Goal: Task Accomplishment & Management: Use online tool/utility

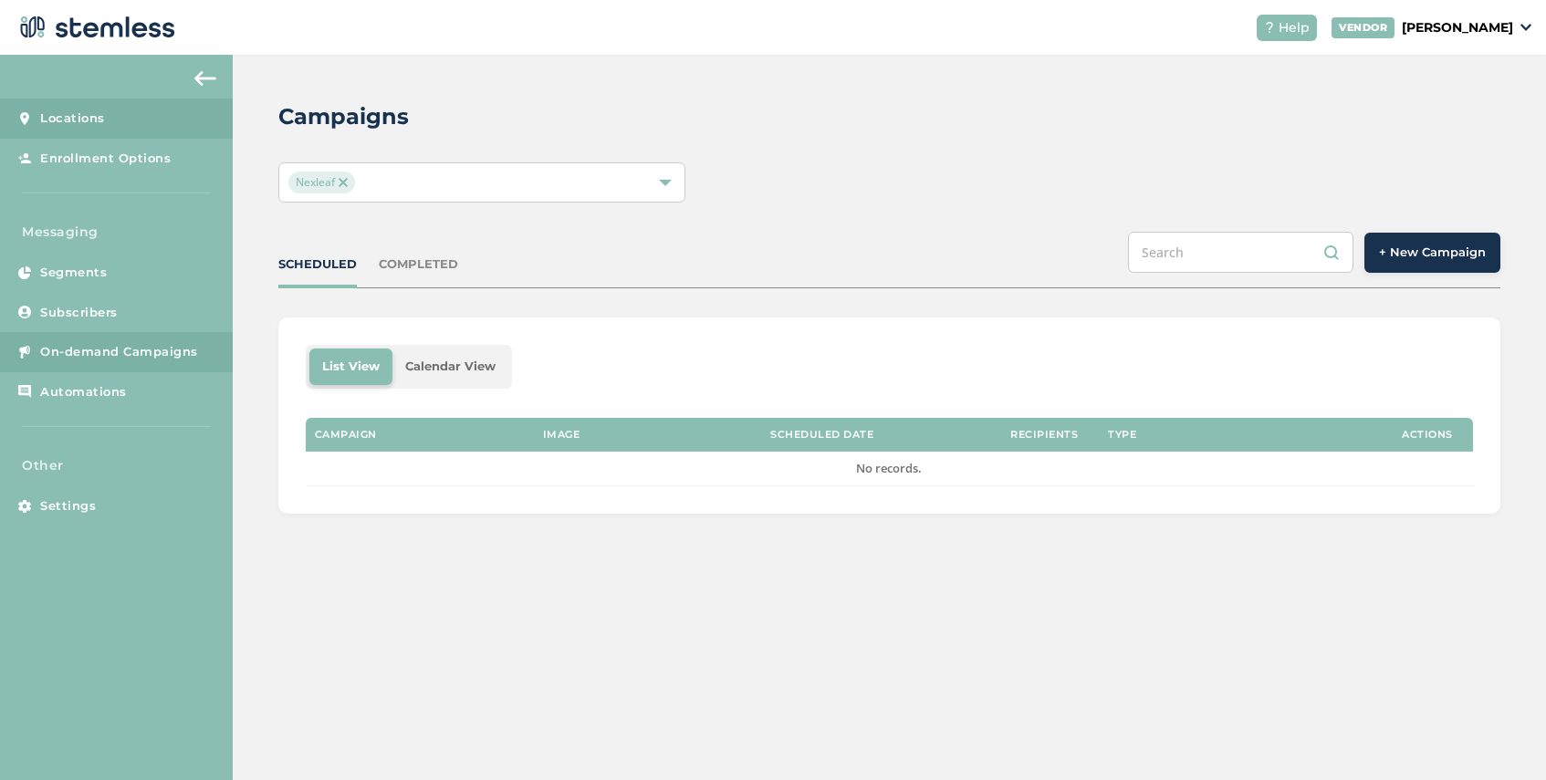
click at [89, 126] on span "Locations" at bounding box center [72, 118] width 65 height 18
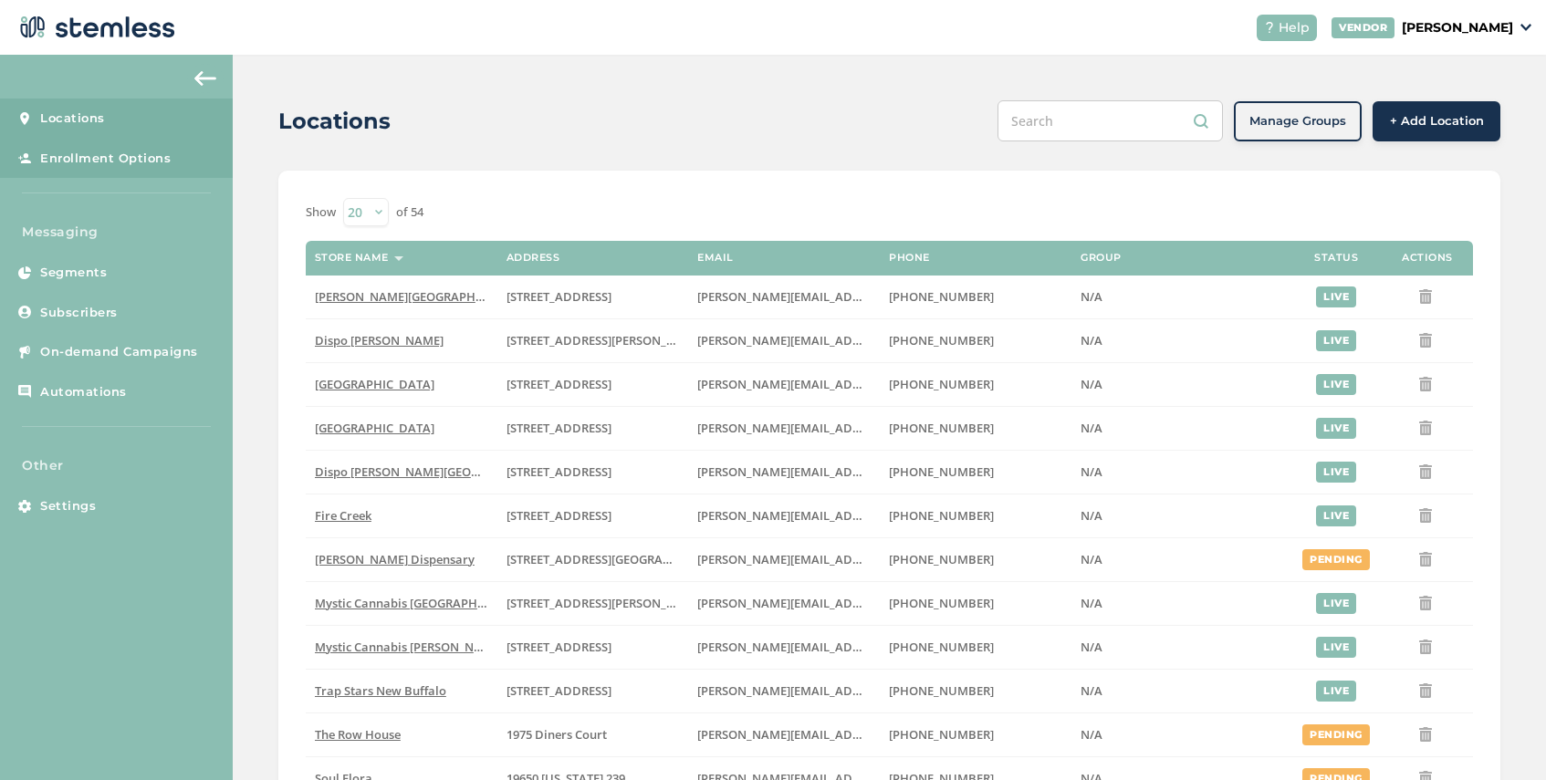
click at [135, 160] on span "Enrollment Options" at bounding box center [105, 159] width 130 height 18
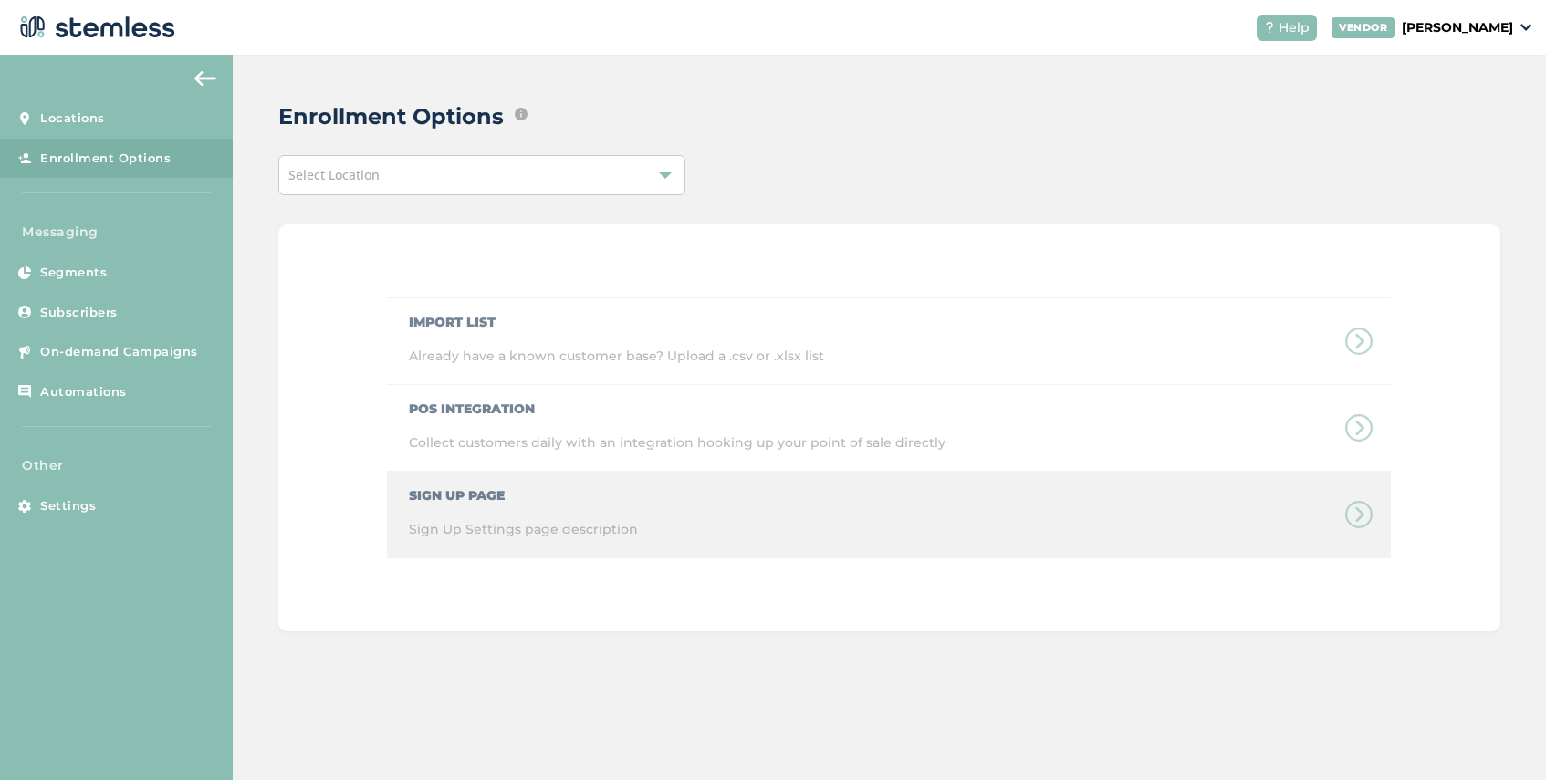
click at [544, 489] on div "Sign Up Page Sign Up Settings page description" at bounding box center [889, 515] width 1004 height 87
click at [1360, 515] on div "Sign Up Page Sign Up Settings page description" at bounding box center [889, 515] width 1004 height 87
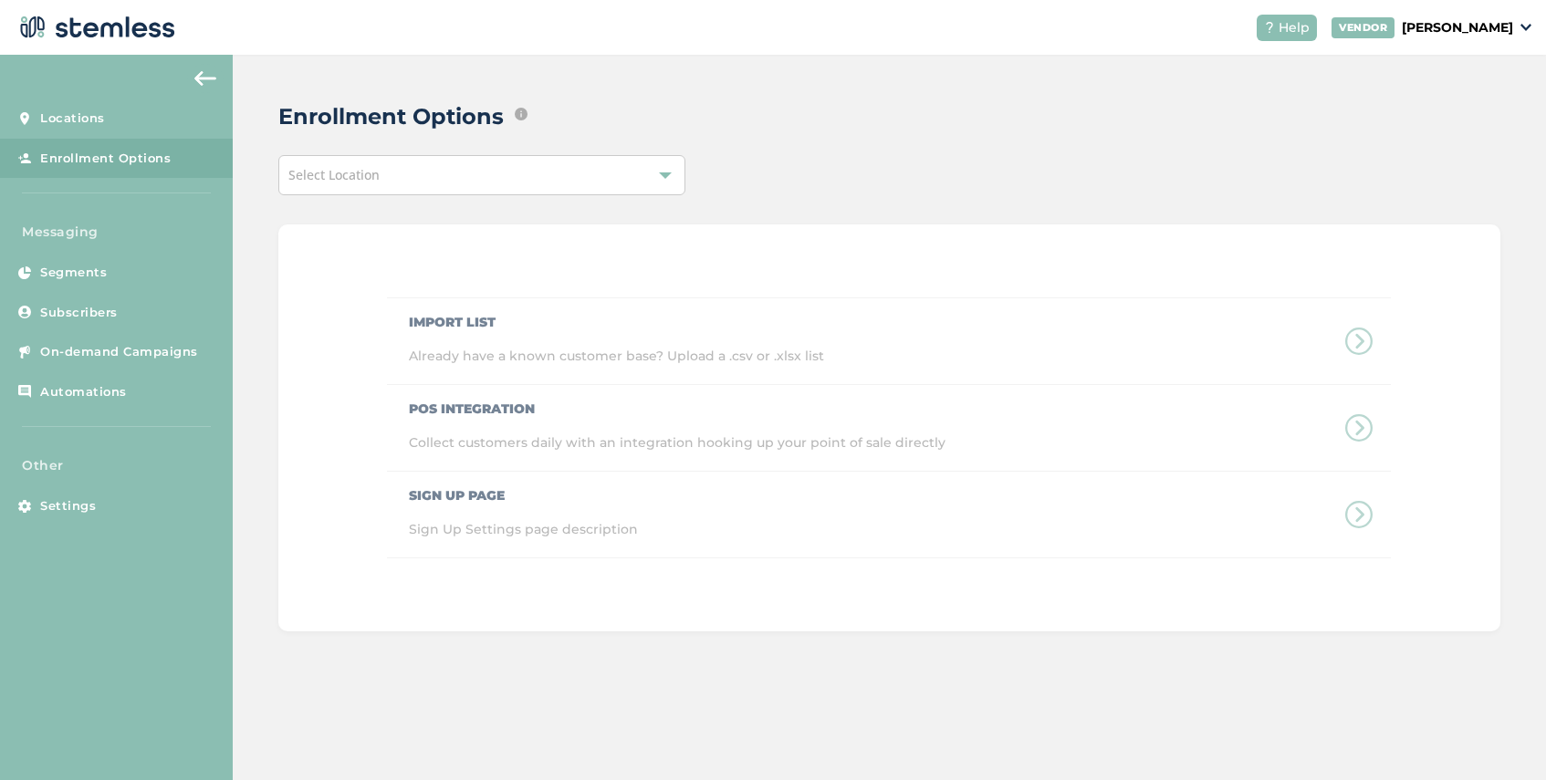
click at [459, 180] on div "Select Location" at bounding box center [481, 175] width 407 height 40
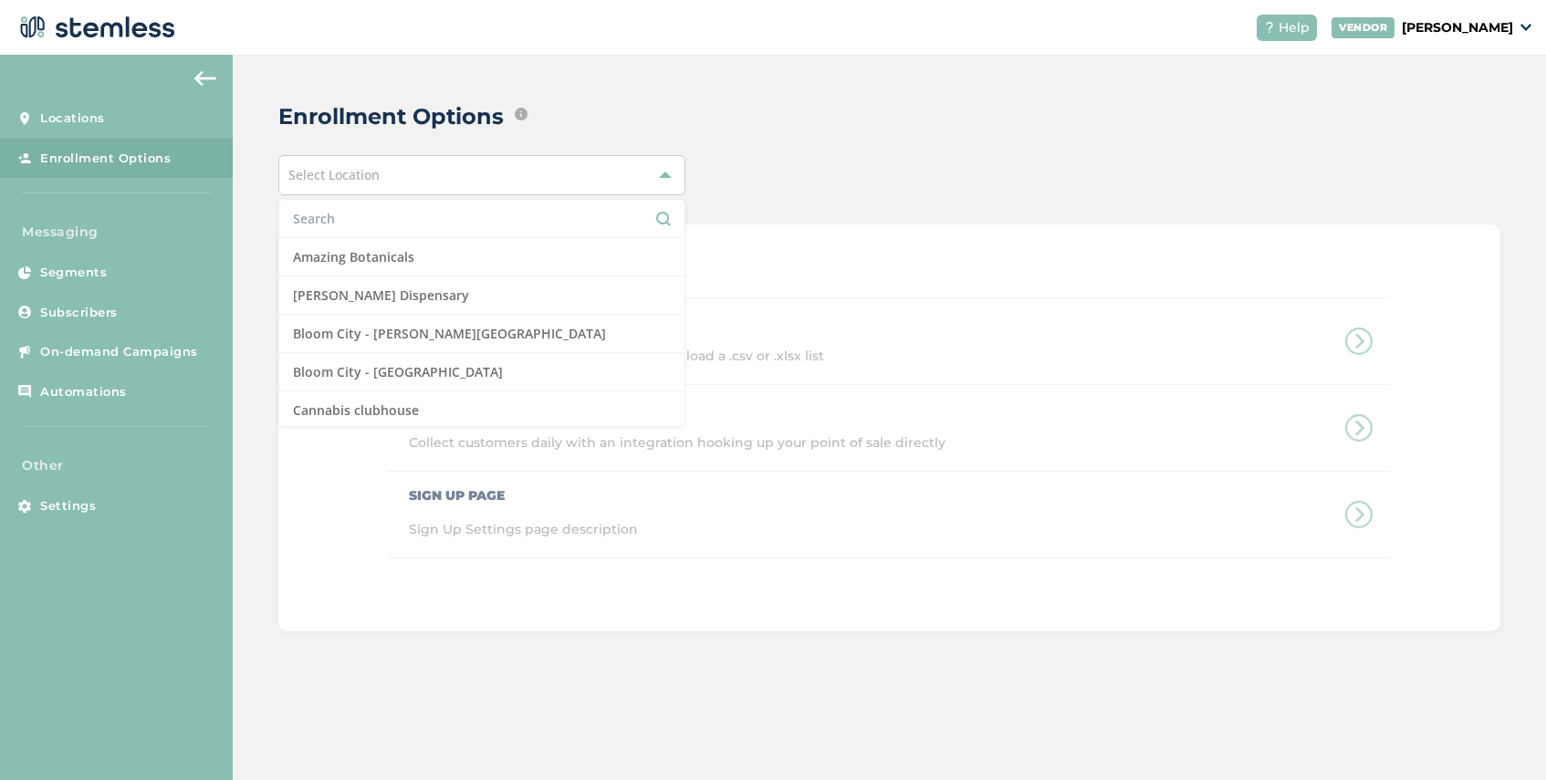
click at [417, 214] on input "text" at bounding box center [482, 218] width 378 height 19
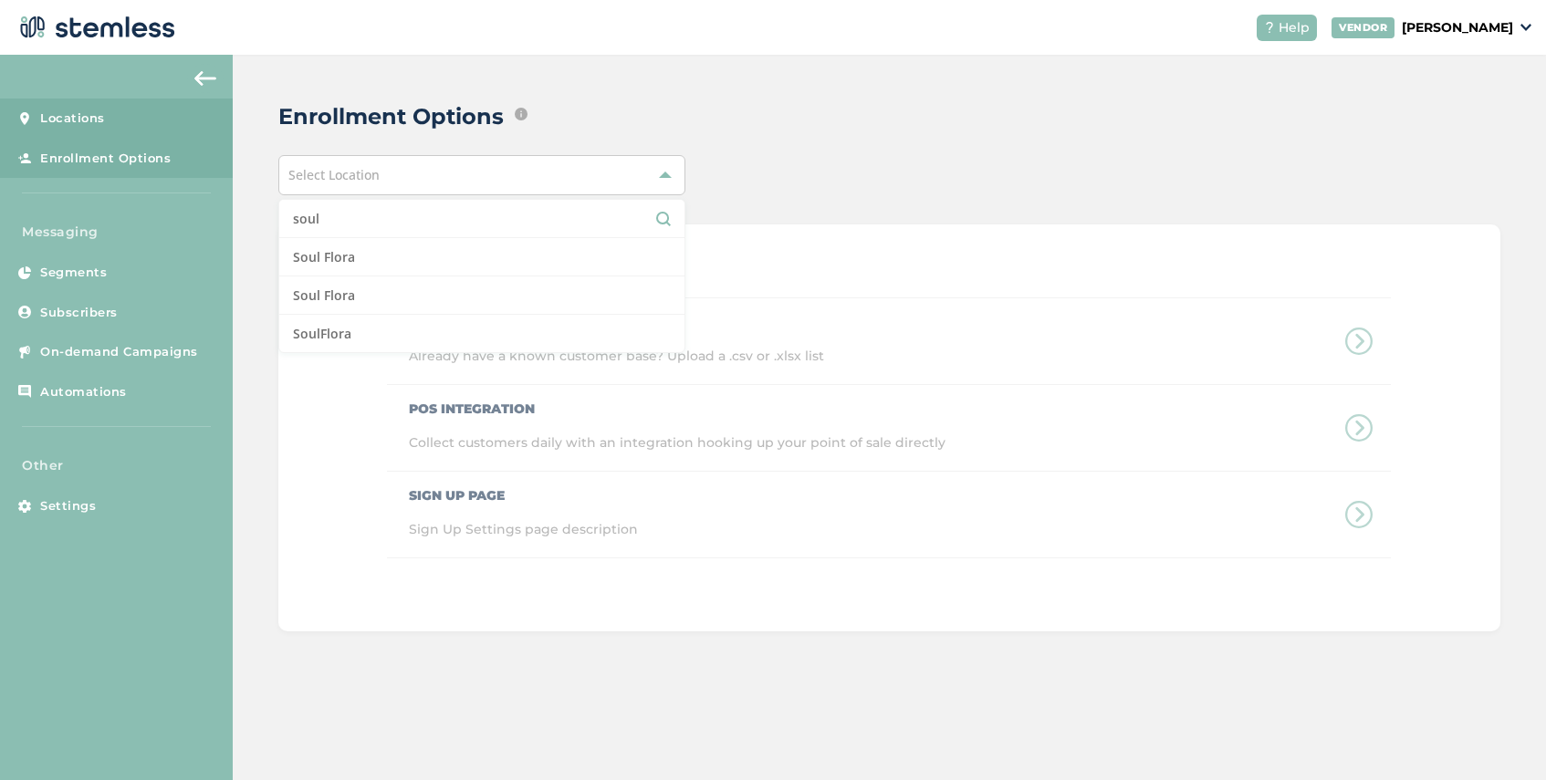
type input "soul"
click at [85, 118] on span "Locations" at bounding box center [72, 118] width 65 height 18
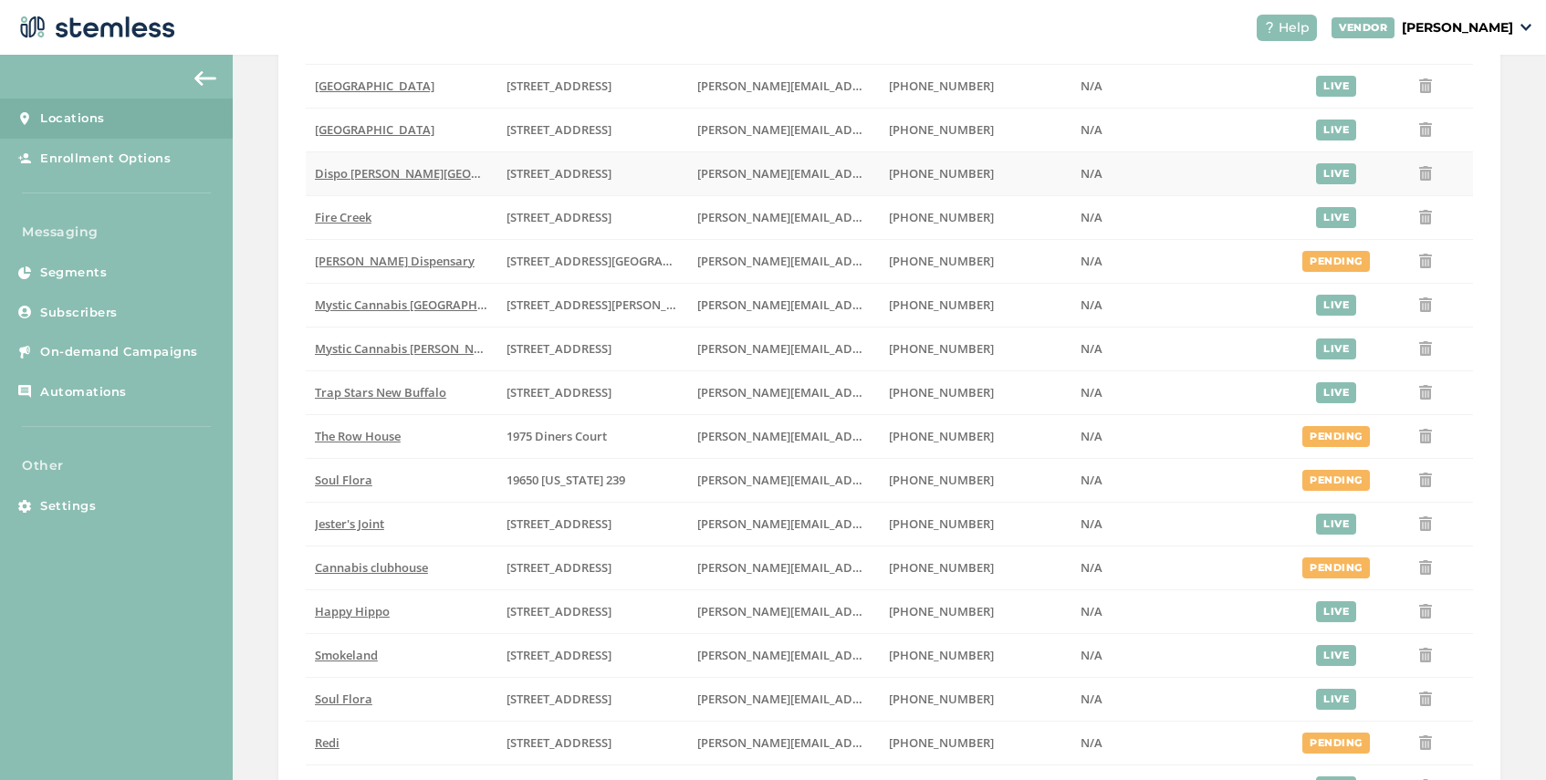
scroll to position [496, 0]
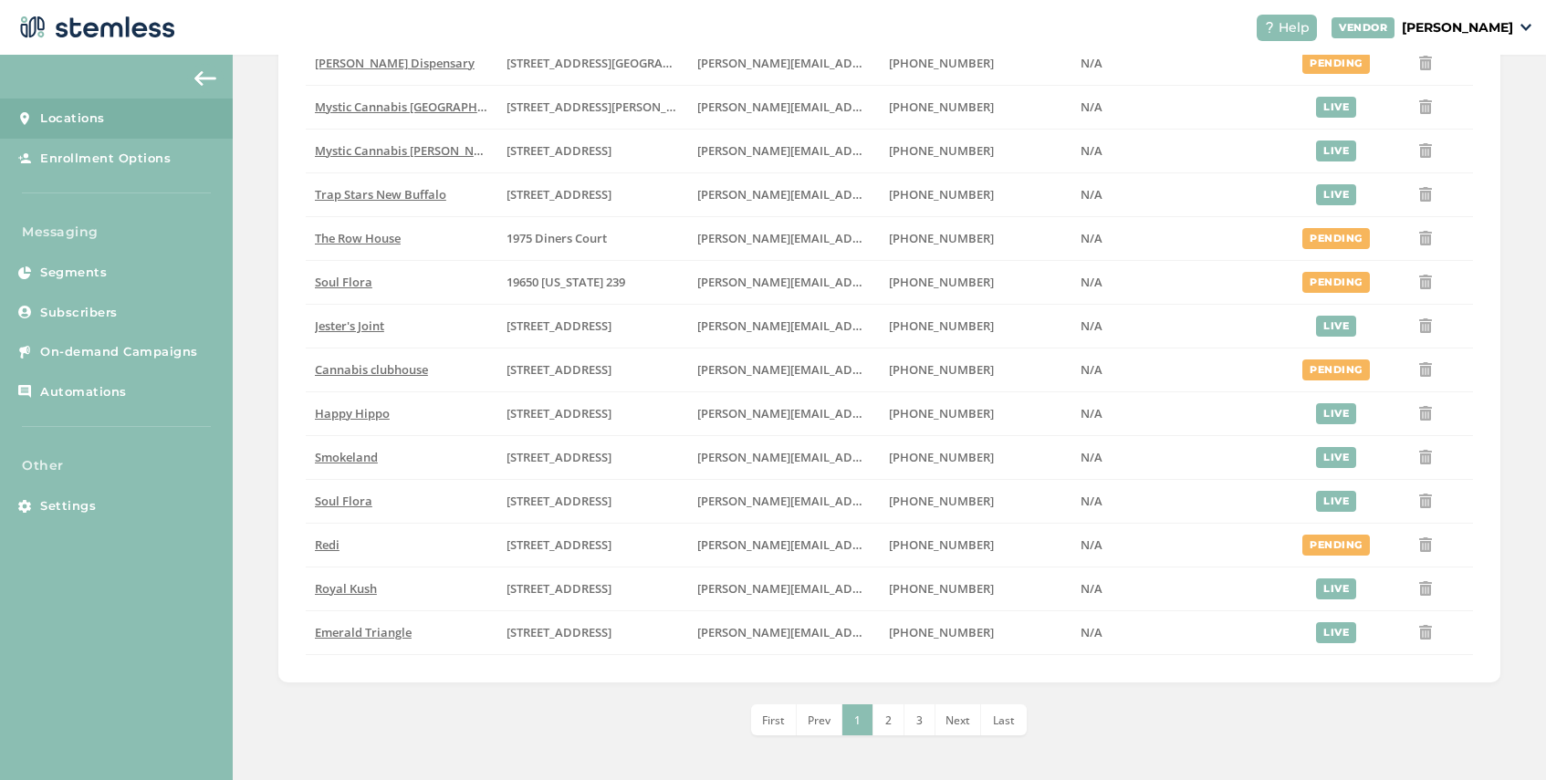
click at [891, 720] on span "2" at bounding box center [888, 721] width 6 height 16
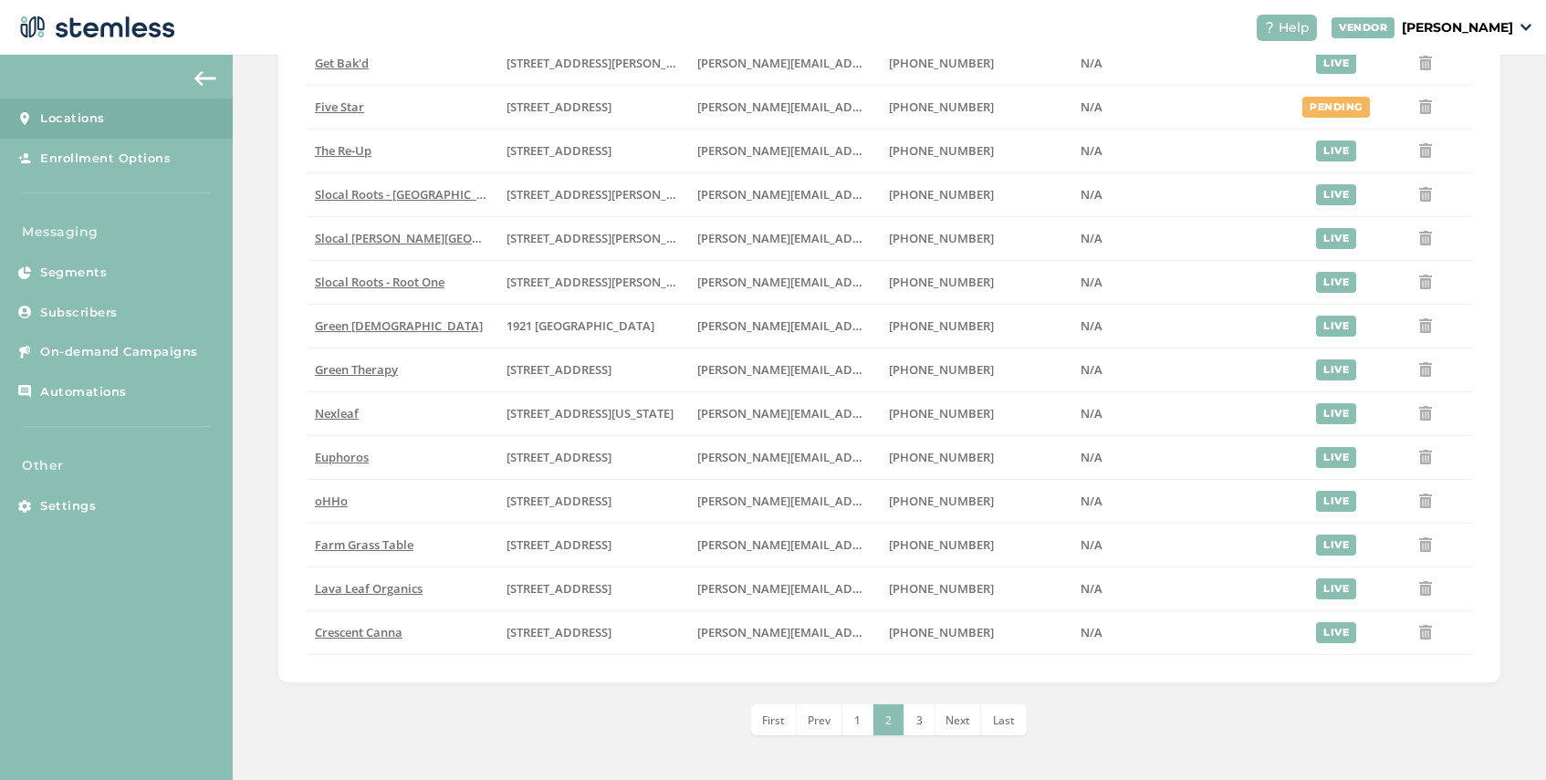
click at [919, 716] on span "3" at bounding box center [919, 721] width 6 height 16
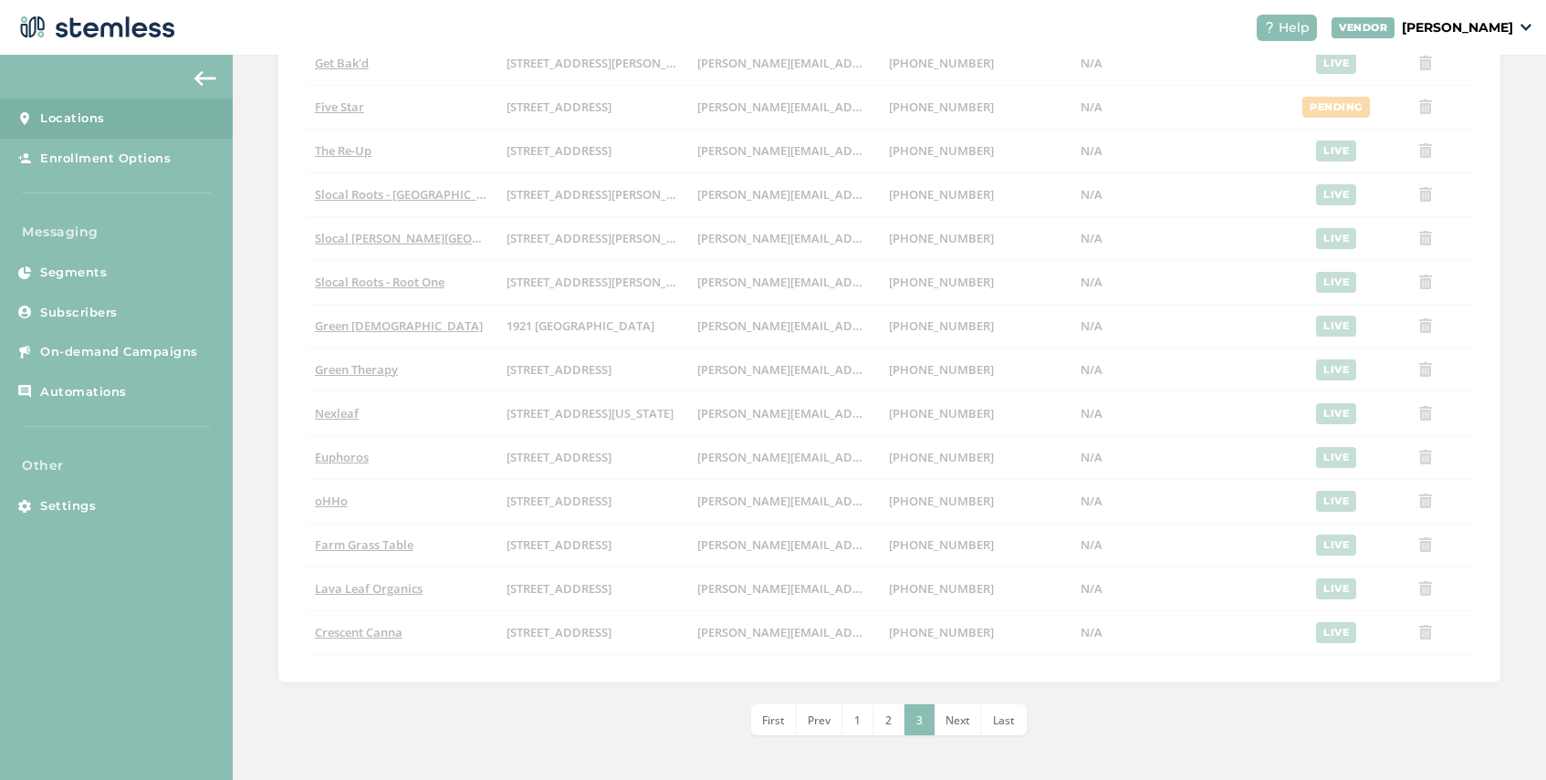
scroll to position [234, 0]
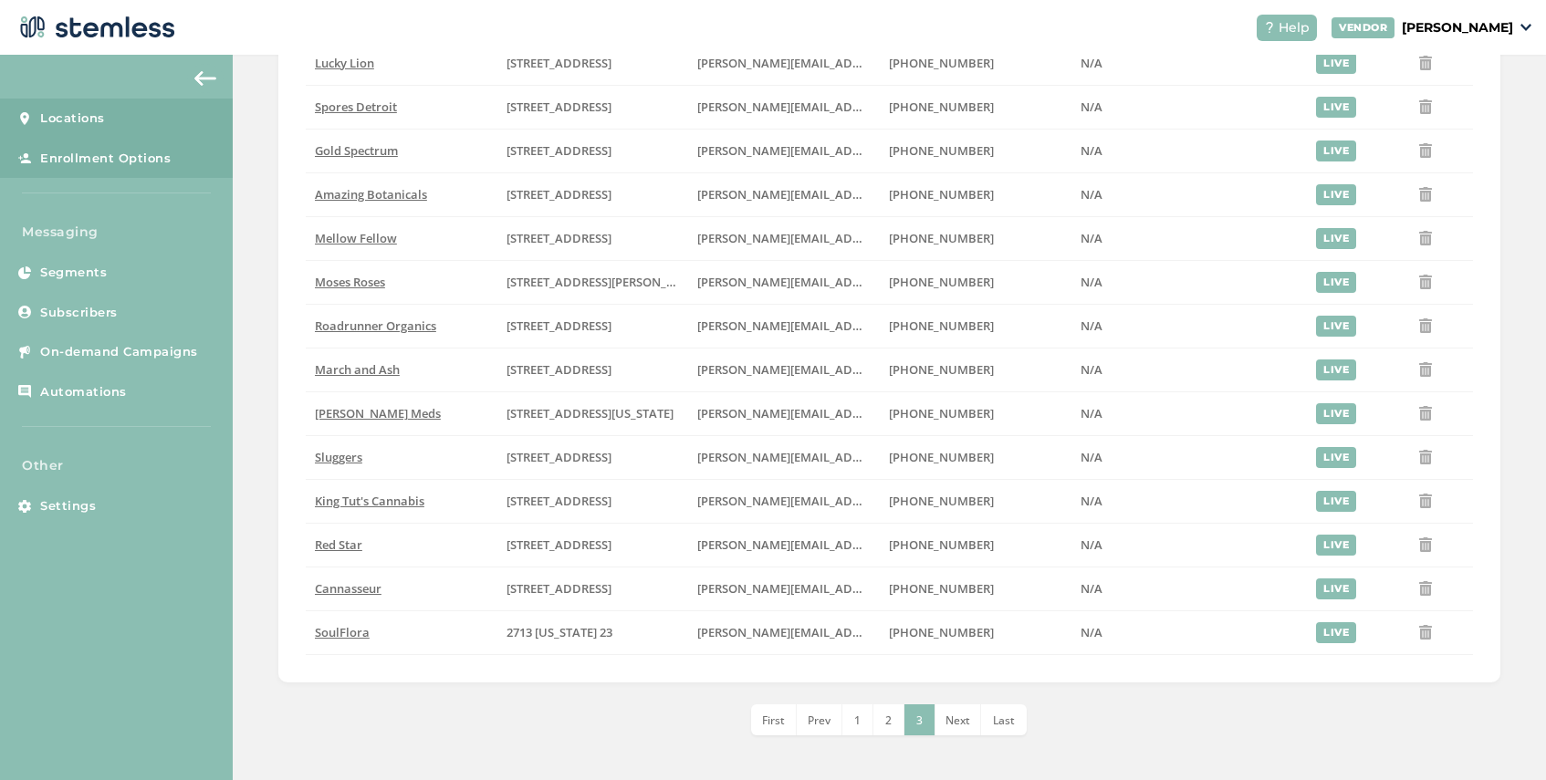
click at [105, 158] on span "Enrollment Options" at bounding box center [105, 159] width 130 height 18
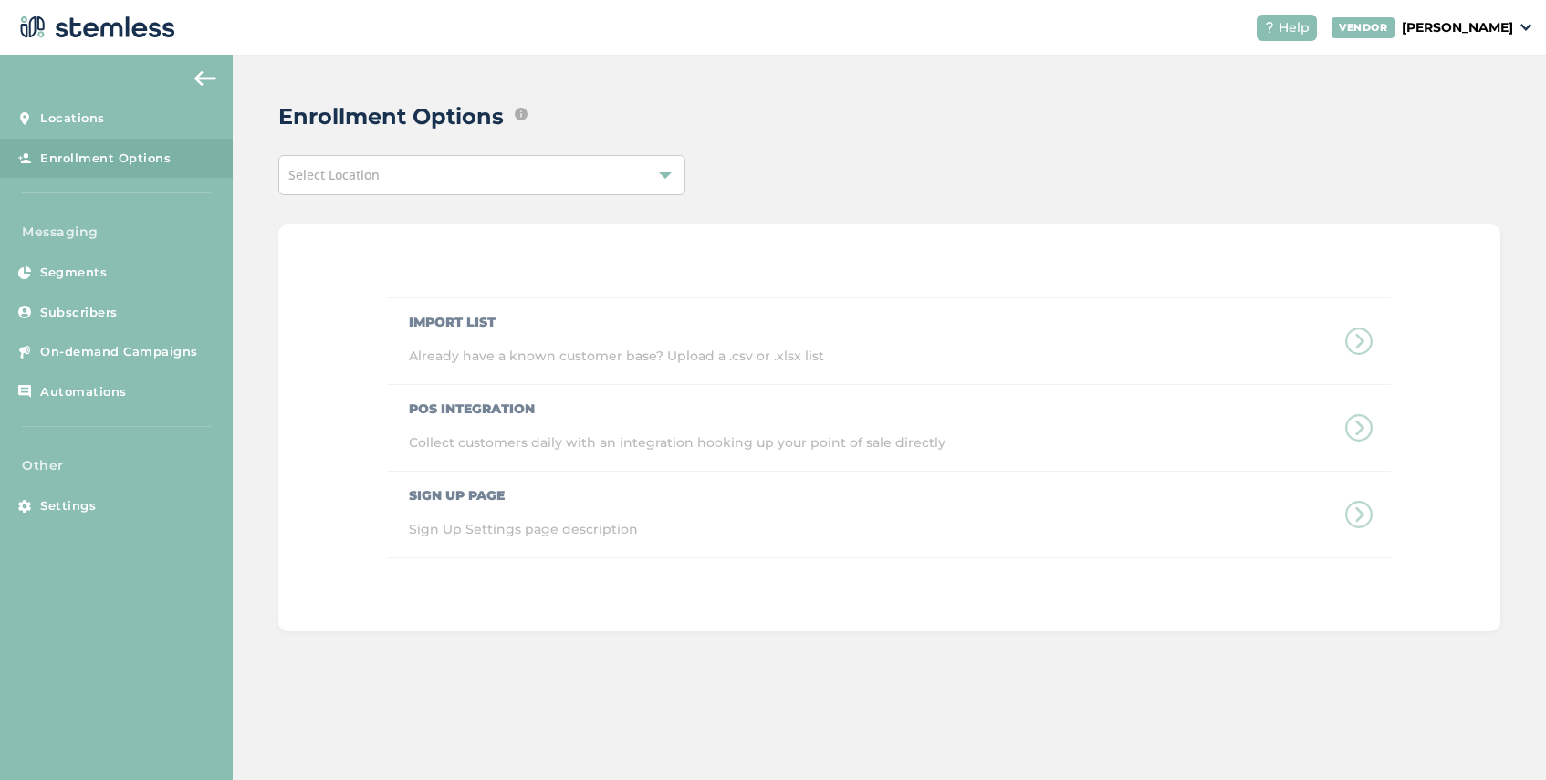
click at [510, 166] on div "Select Location" at bounding box center [481, 175] width 407 height 40
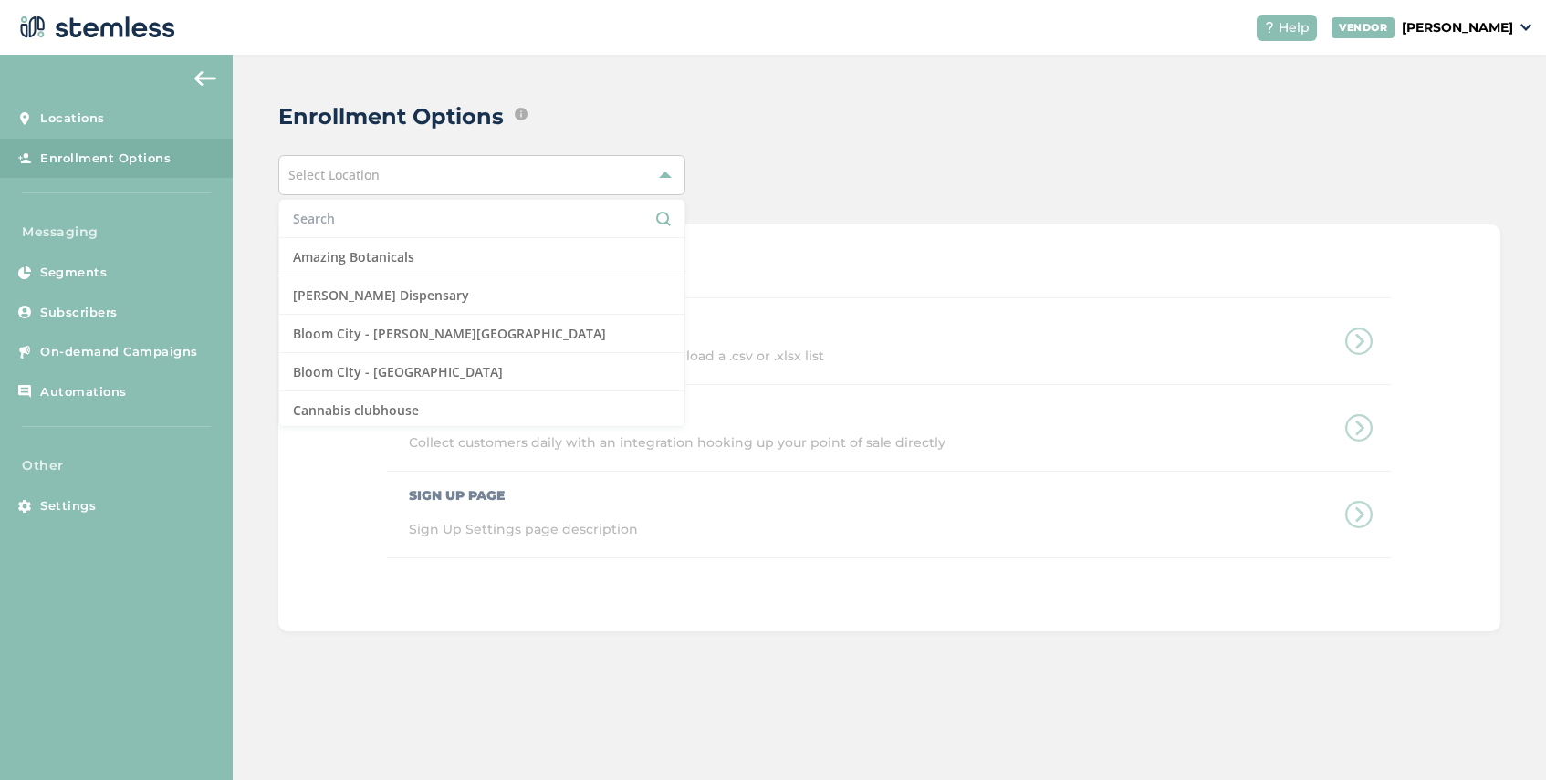
click at [437, 213] on input "text" at bounding box center [482, 218] width 378 height 19
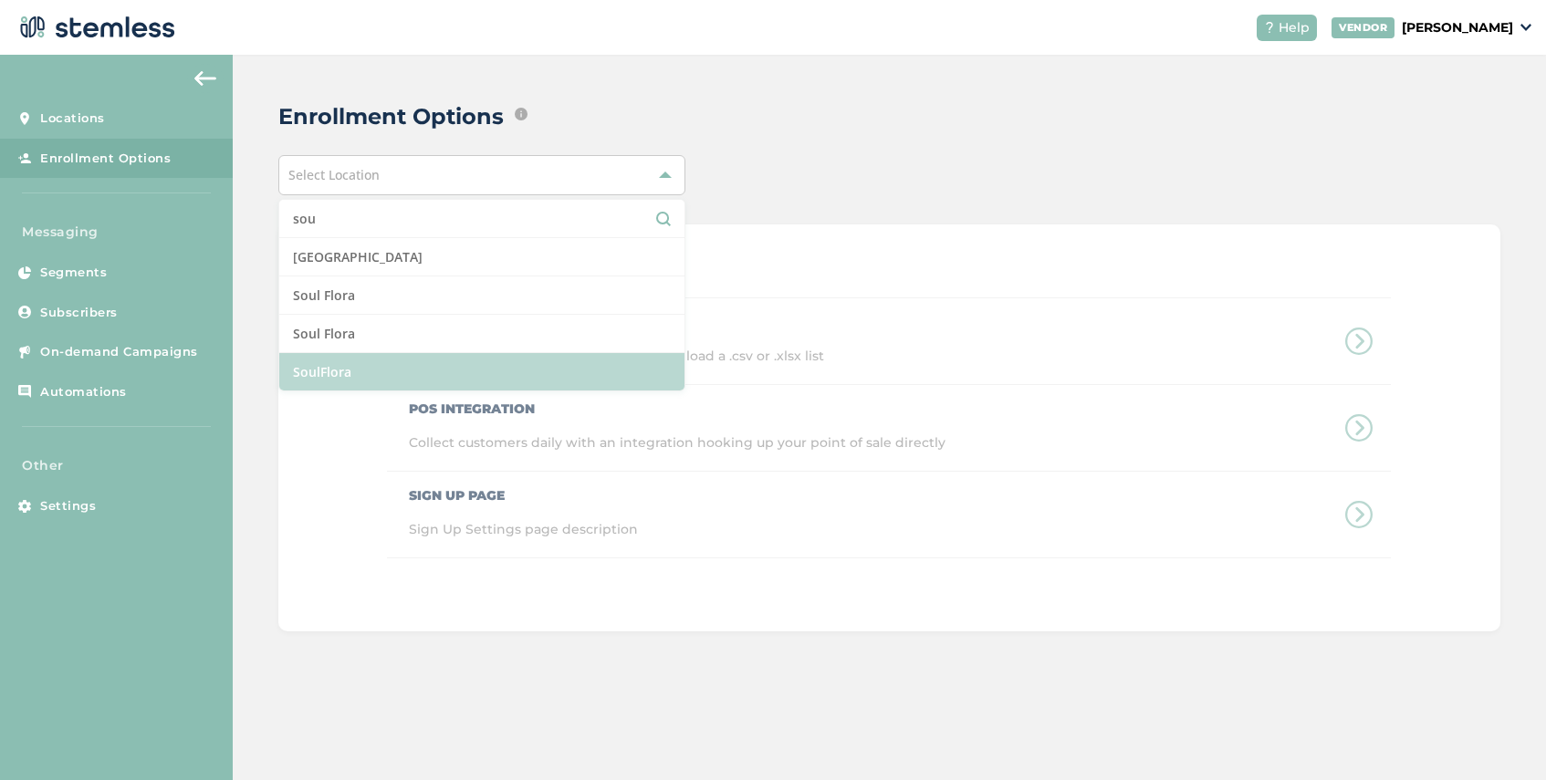
type input "sou"
click at [412, 383] on li "SoulFlora" at bounding box center [481, 371] width 405 height 37
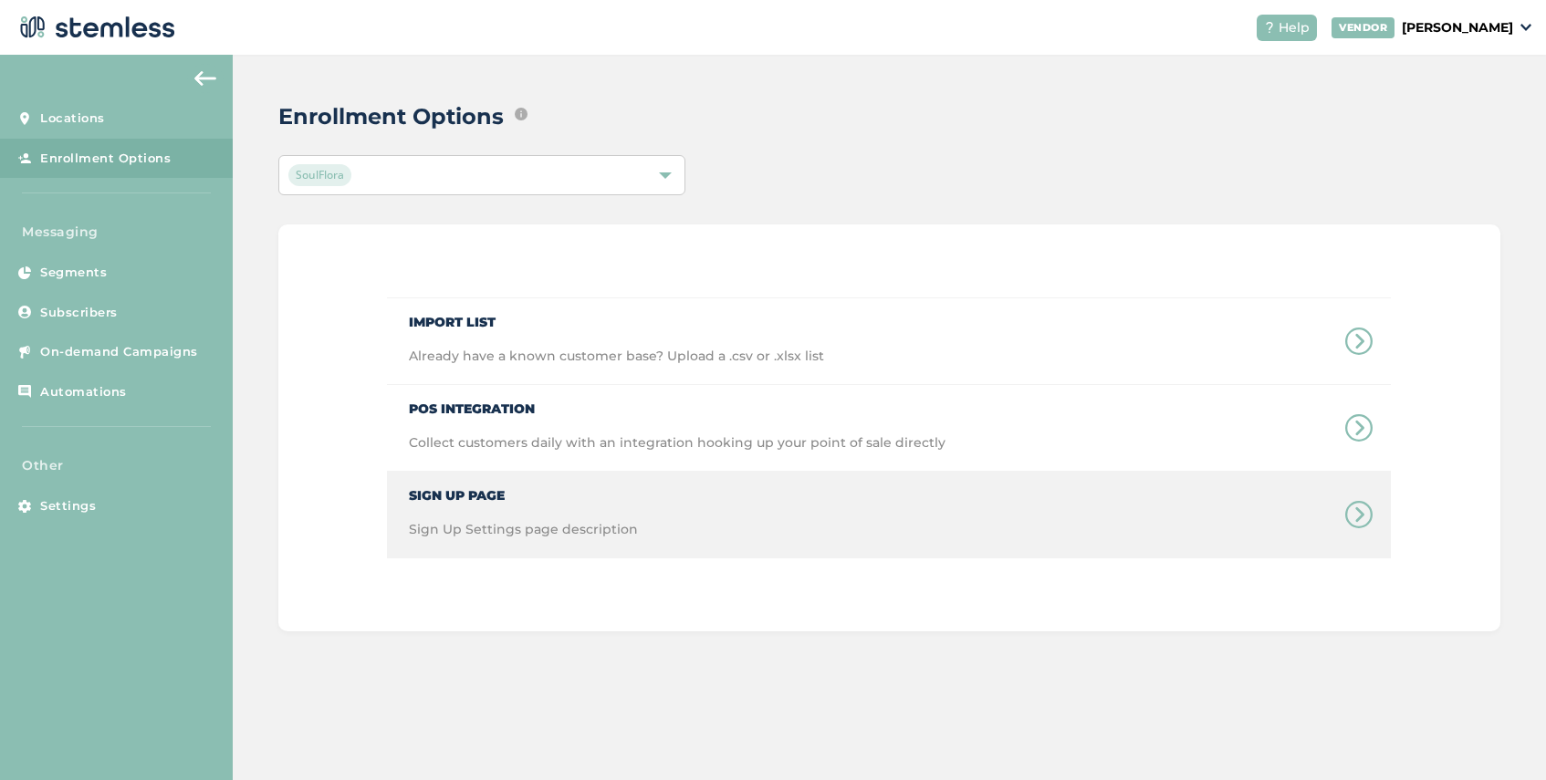
click at [1361, 514] on icon at bounding box center [1358, 514] width 27 height 27
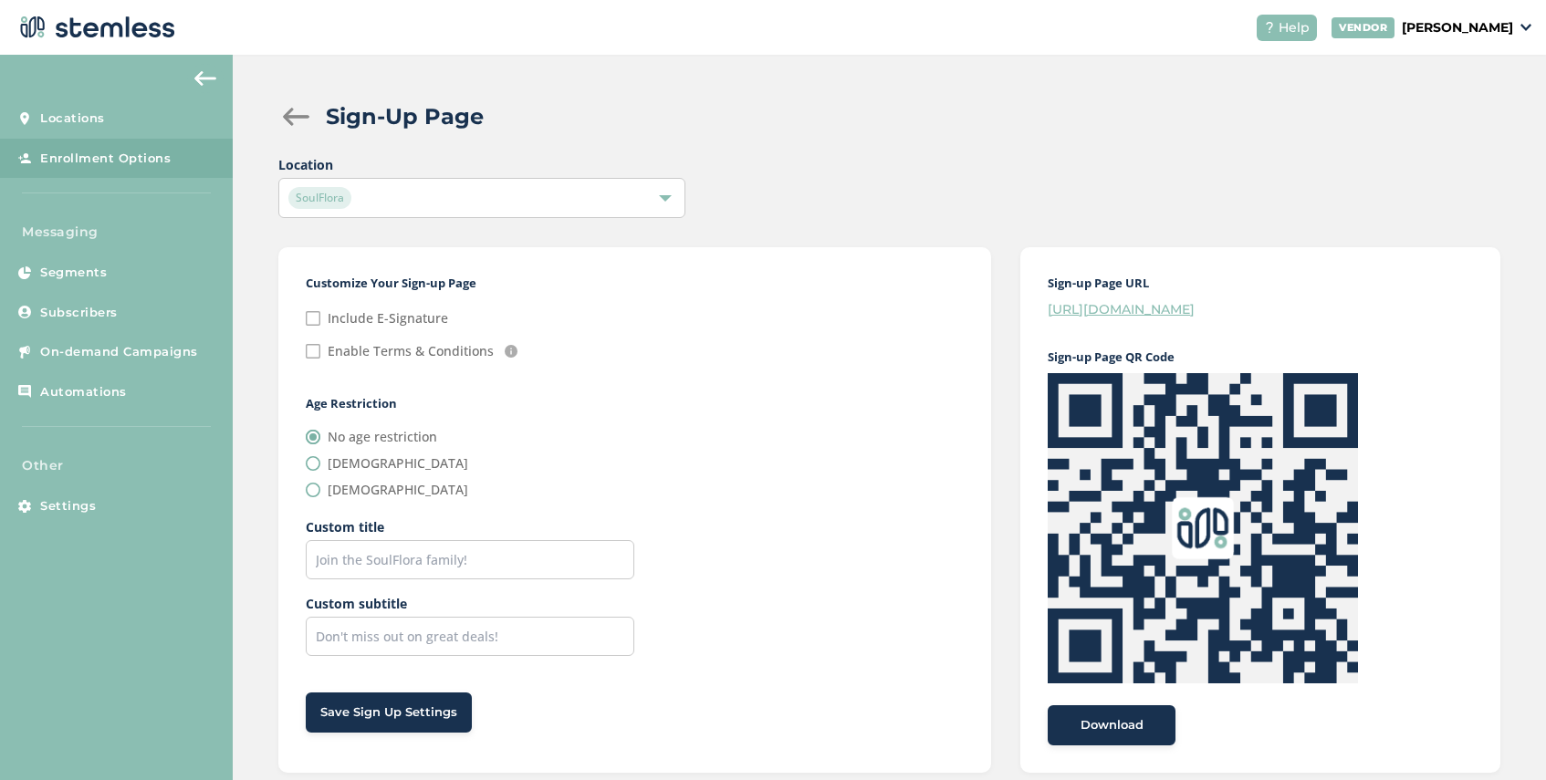
scroll to position [38, 0]
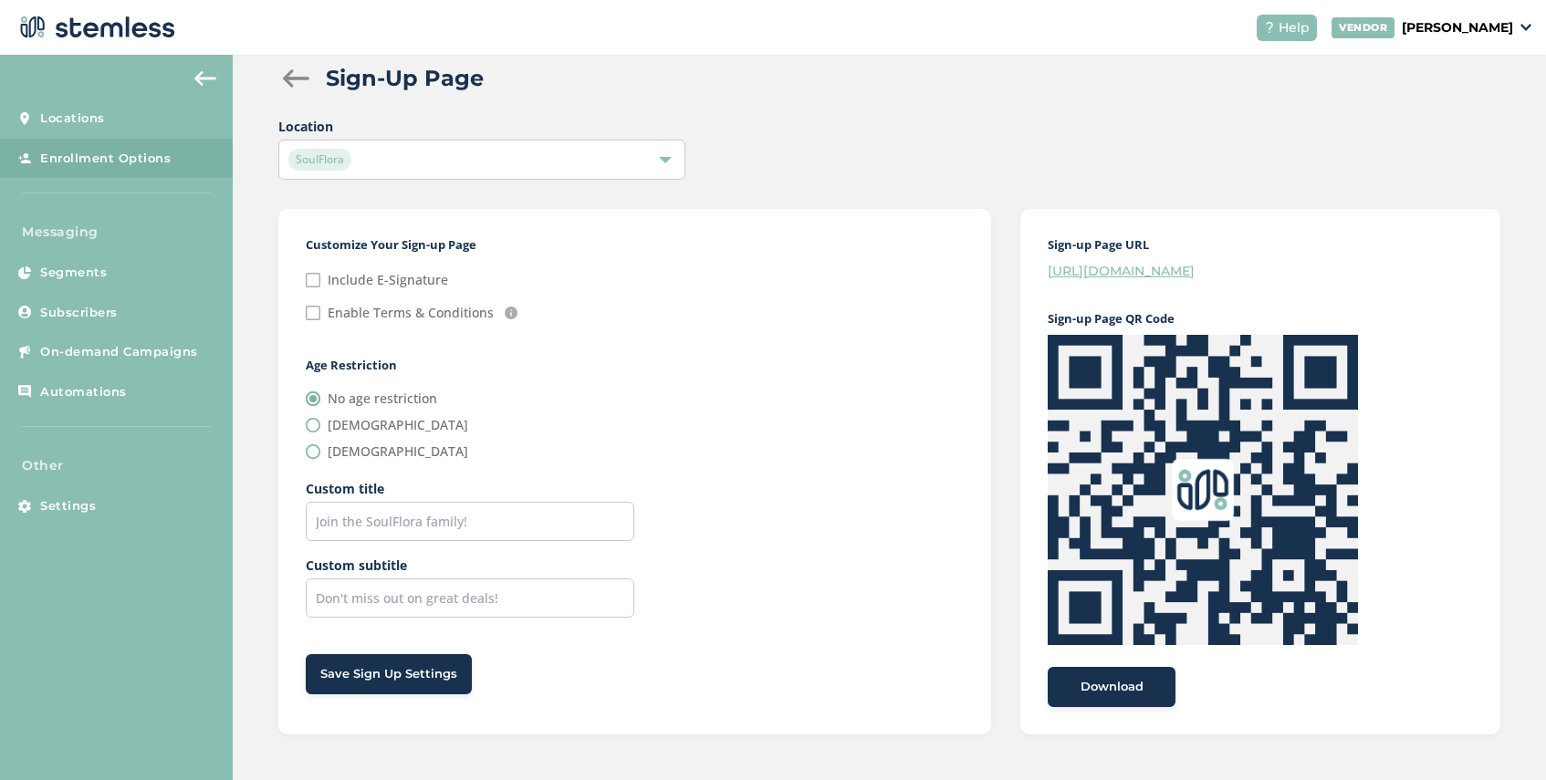
click at [295, 89] on div "Sign-Up Page" at bounding box center [881, 78] width 1207 height 33
click at [289, 80] on div at bounding box center [296, 78] width 36 height 18
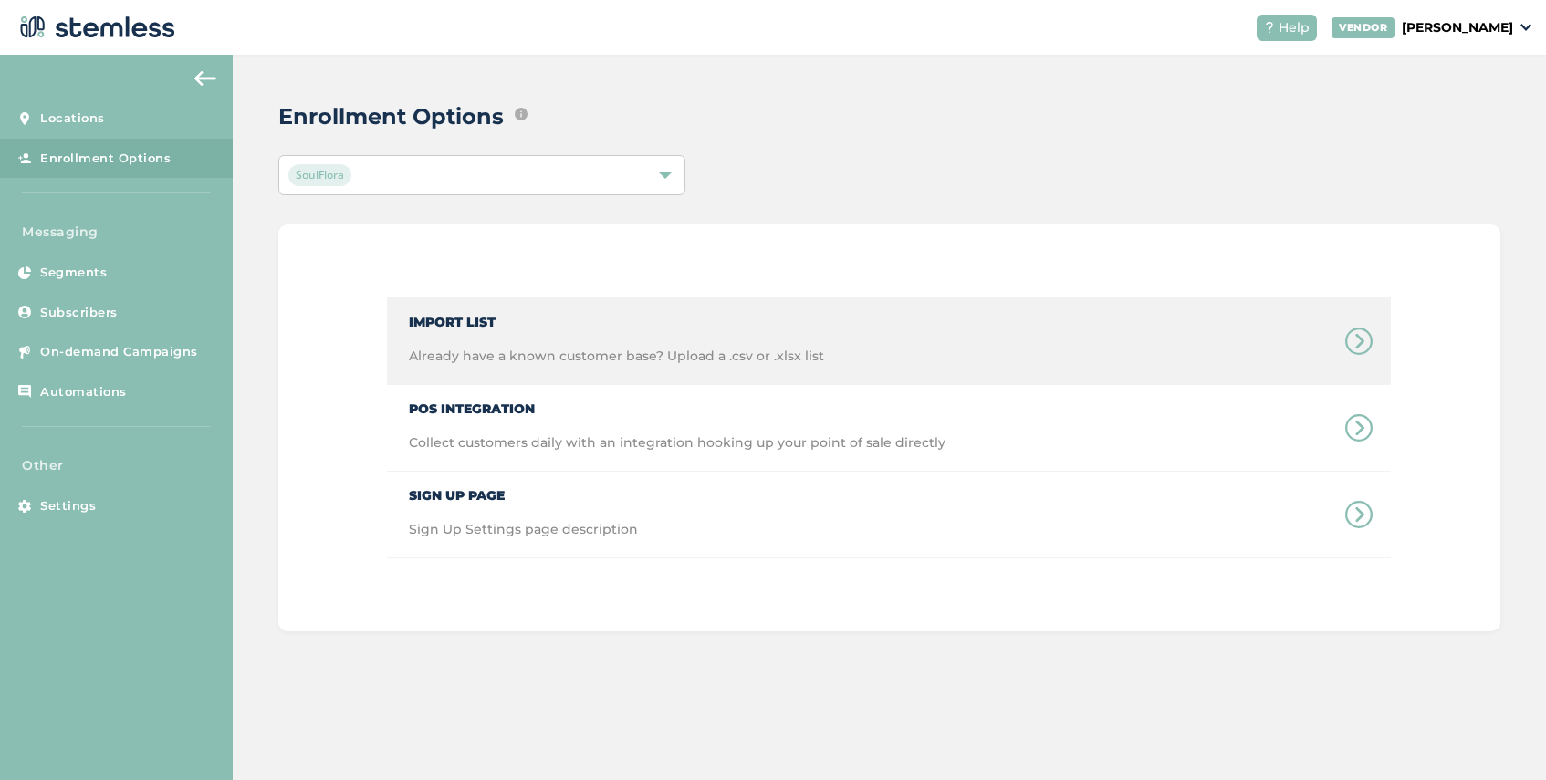
click at [1354, 348] on icon at bounding box center [1358, 341] width 27 height 27
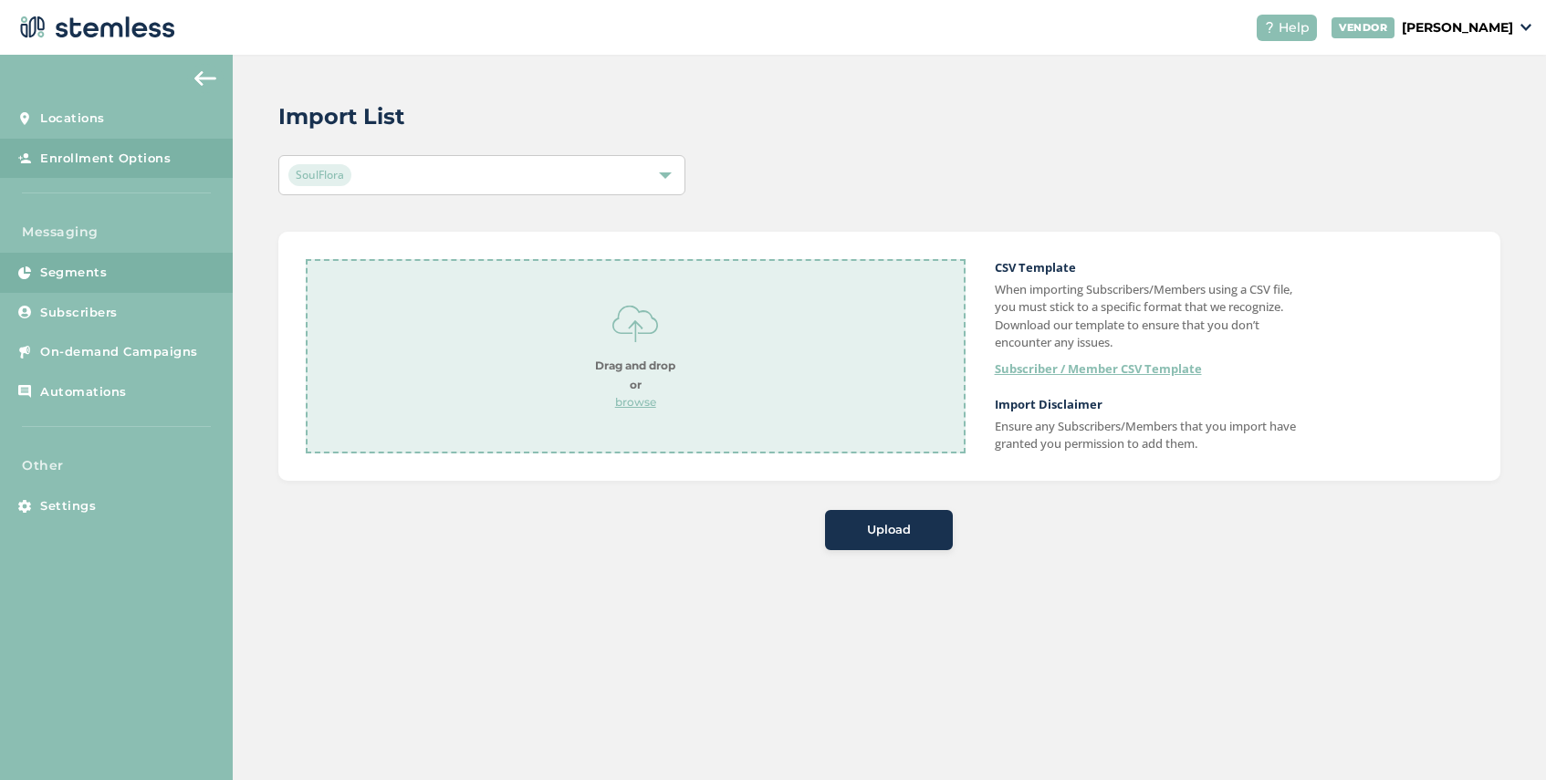
click at [87, 272] on span "Segments" at bounding box center [73, 273] width 67 height 18
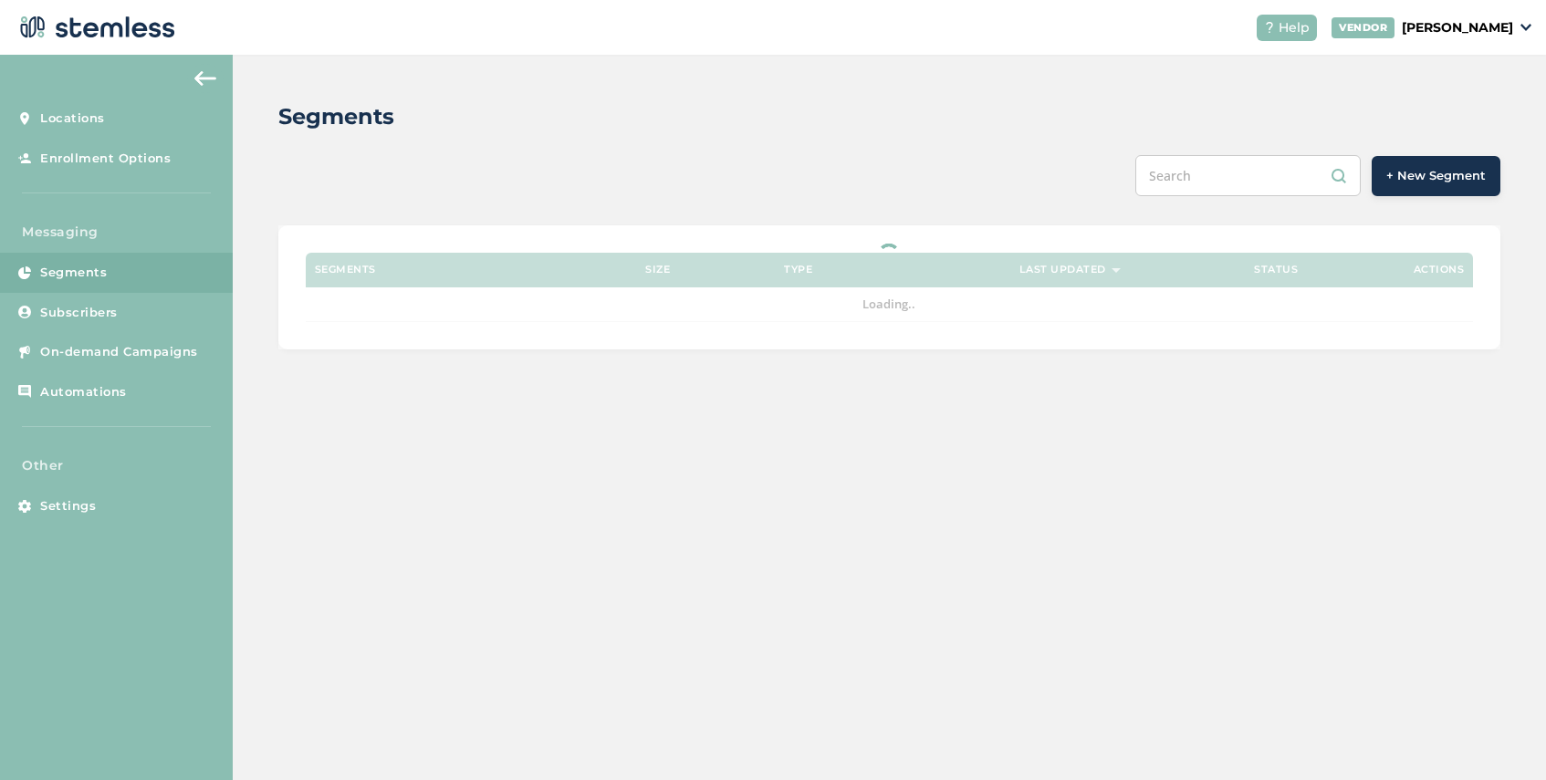
click at [1438, 162] on button "+ New Segment" at bounding box center [1435, 176] width 129 height 40
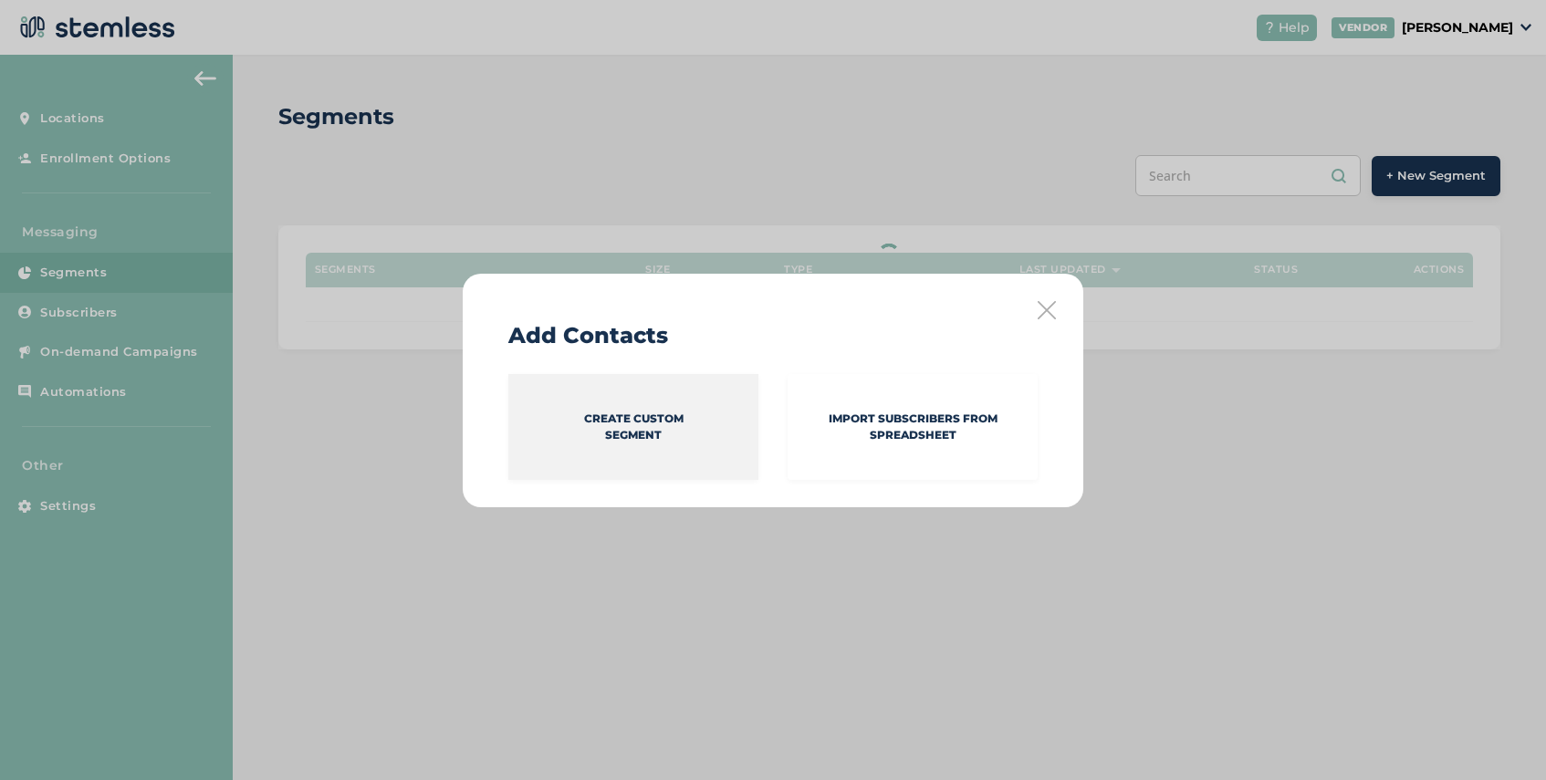
click at [673, 433] on p "Create Custom Segment" at bounding box center [633, 427] width 99 height 33
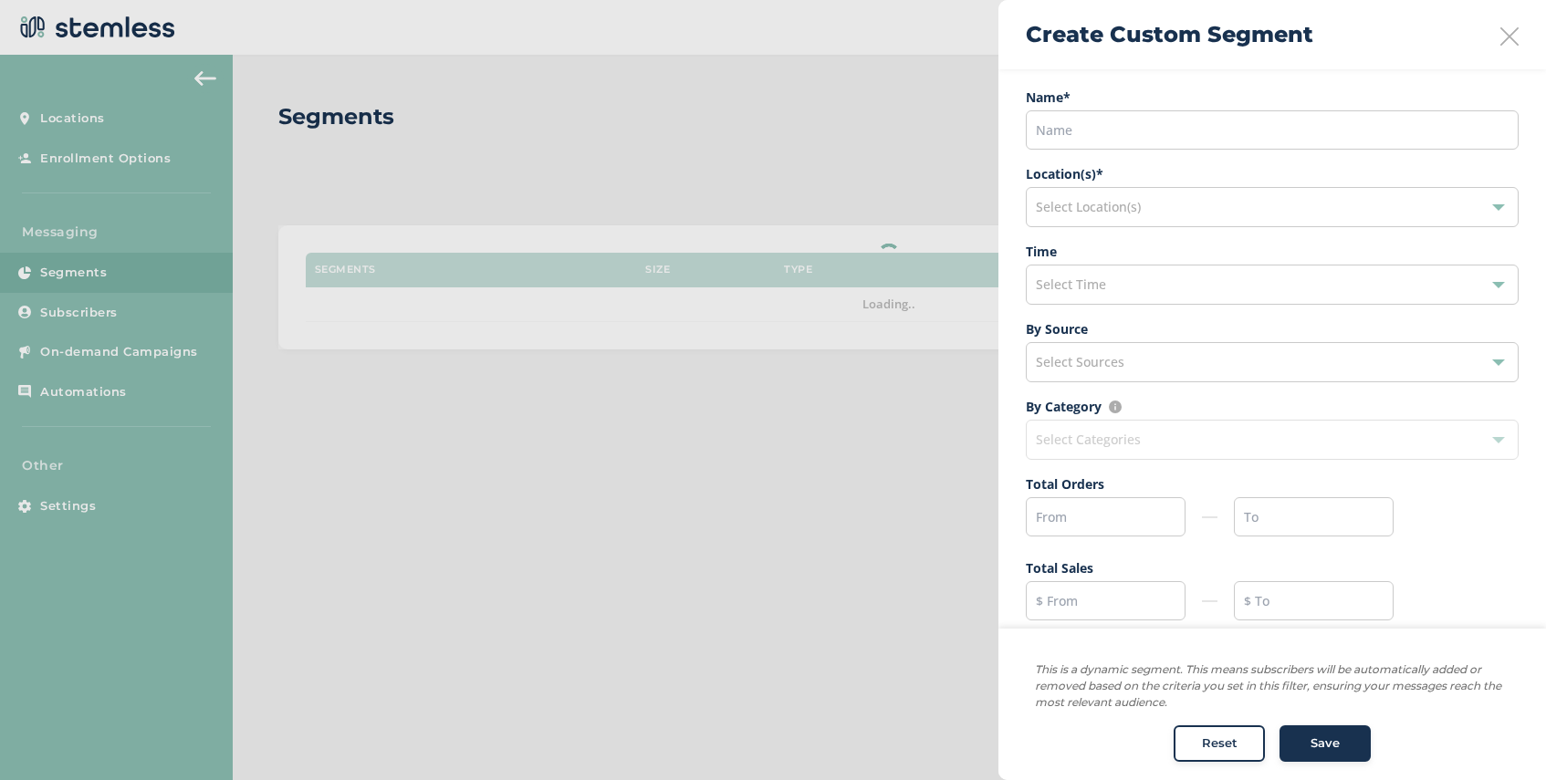
click at [1506, 38] on icon at bounding box center [1509, 36] width 18 height 18
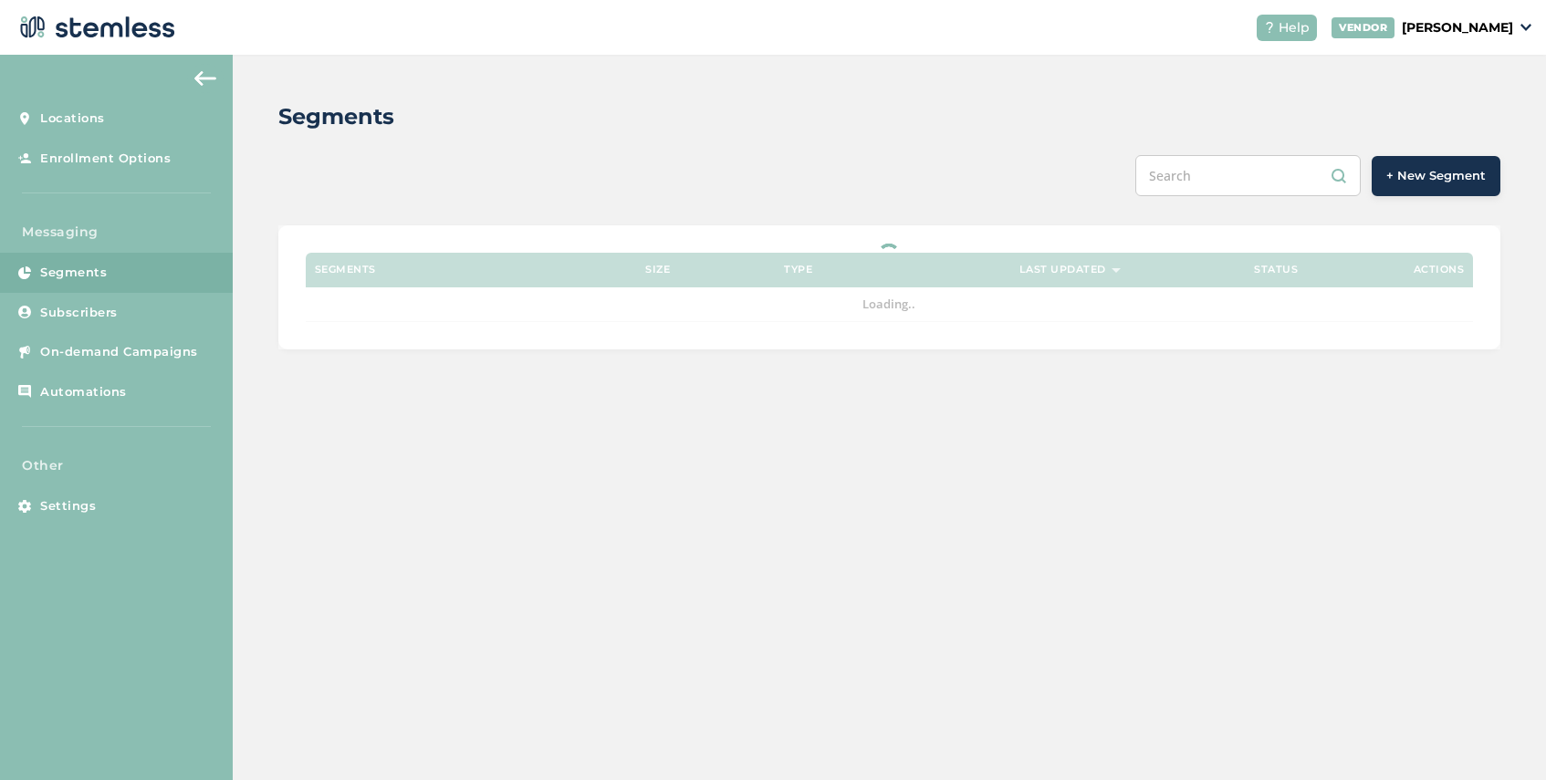
click at [1438, 175] on span "+ New Segment" at bounding box center [1435, 176] width 99 height 18
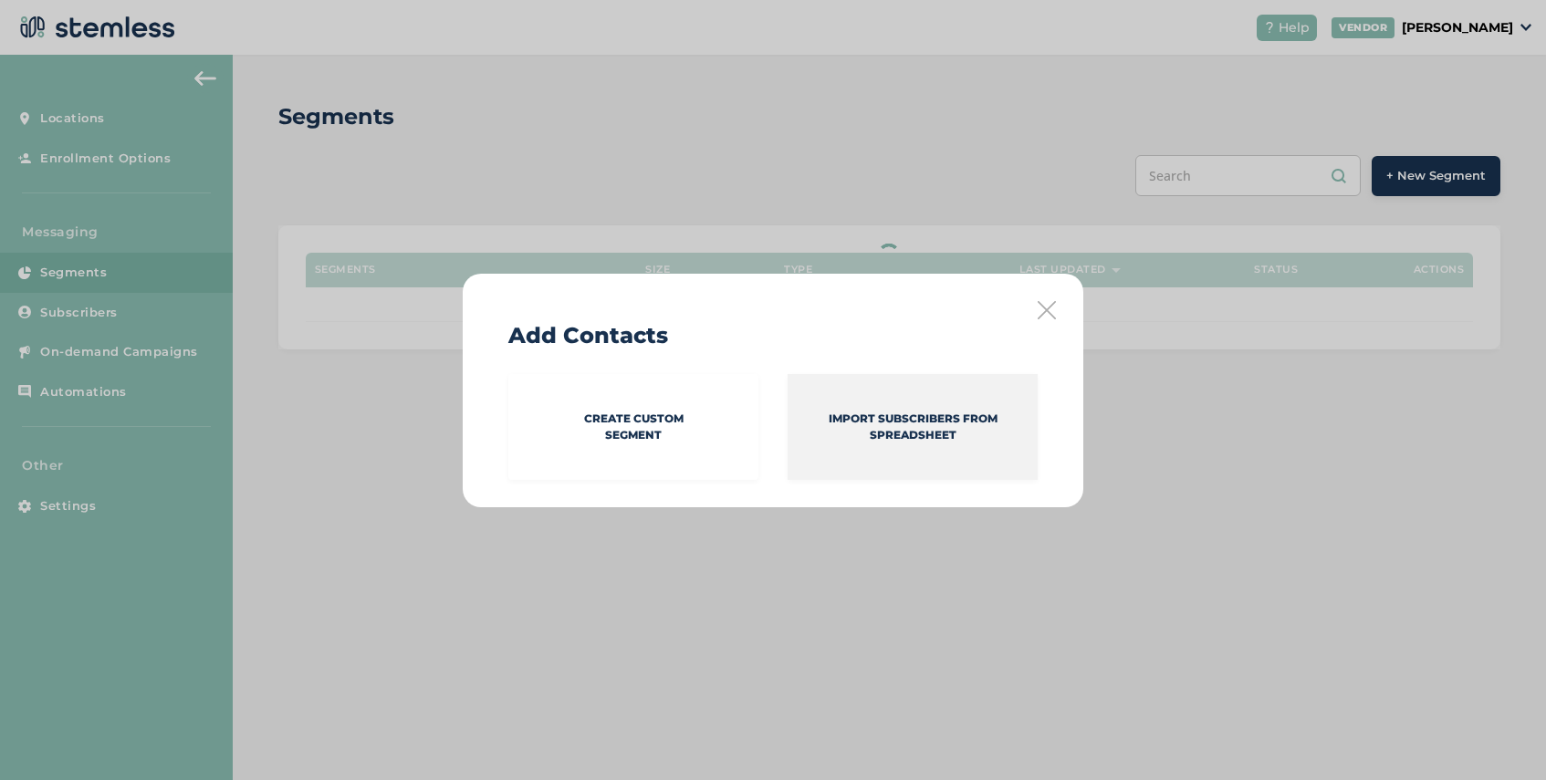
click at [869, 432] on p "Import Subscribers from spreadsheet" at bounding box center [912, 427] width 250 height 33
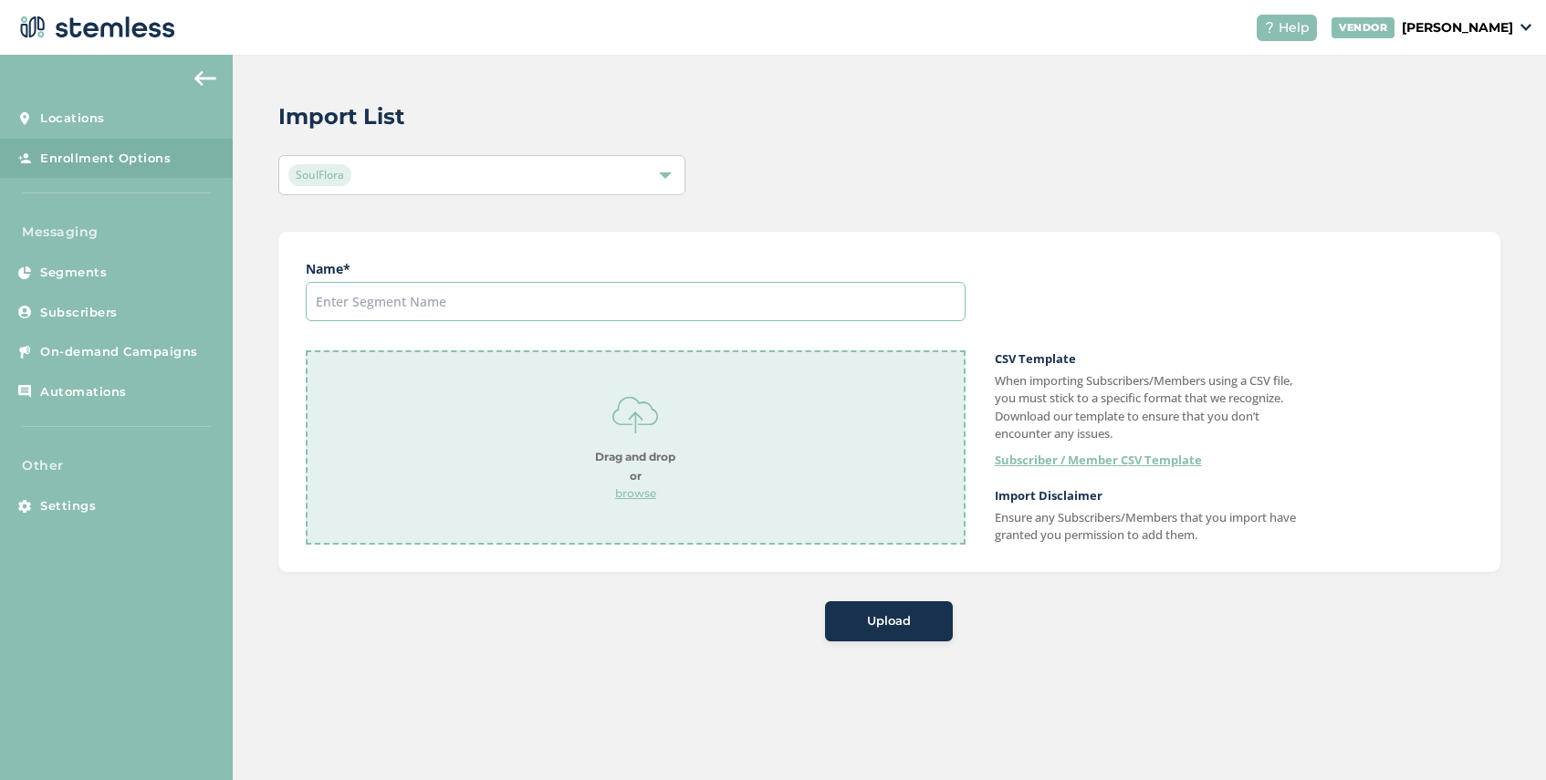
click at [583, 304] on input "text" at bounding box center [636, 301] width 660 height 39
type input "Test group"
click at [645, 500] on p "browse" at bounding box center [635, 493] width 80 height 16
click at [880, 627] on span "Upload" at bounding box center [889, 621] width 44 height 18
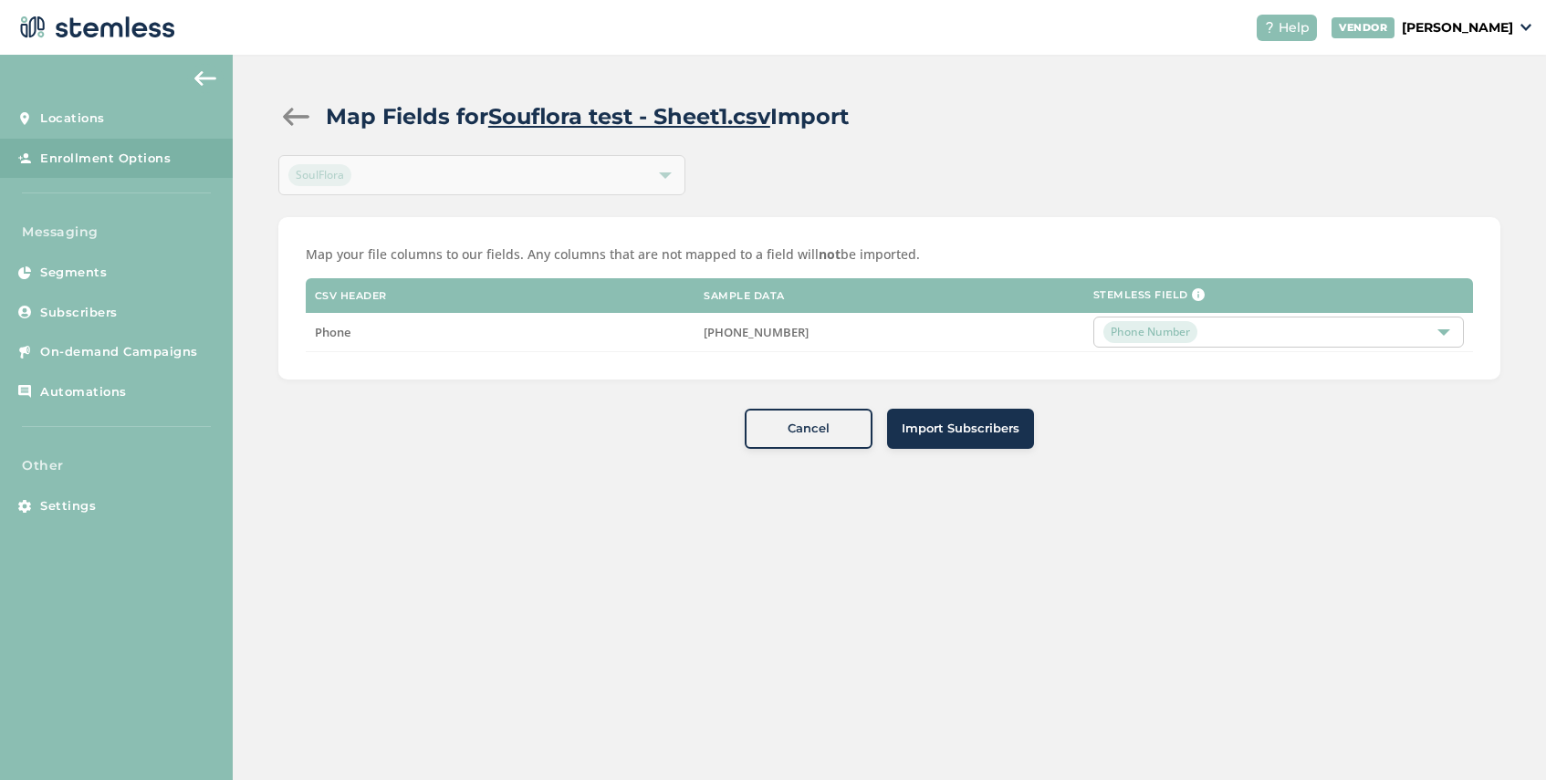
click at [965, 446] on button "Import Subscribers" at bounding box center [960, 429] width 147 height 40
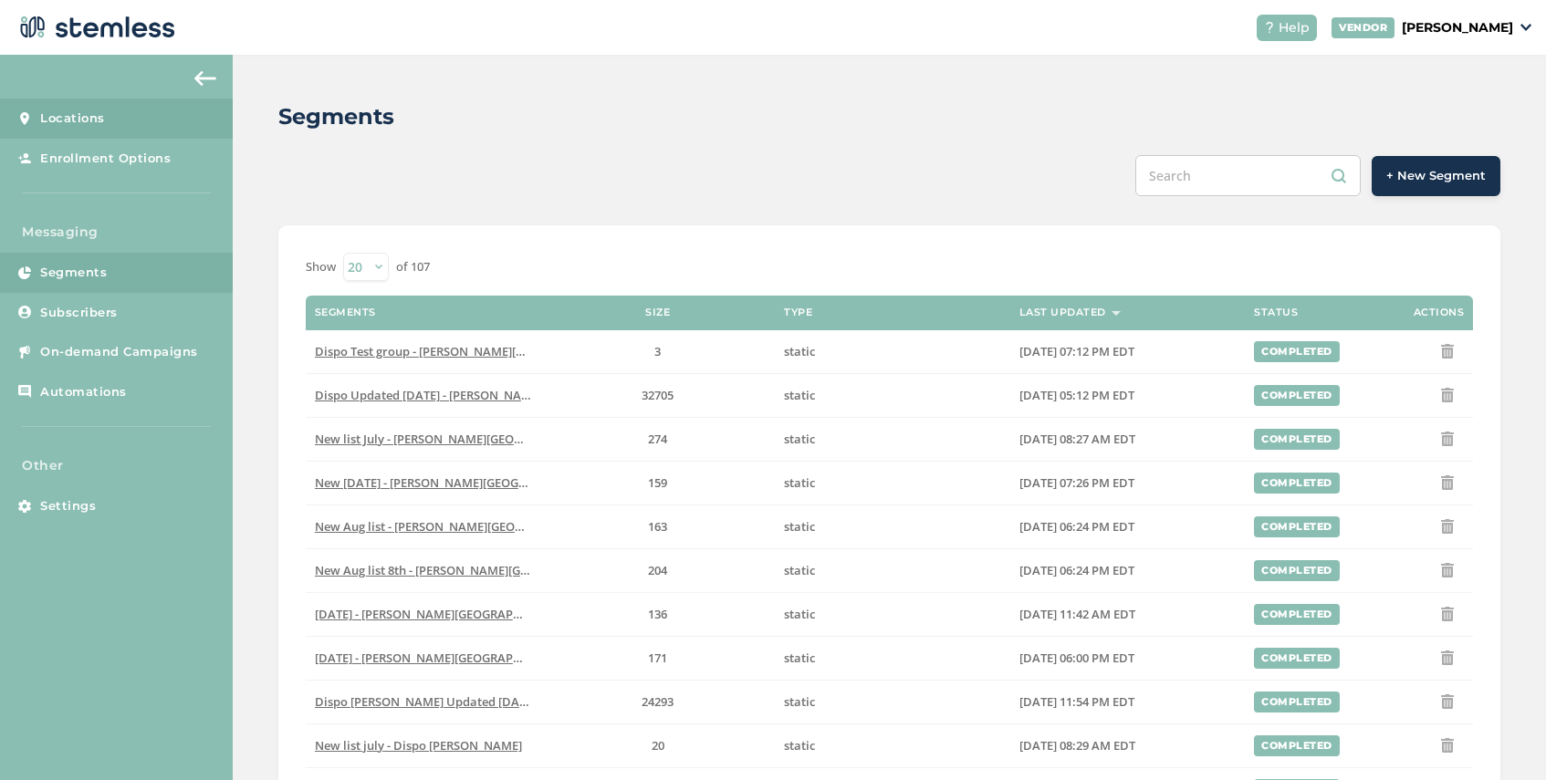
click at [105, 109] on link "Locations" at bounding box center [116, 119] width 233 height 40
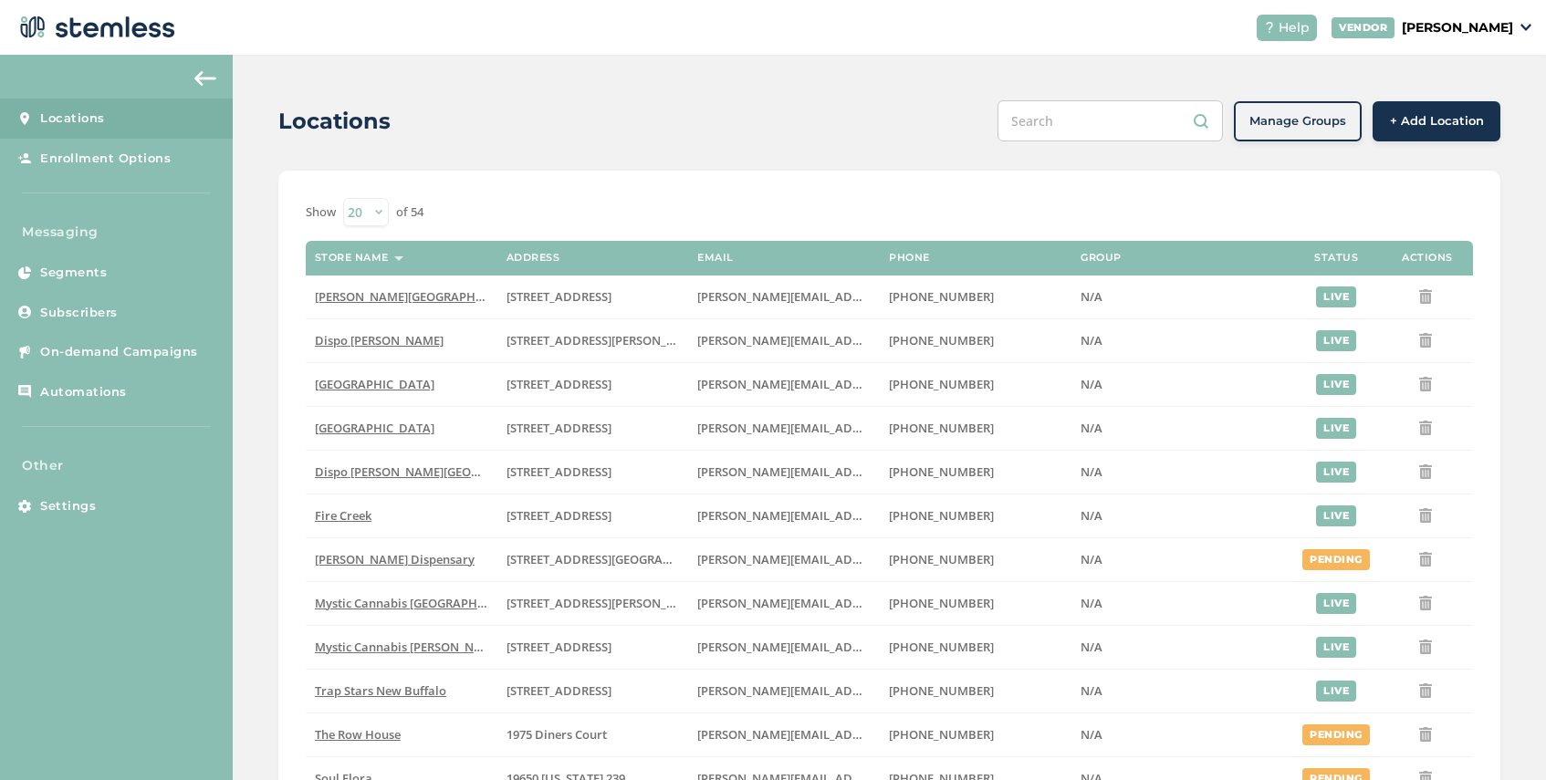
scroll to position [496, 0]
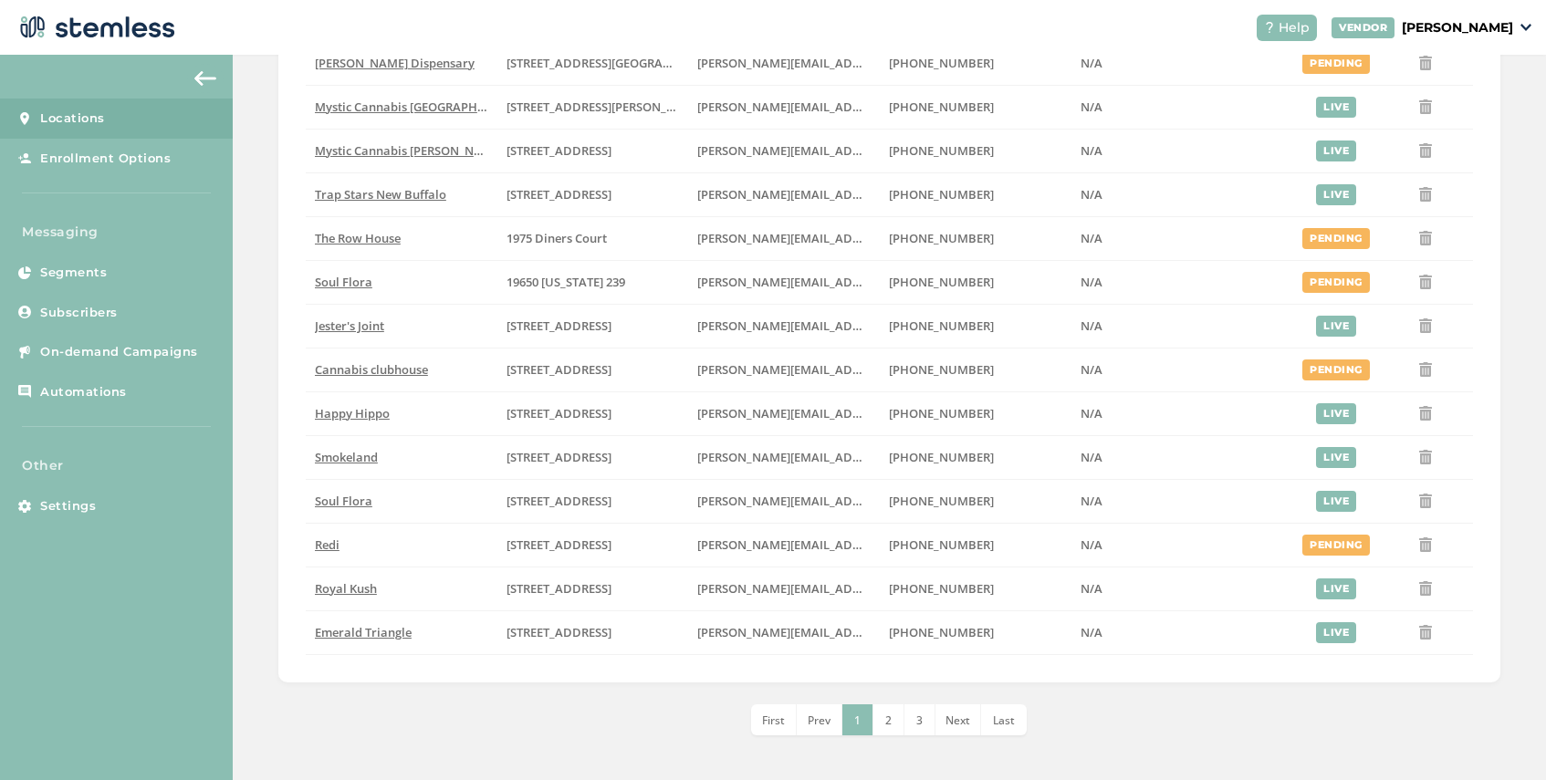
click at [920, 719] on span "3" at bounding box center [919, 721] width 6 height 16
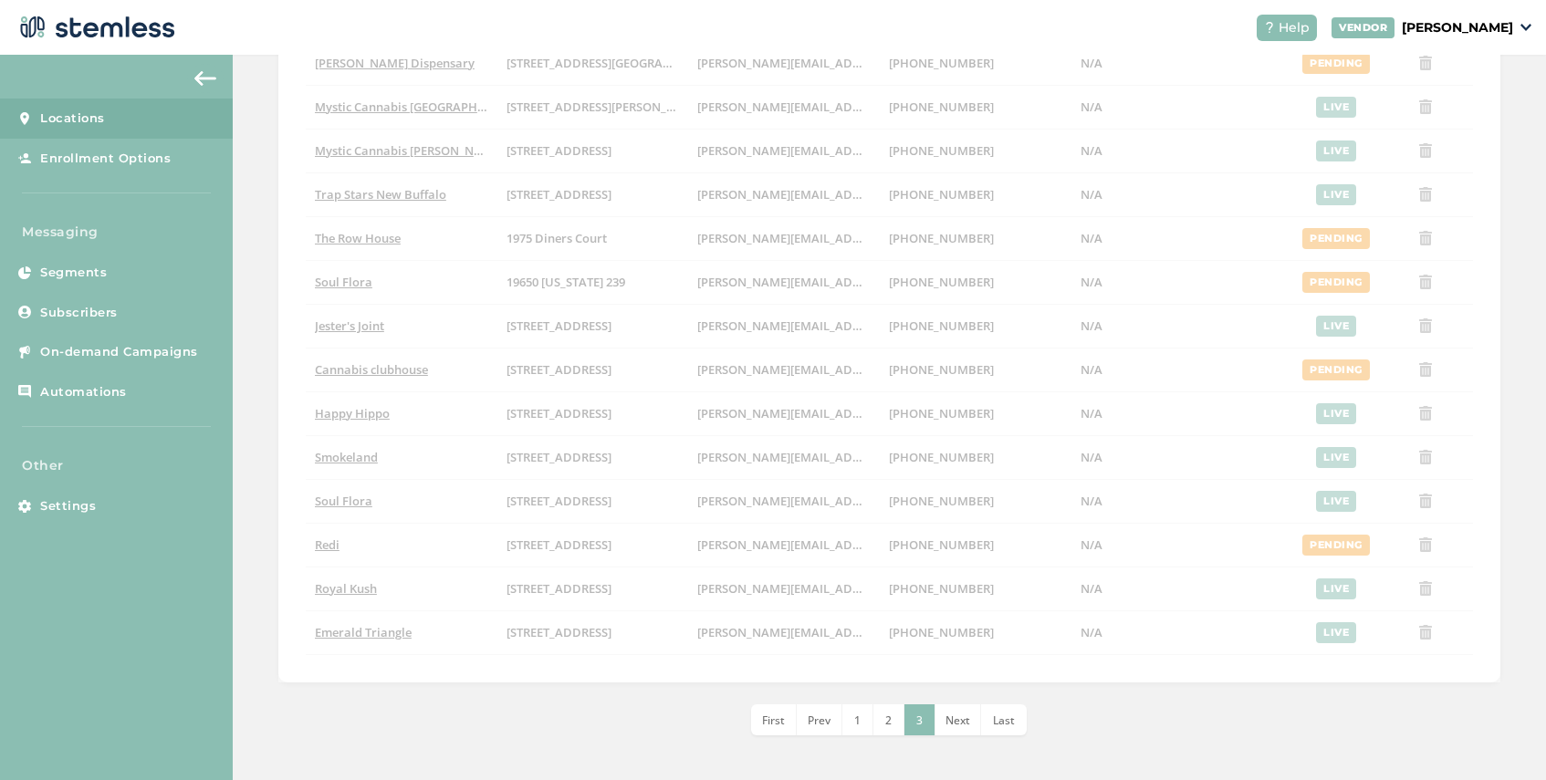
scroll to position [234, 0]
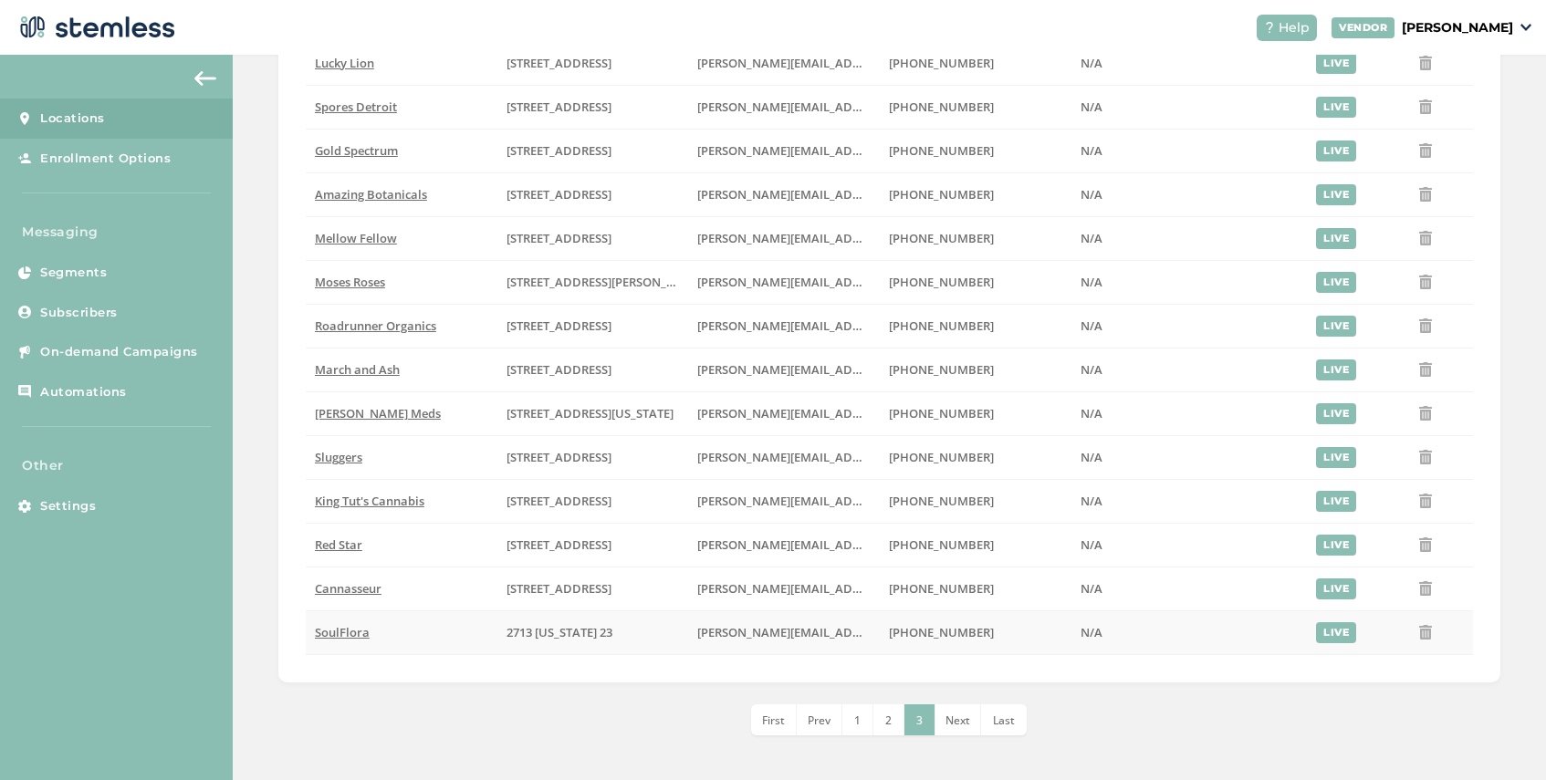
click at [353, 630] on span "SoulFlora" at bounding box center [342, 632] width 55 height 16
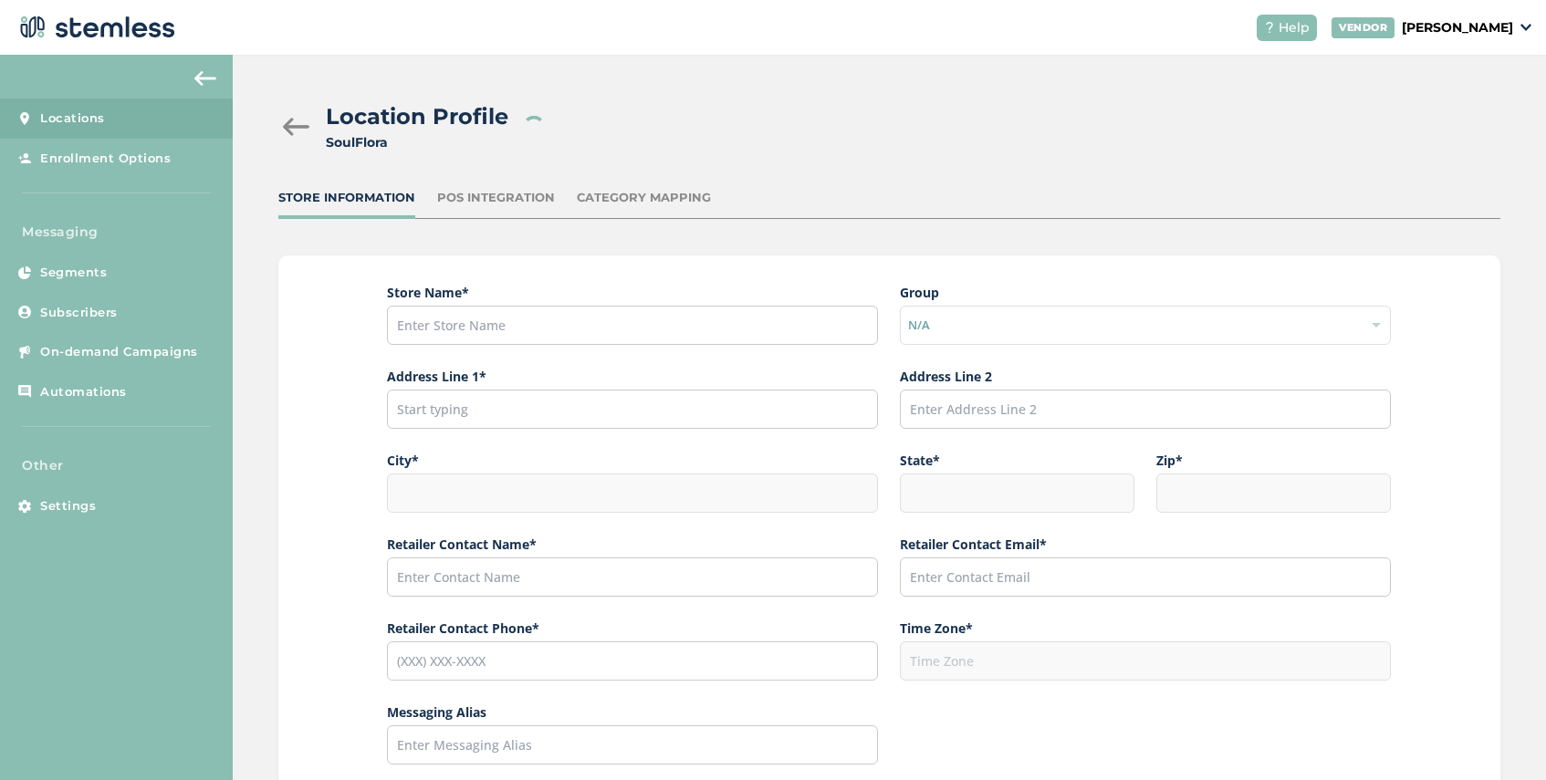
type input "SoulFlora"
type input "2713 [US_STATE] 23"
type input "West Milford"
type input "NJ"
type input "07435"
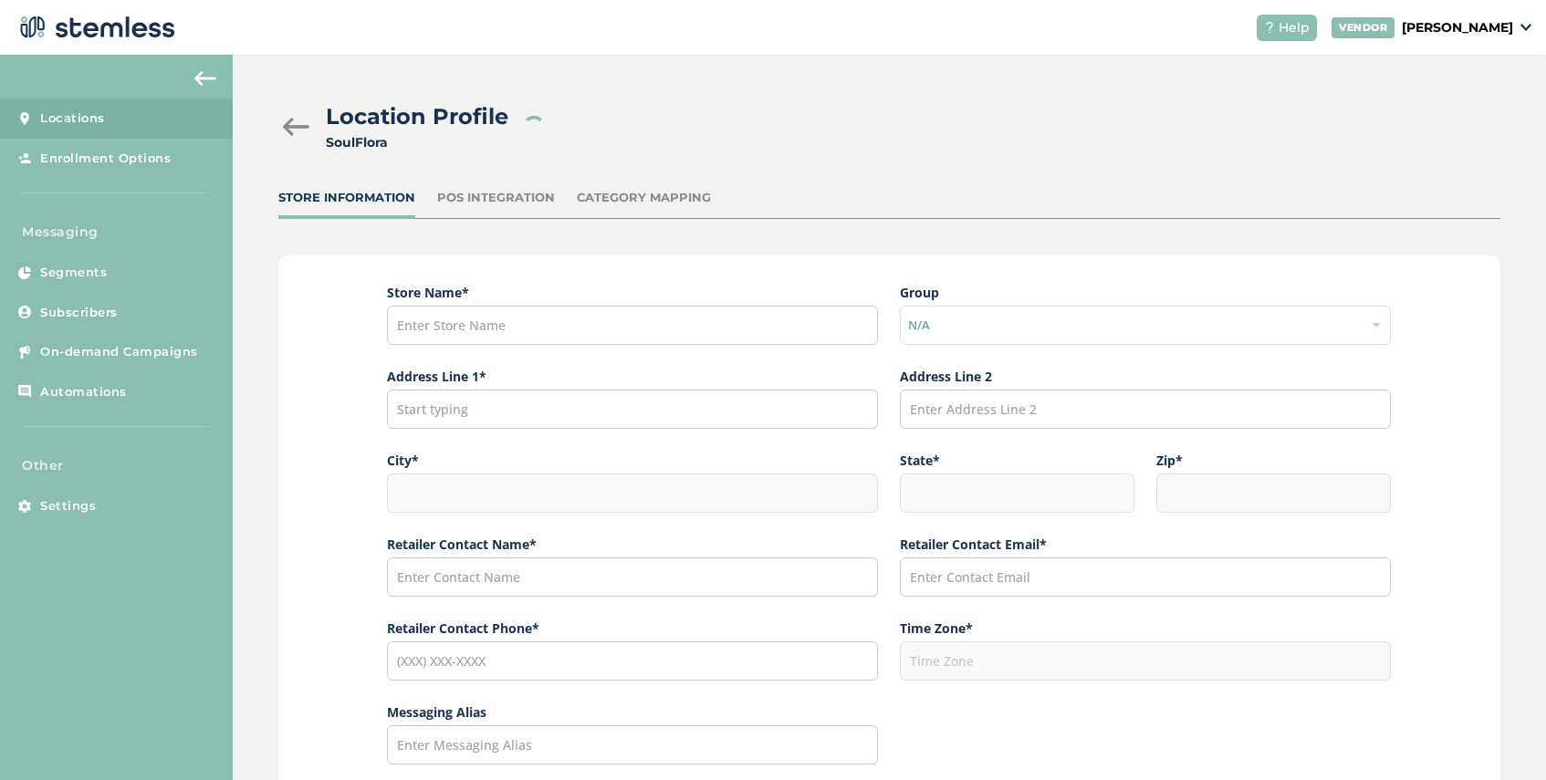
type input "[PERSON_NAME]"
type input "[PERSON_NAME][EMAIL_ADDRESS][DOMAIN_NAME]"
type input "[PHONE_NUMBER]"
type input "America/New_York"
type input "[URL][DOMAIN_NAME][DOMAIN_NAME]"
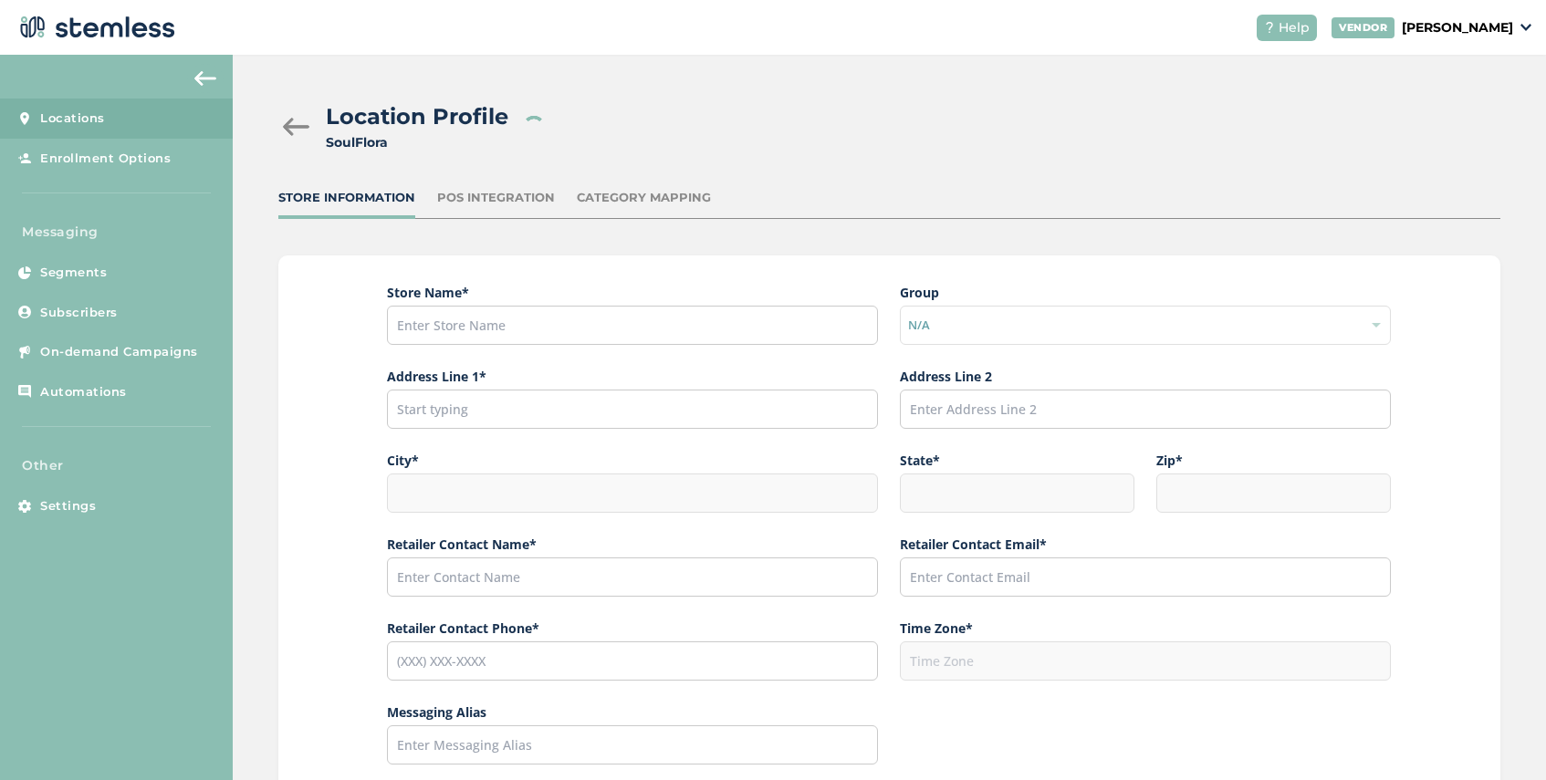
type input "[URL][DOMAIN_NAME]"
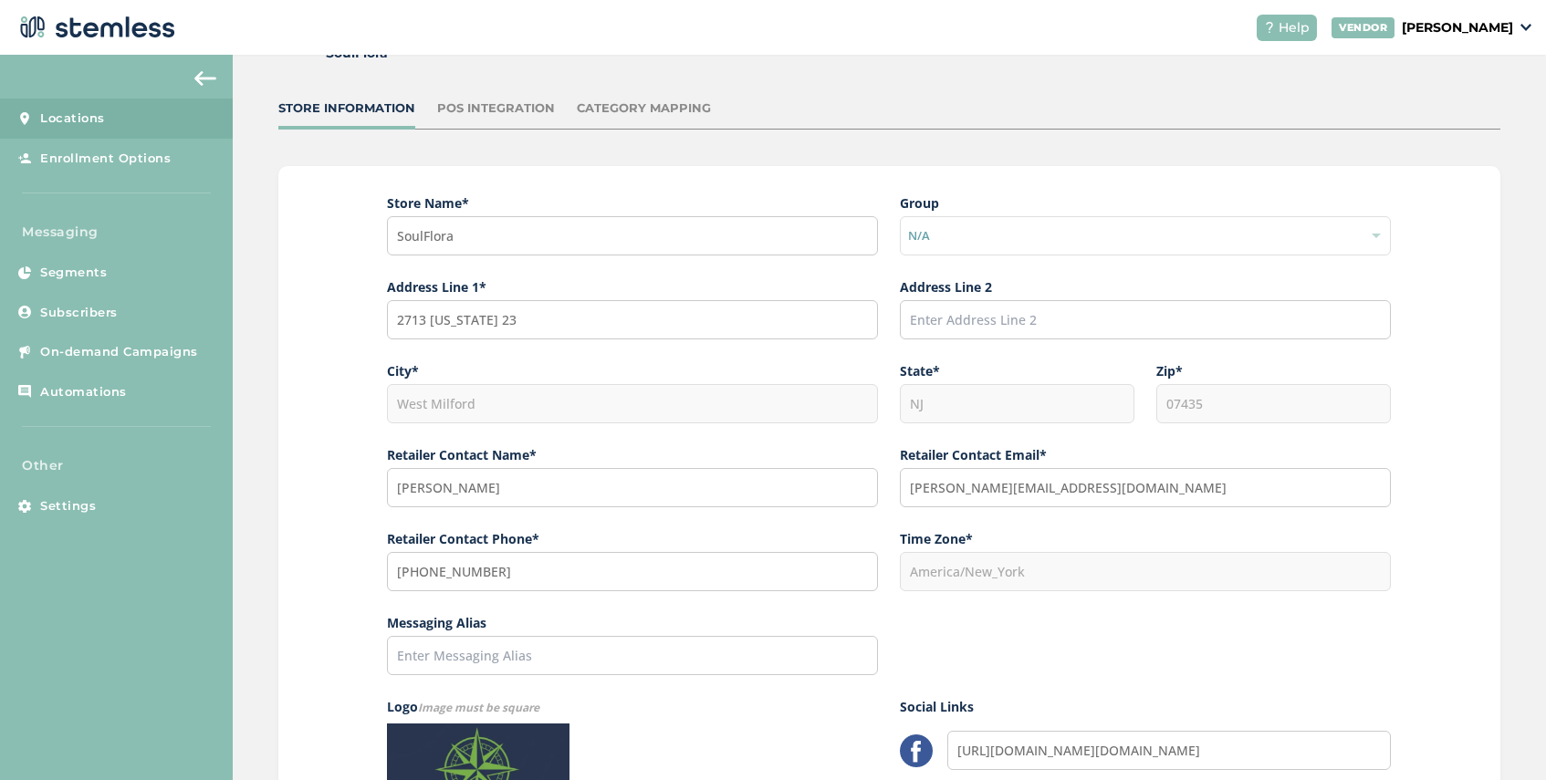
scroll to position [72, 0]
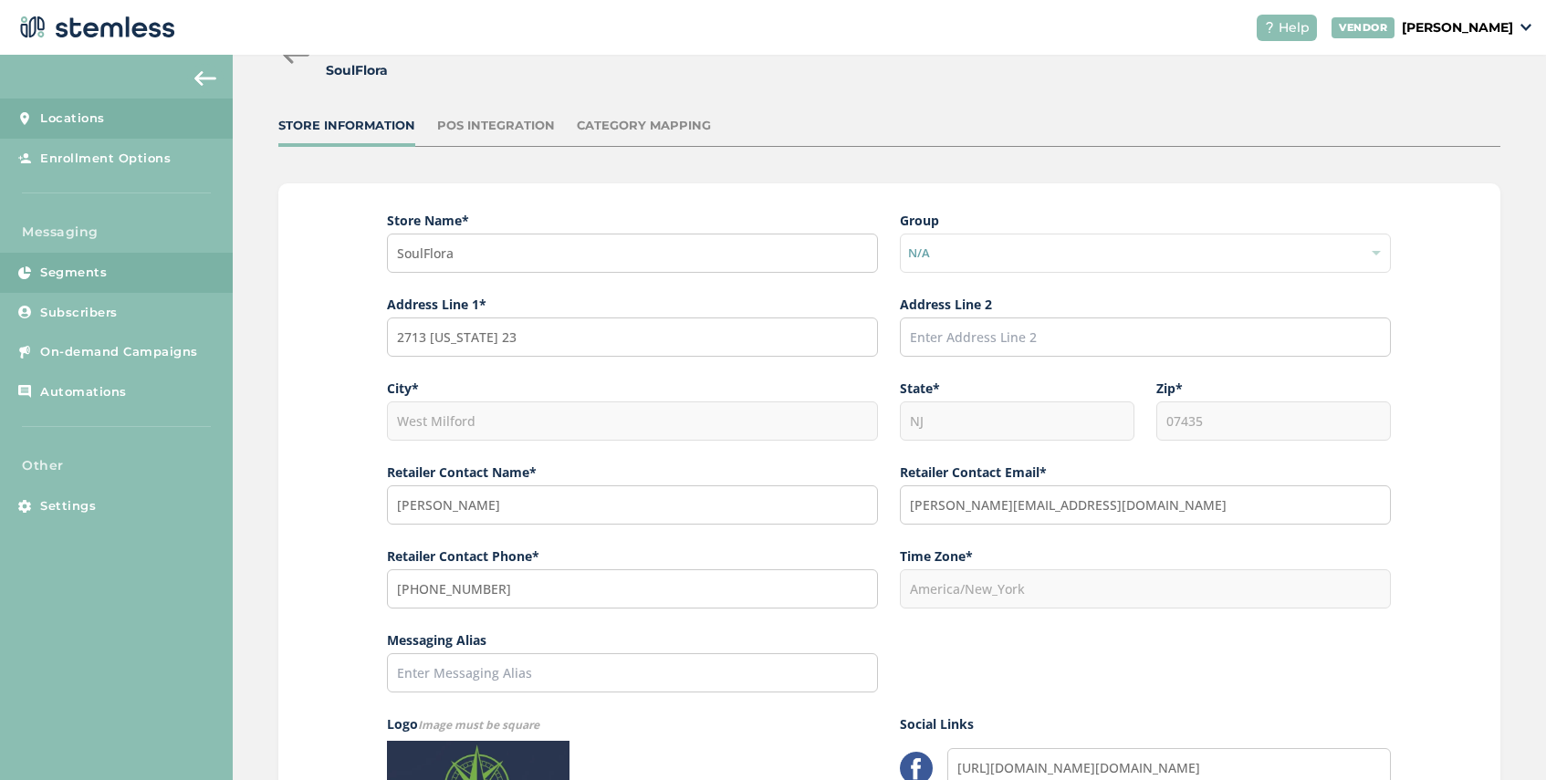
click at [92, 273] on span "Segments" at bounding box center [73, 273] width 67 height 18
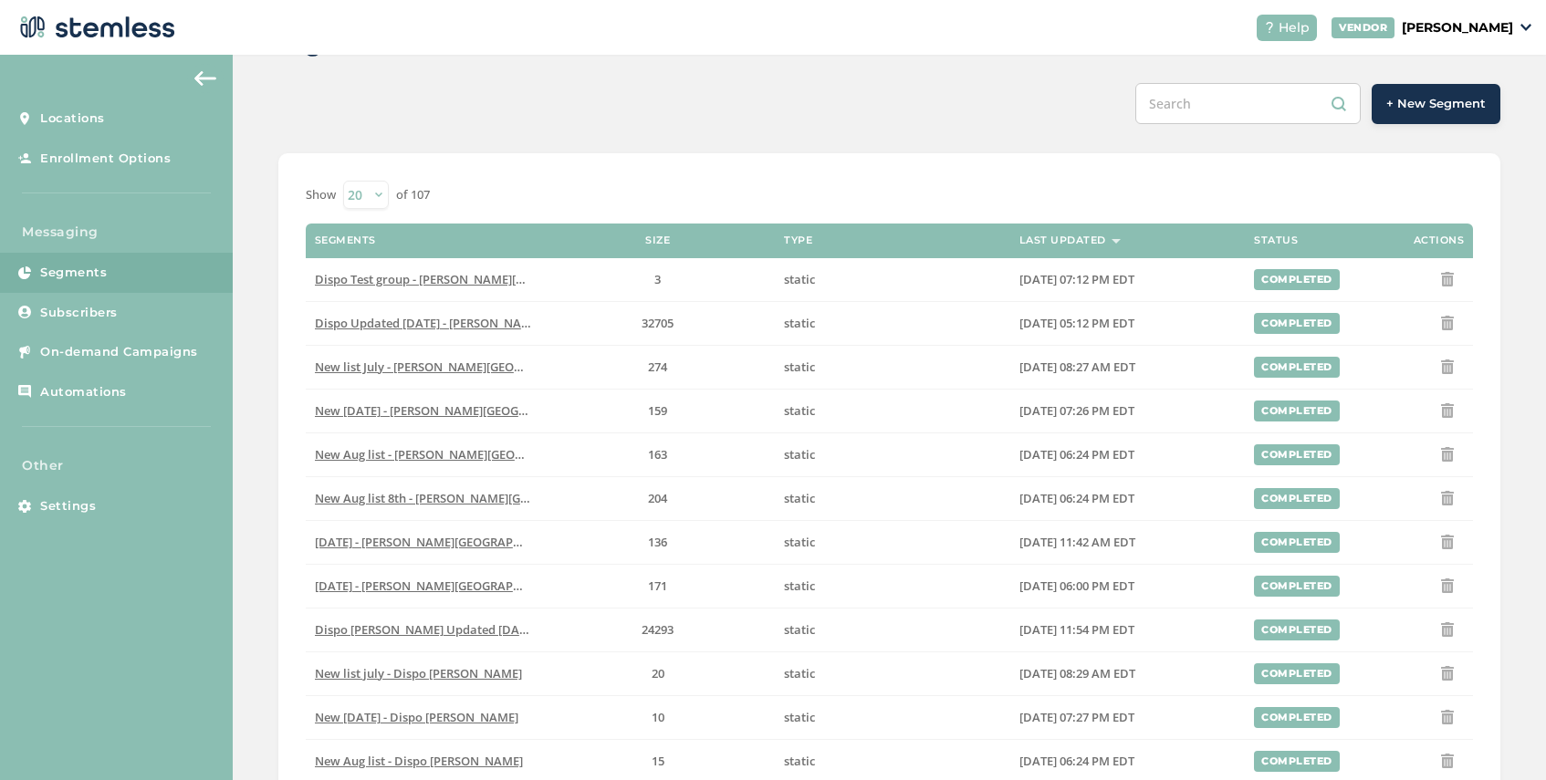
click at [1425, 105] on span "+ New Segment" at bounding box center [1435, 104] width 99 height 18
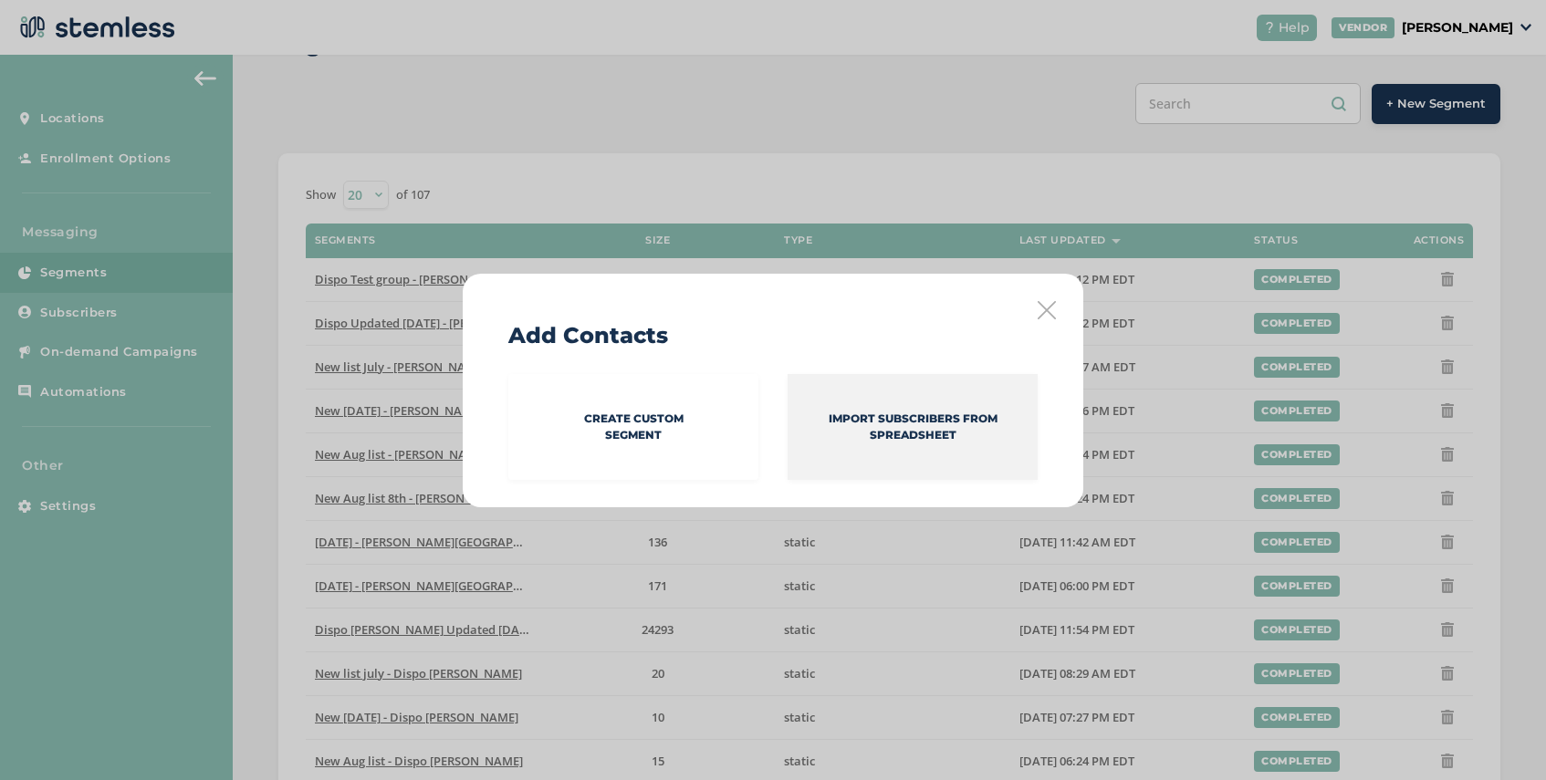
click at [896, 430] on p "Import Subscribers from spreadsheet" at bounding box center [912, 427] width 250 height 33
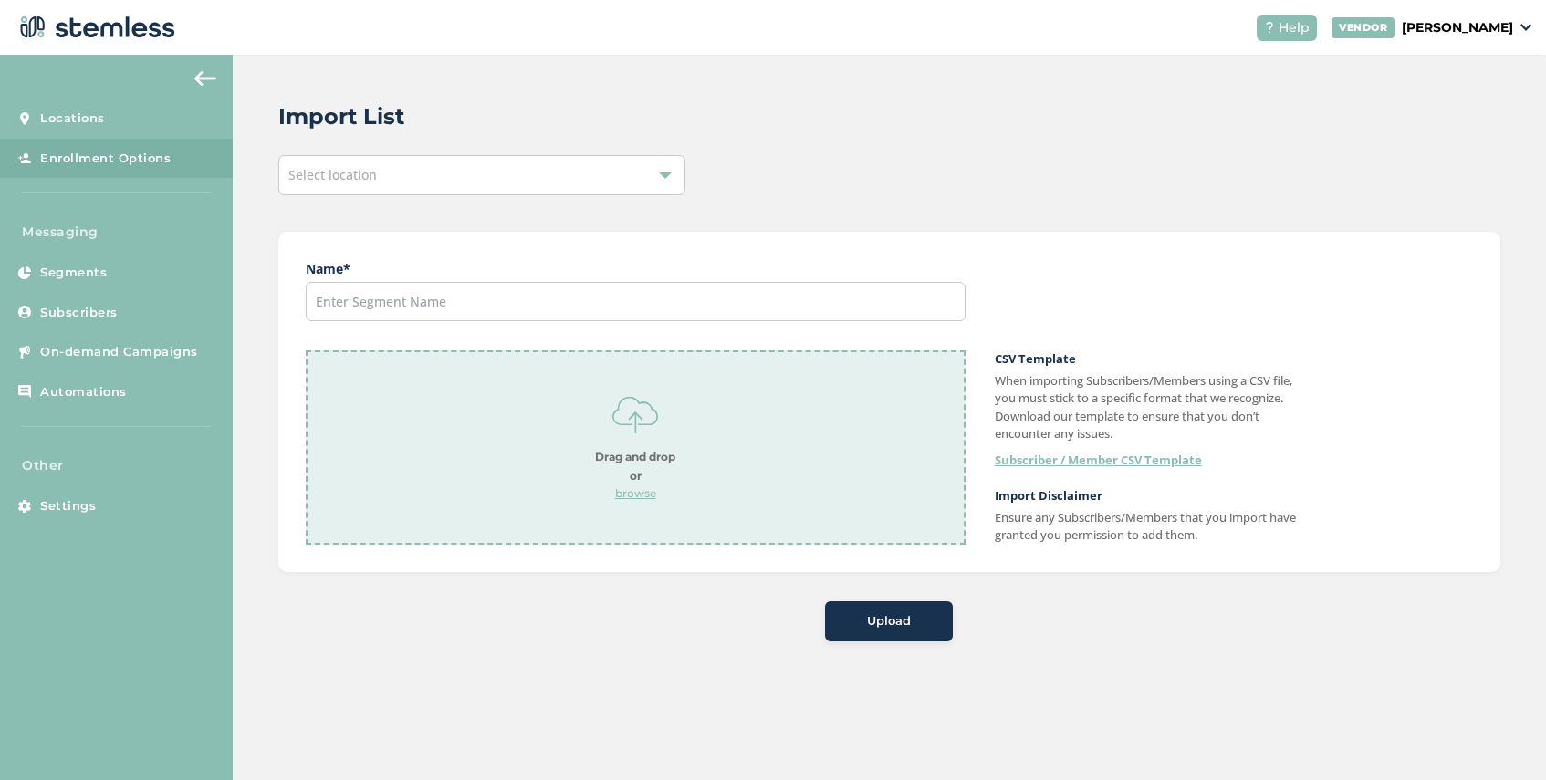
click at [391, 177] on div "Select location" at bounding box center [481, 175] width 407 height 40
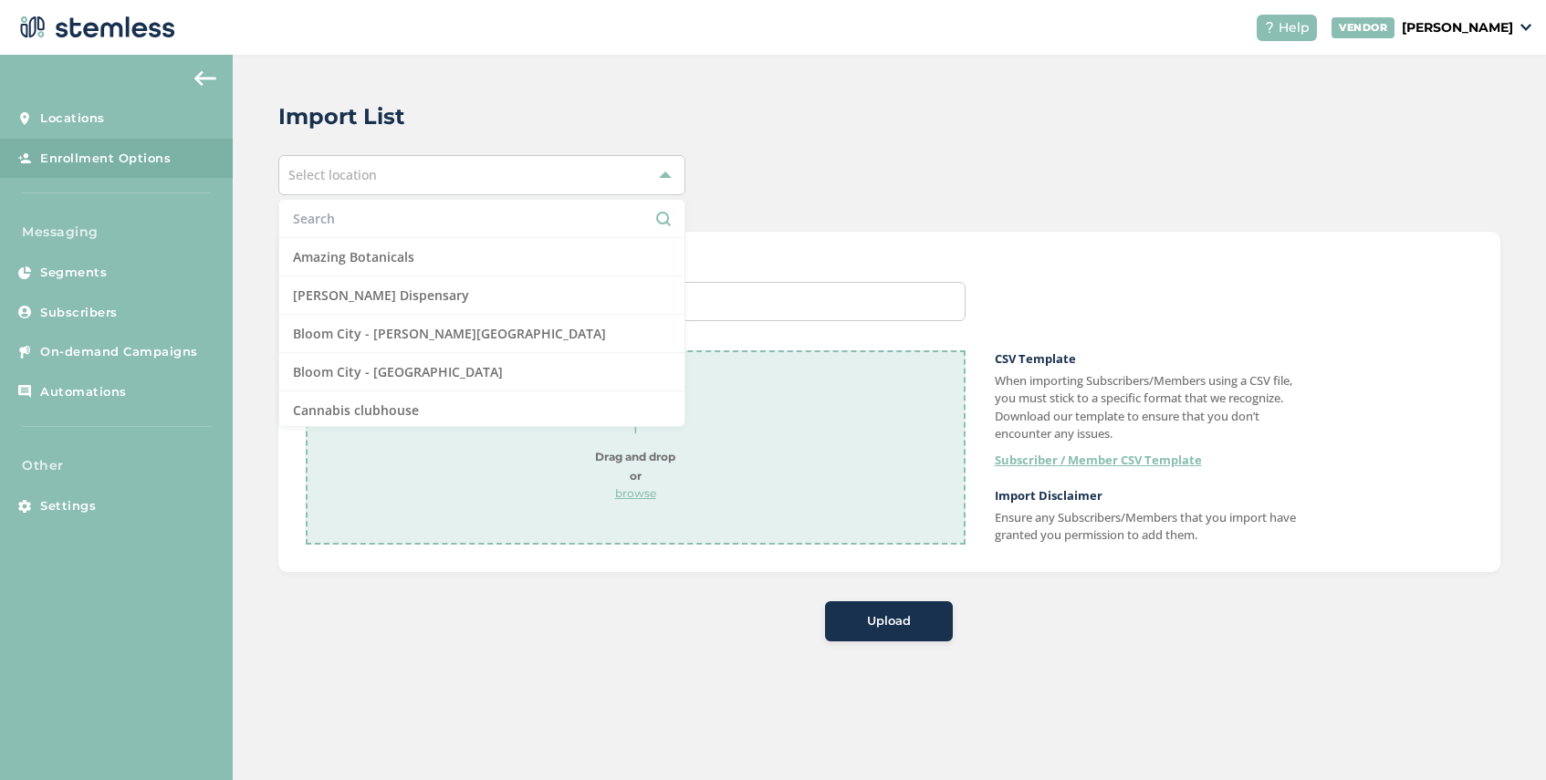
click at [373, 217] on input "text" at bounding box center [482, 218] width 378 height 19
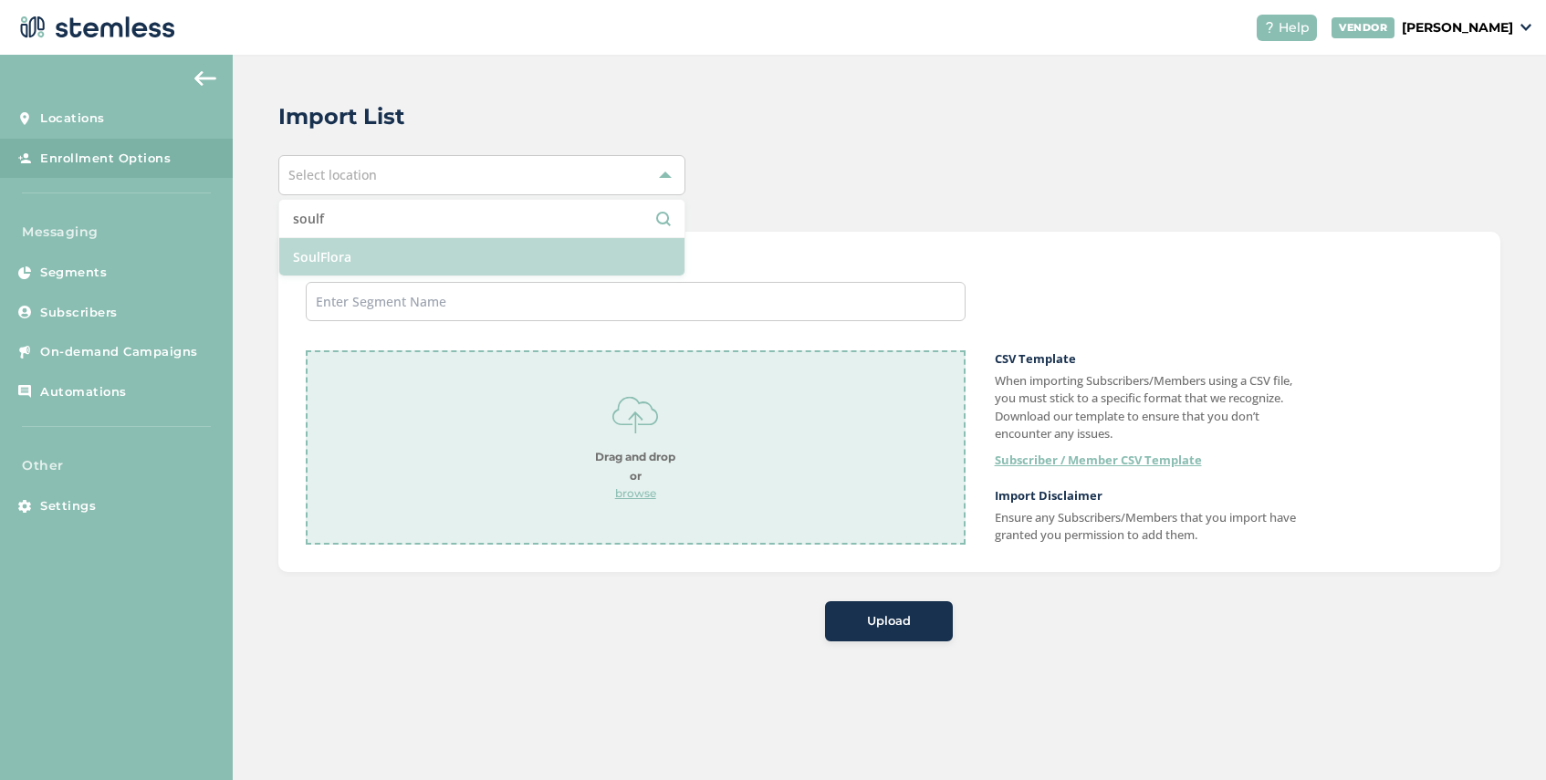
type input "soulf"
click at [383, 266] on li "SoulFlora" at bounding box center [481, 256] width 405 height 37
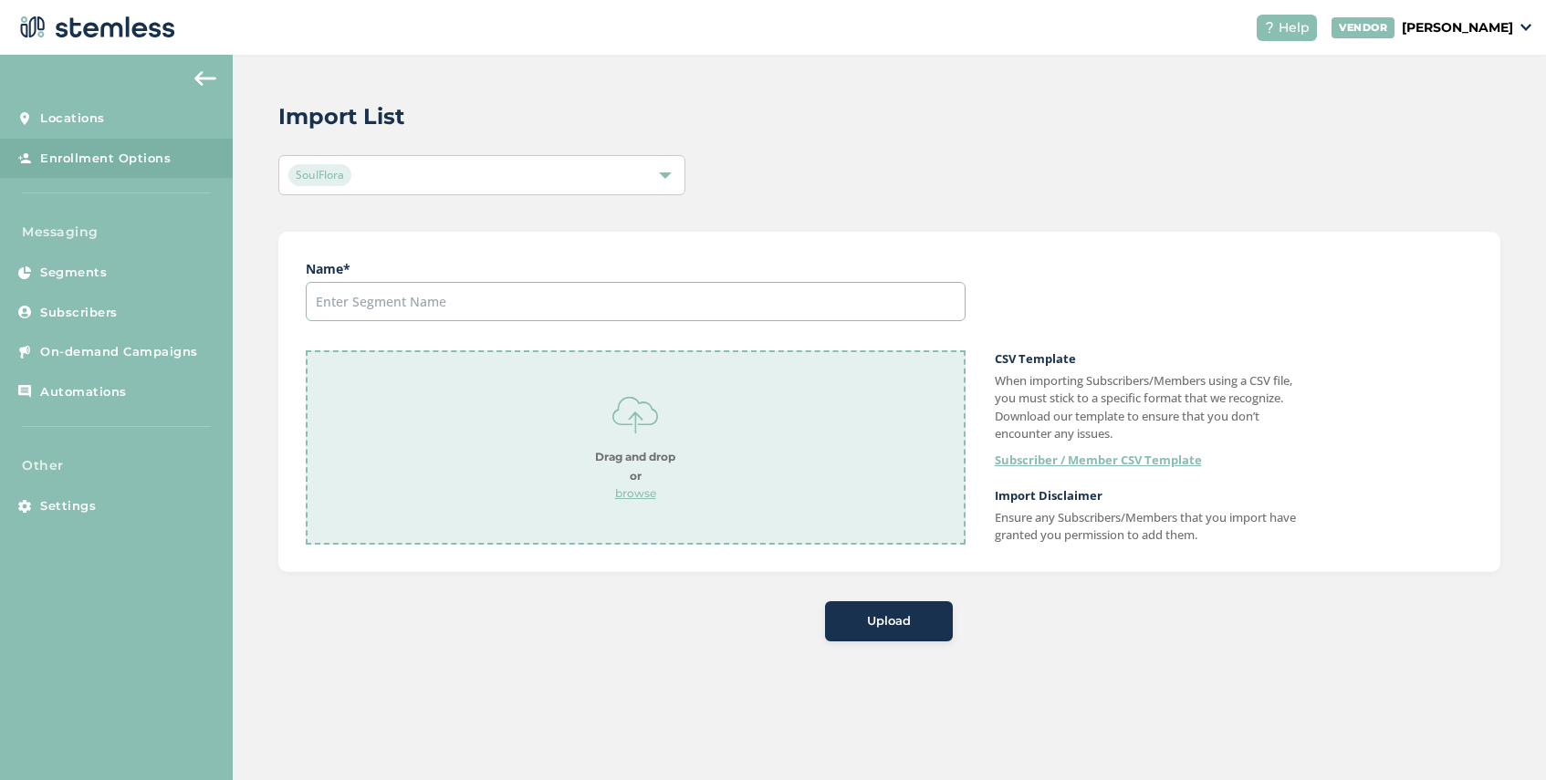
click at [395, 299] on input "text" at bounding box center [636, 301] width 660 height 39
type input "Main list"
click at [638, 499] on p "browse" at bounding box center [635, 493] width 80 height 16
click at [891, 627] on span "Upload" at bounding box center [889, 621] width 44 height 18
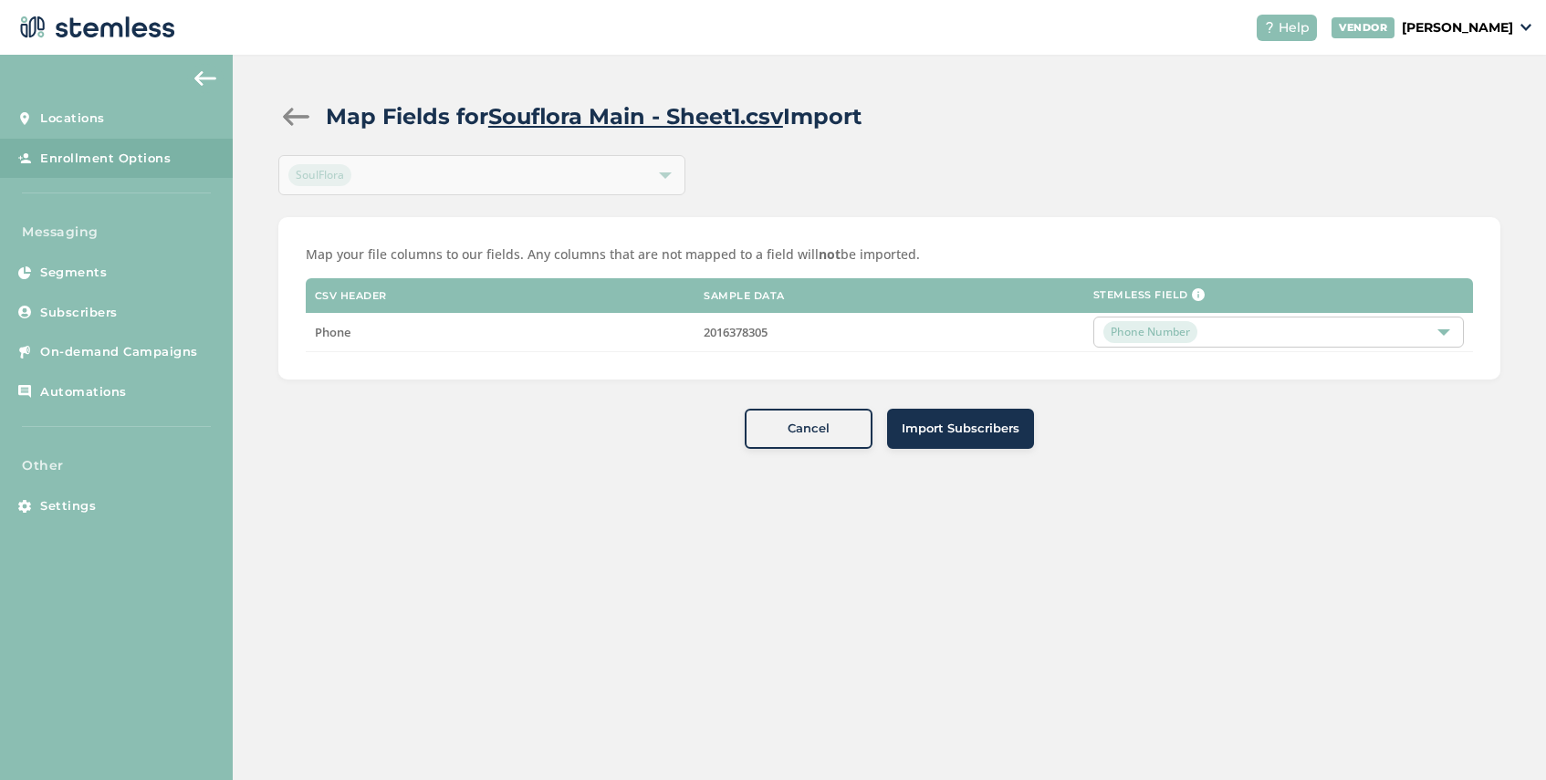
click at [963, 433] on span "Import Subscribers" at bounding box center [960, 429] width 118 height 18
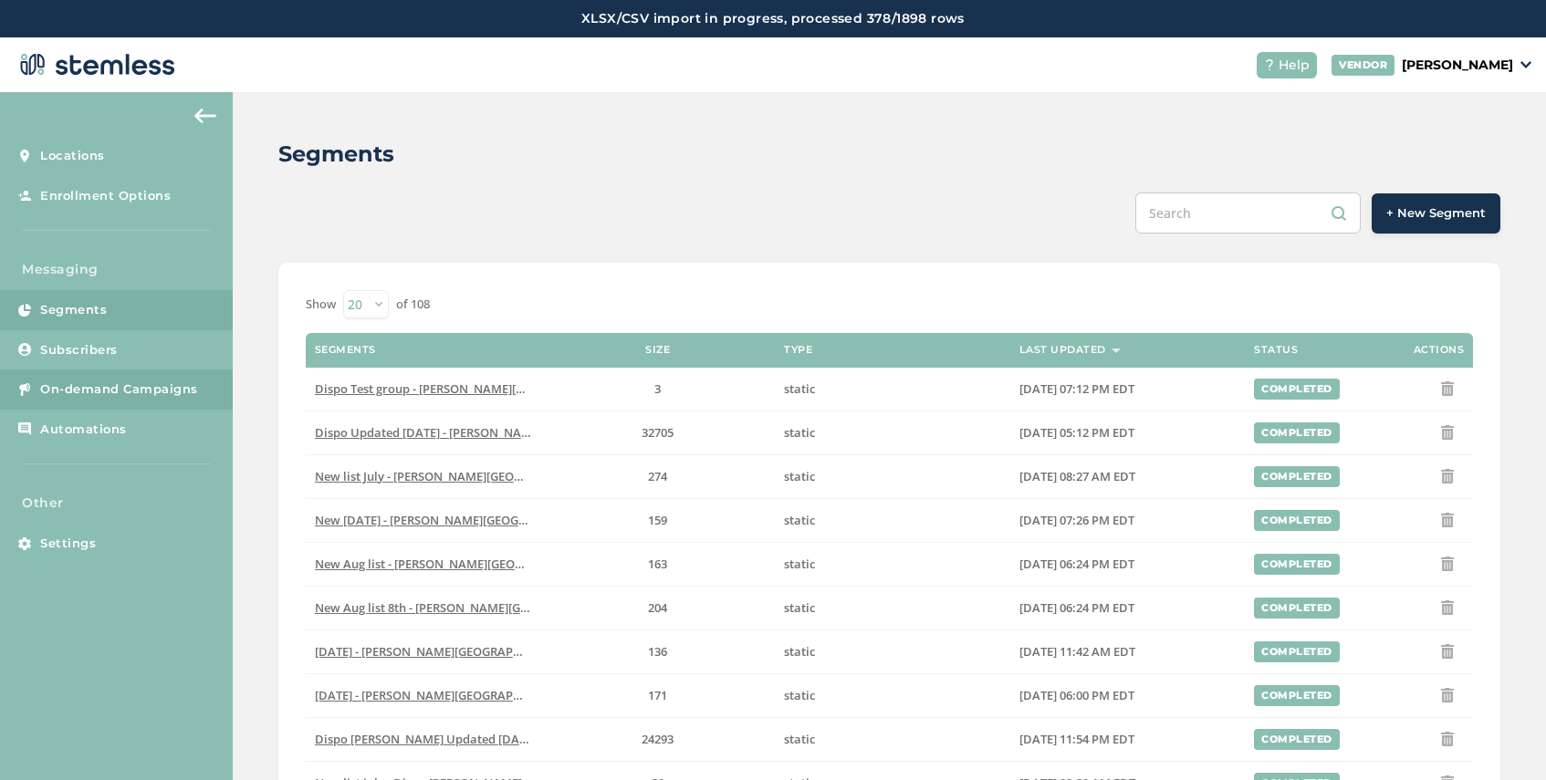
click at [103, 398] on link "On-demand Campaigns" at bounding box center [116, 390] width 233 height 40
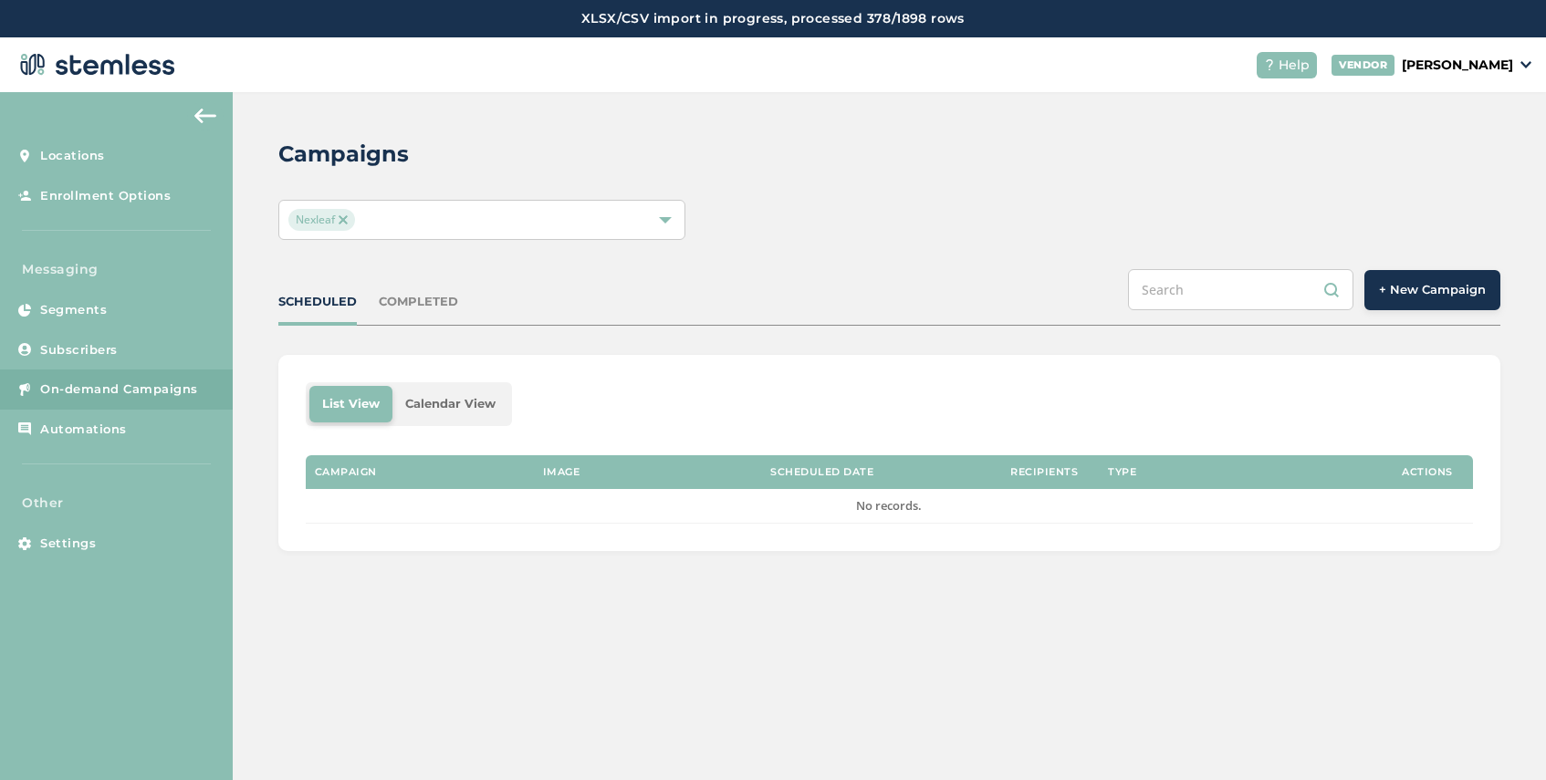
click at [344, 219] on img at bounding box center [343, 219] width 9 height 9
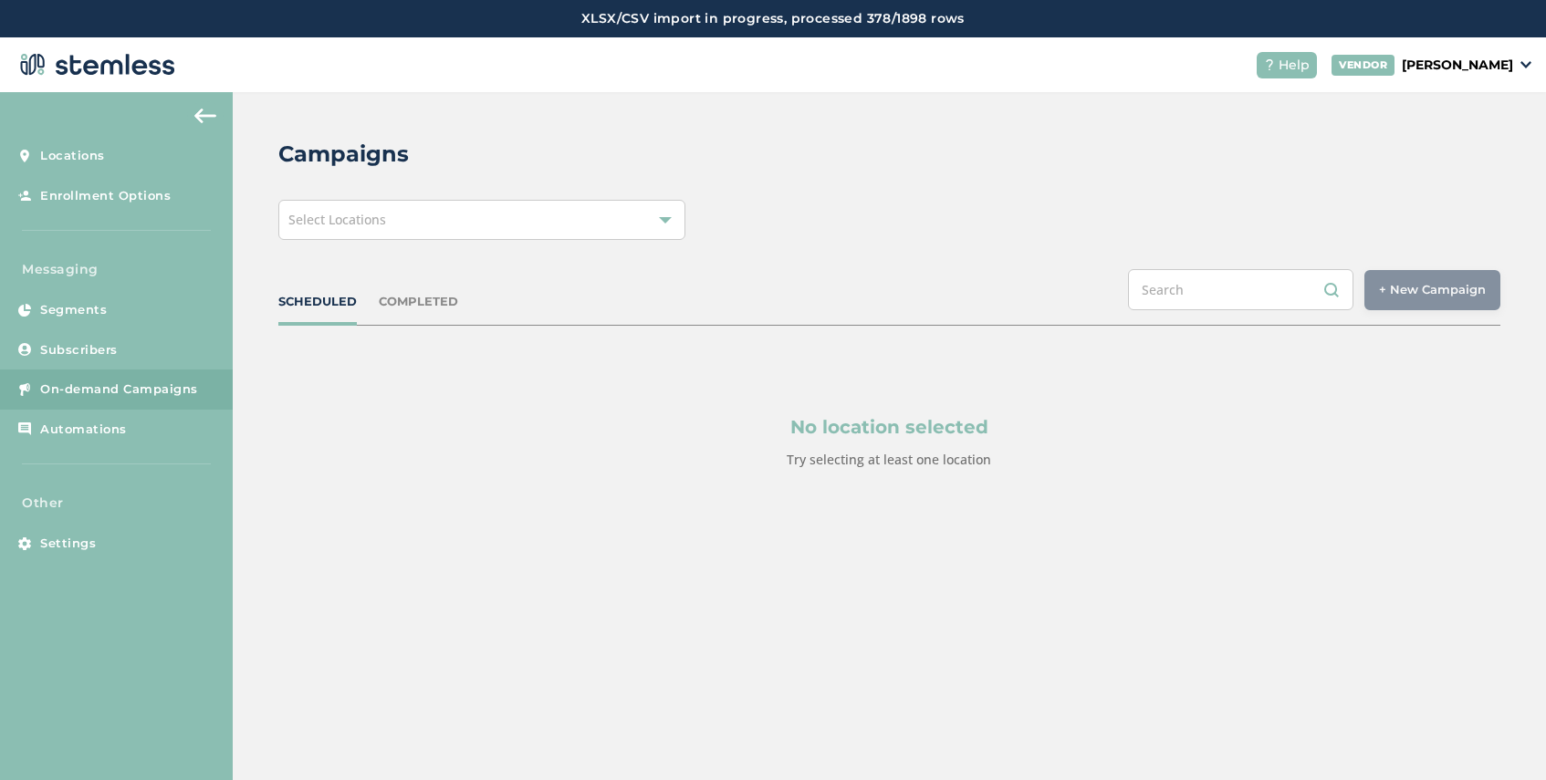
click at [401, 222] on div "Select Locations" at bounding box center [481, 220] width 407 height 40
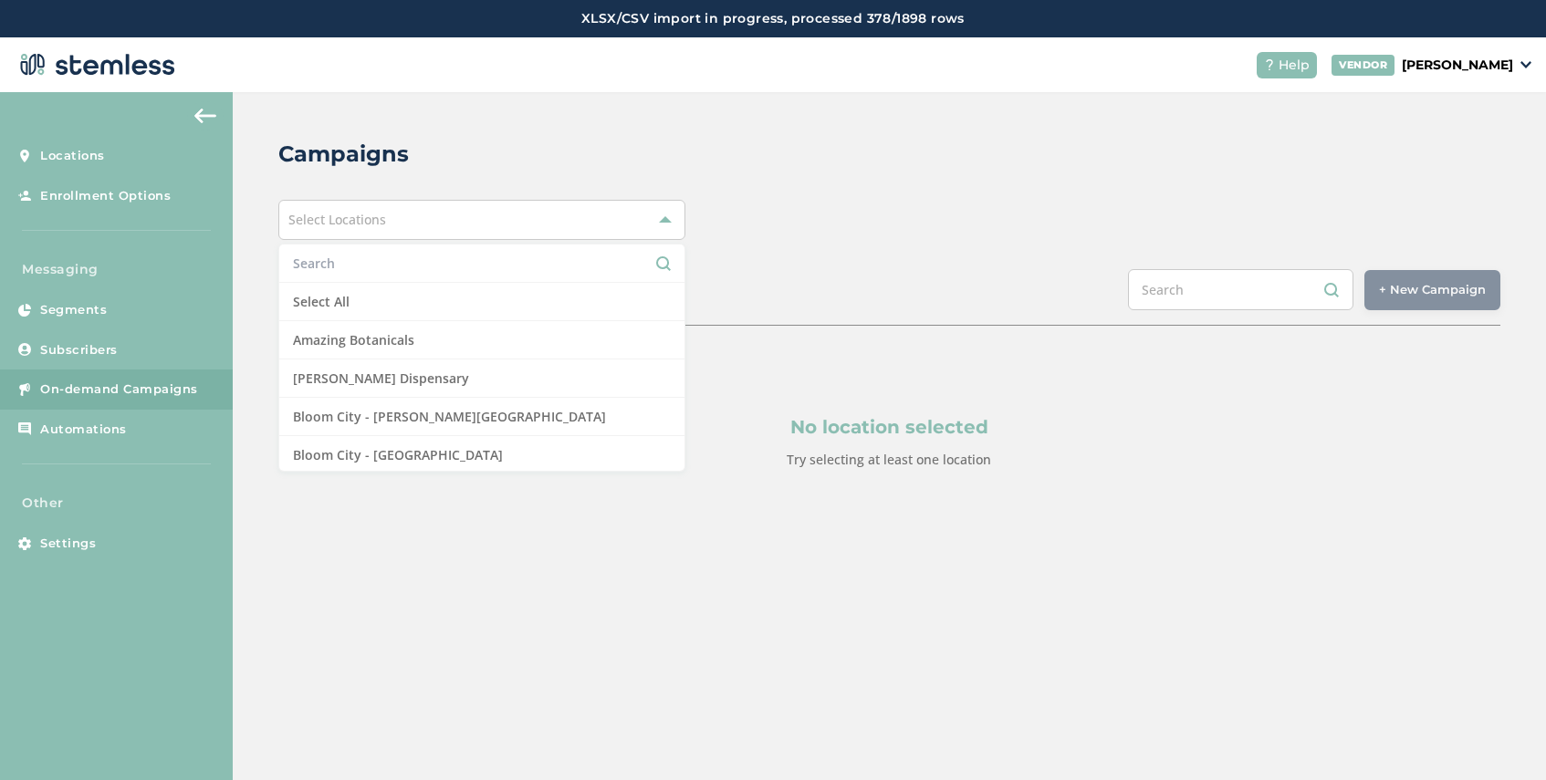
click at [391, 271] on input "text" at bounding box center [482, 263] width 378 height 19
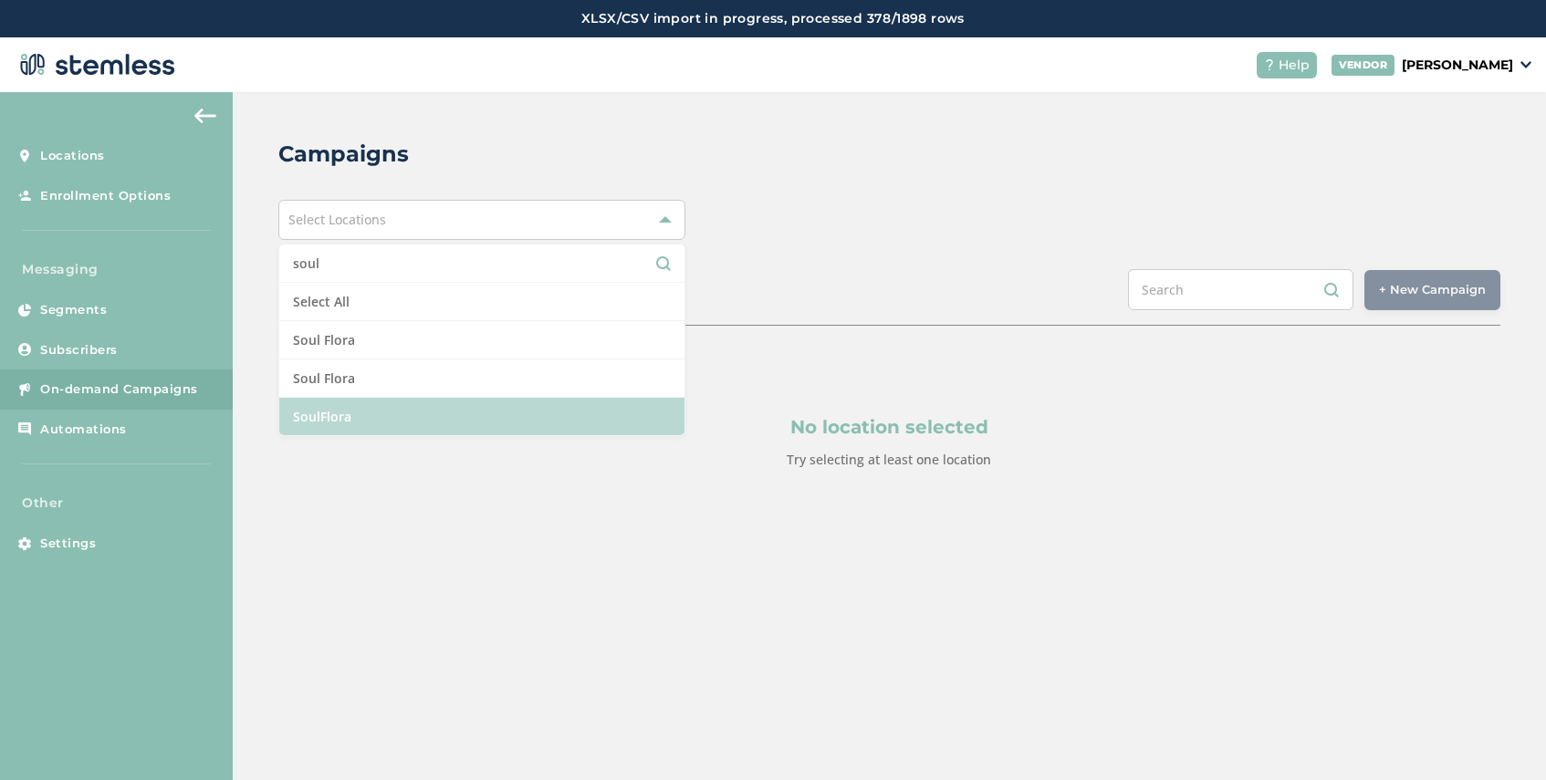
type input "soul"
click at [368, 414] on li "SoulFlora" at bounding box center [481, 416] width 405 height 37
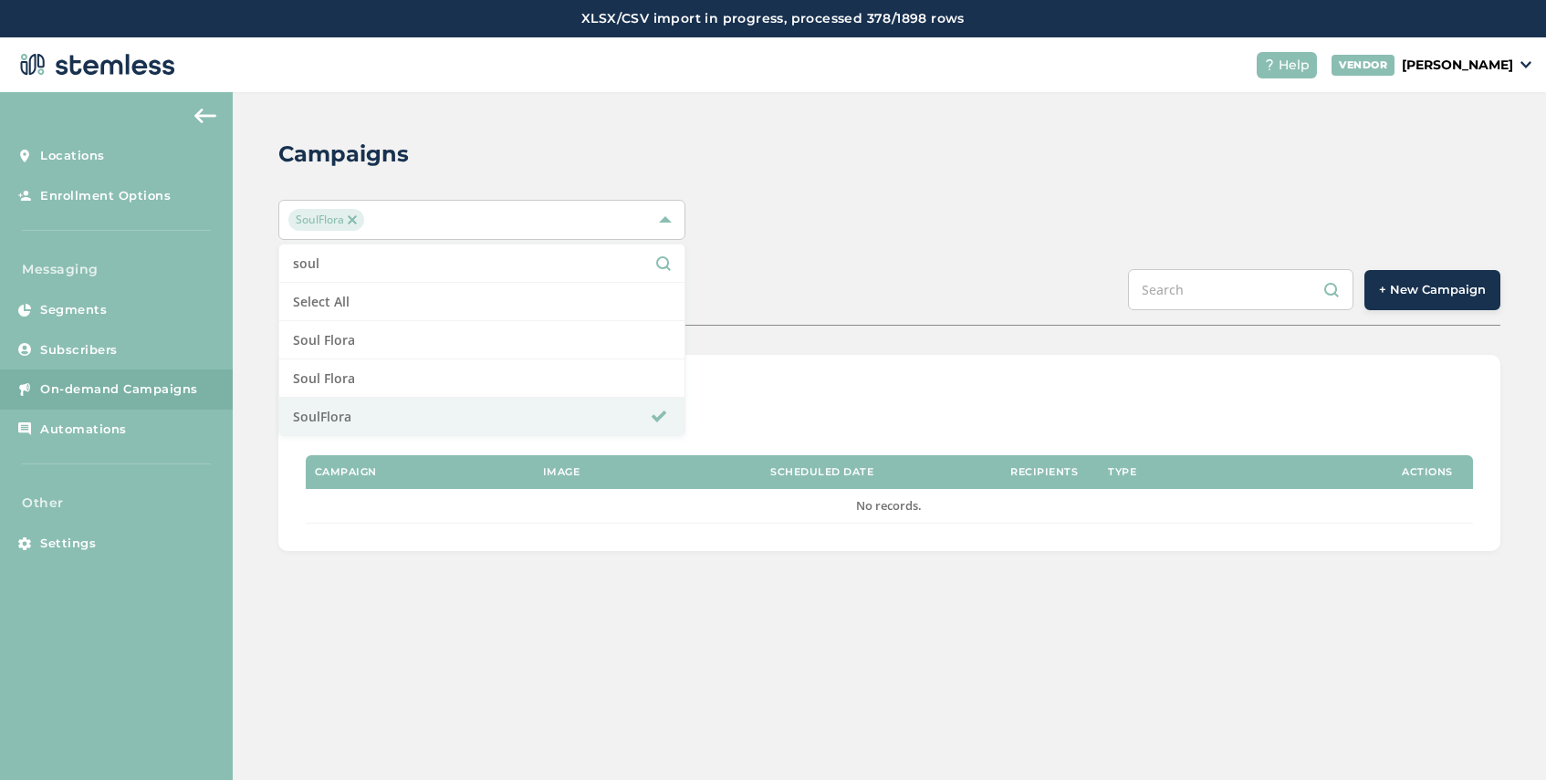
click at [1109, 267] on div "Campaigns SoulFlora soul Select All Soul Flora Soul Flora SoulFlora SCHEDULED C…" at bounding box center [889, 344] width 1313 height 505
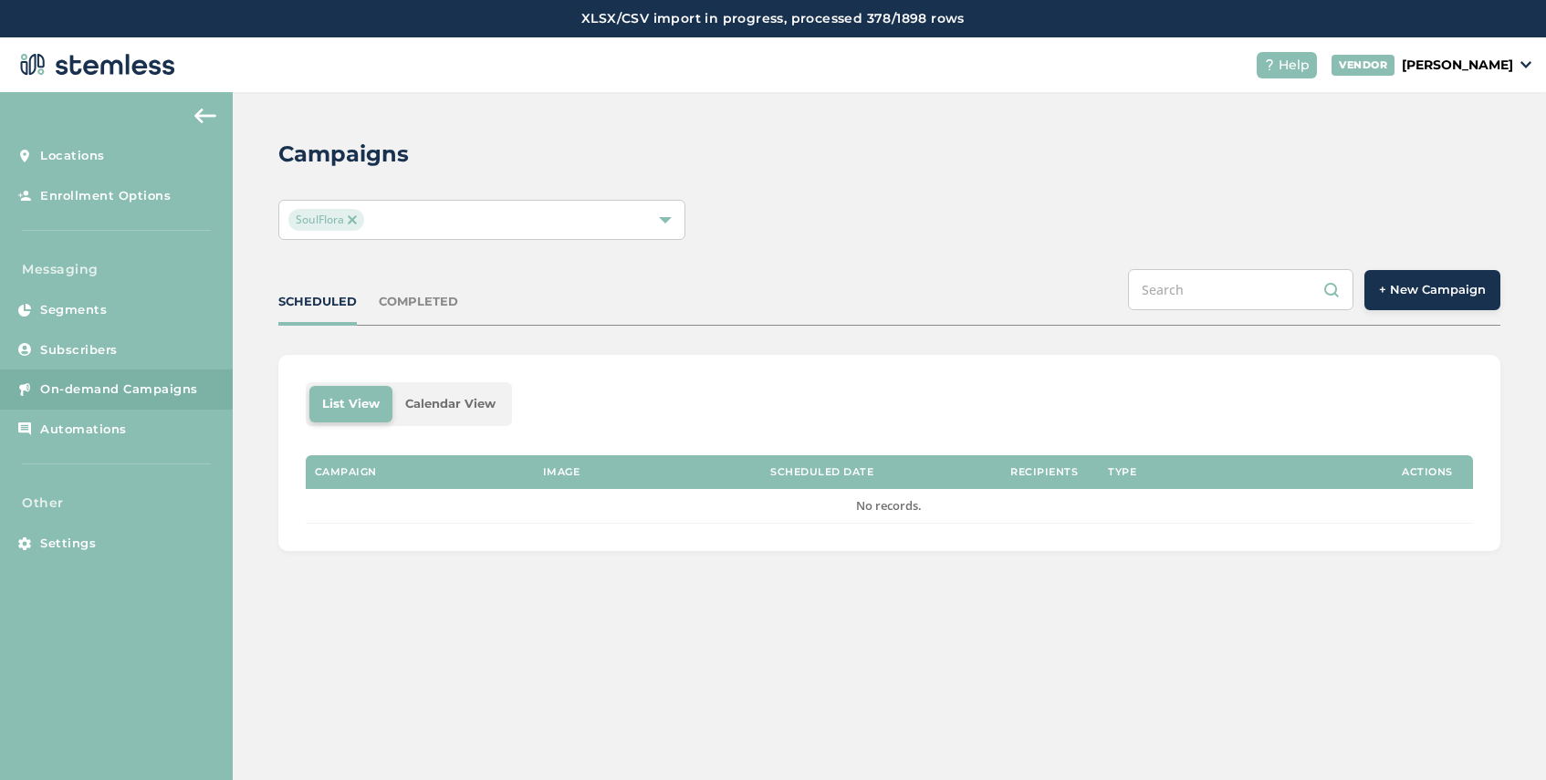
click at [1422, 297] on span "+ New Campaign" at bounding box center [1432, 290] width 107 height 18
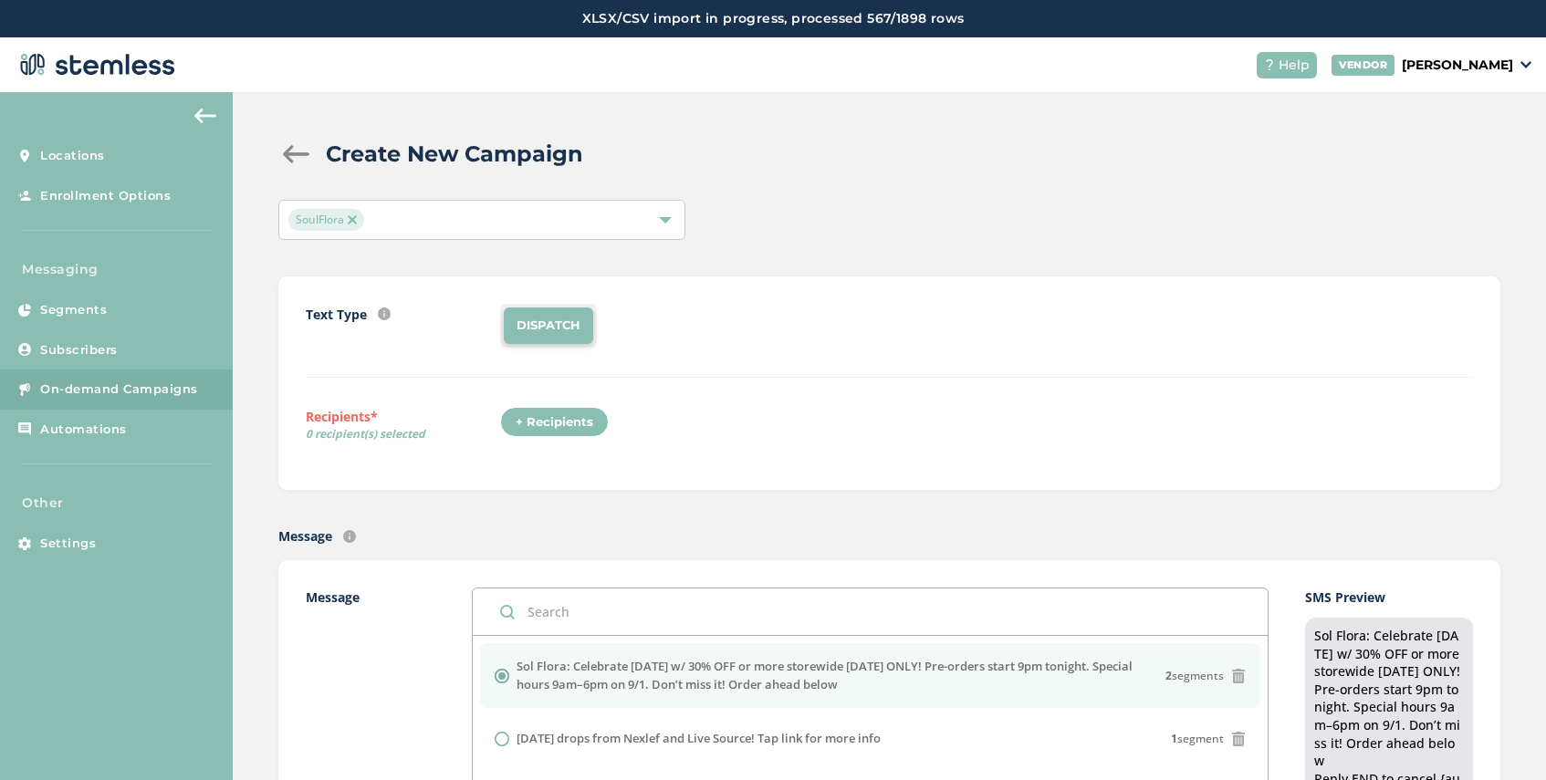
click at [539, 415] on div "+ Recipients" at bounding box center [554, 422] width 109 height 31
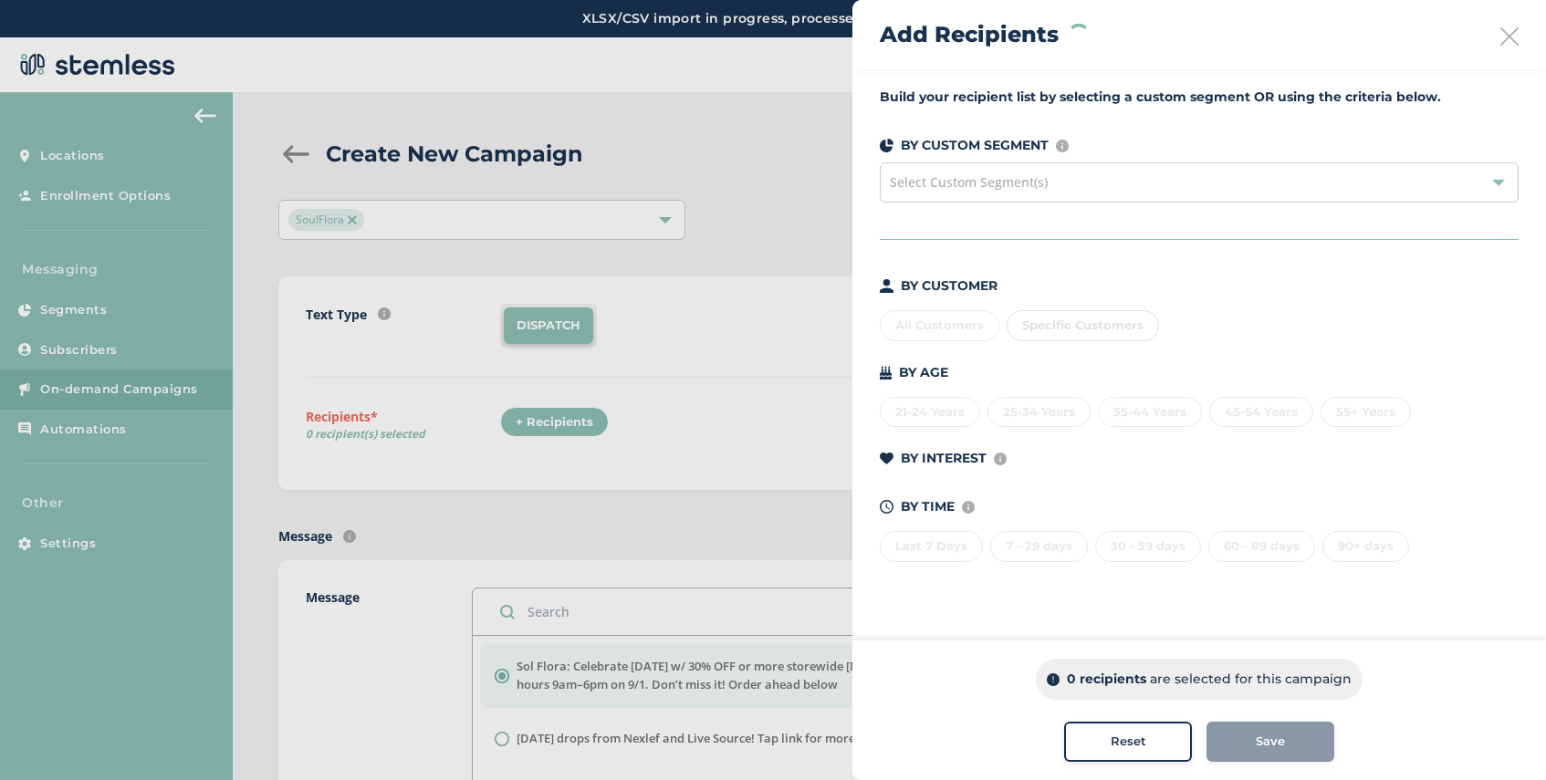
click at [1061, 187] on div "Select Custom Segment(s)" at bounding box center [1199, 182] width 639 height 40
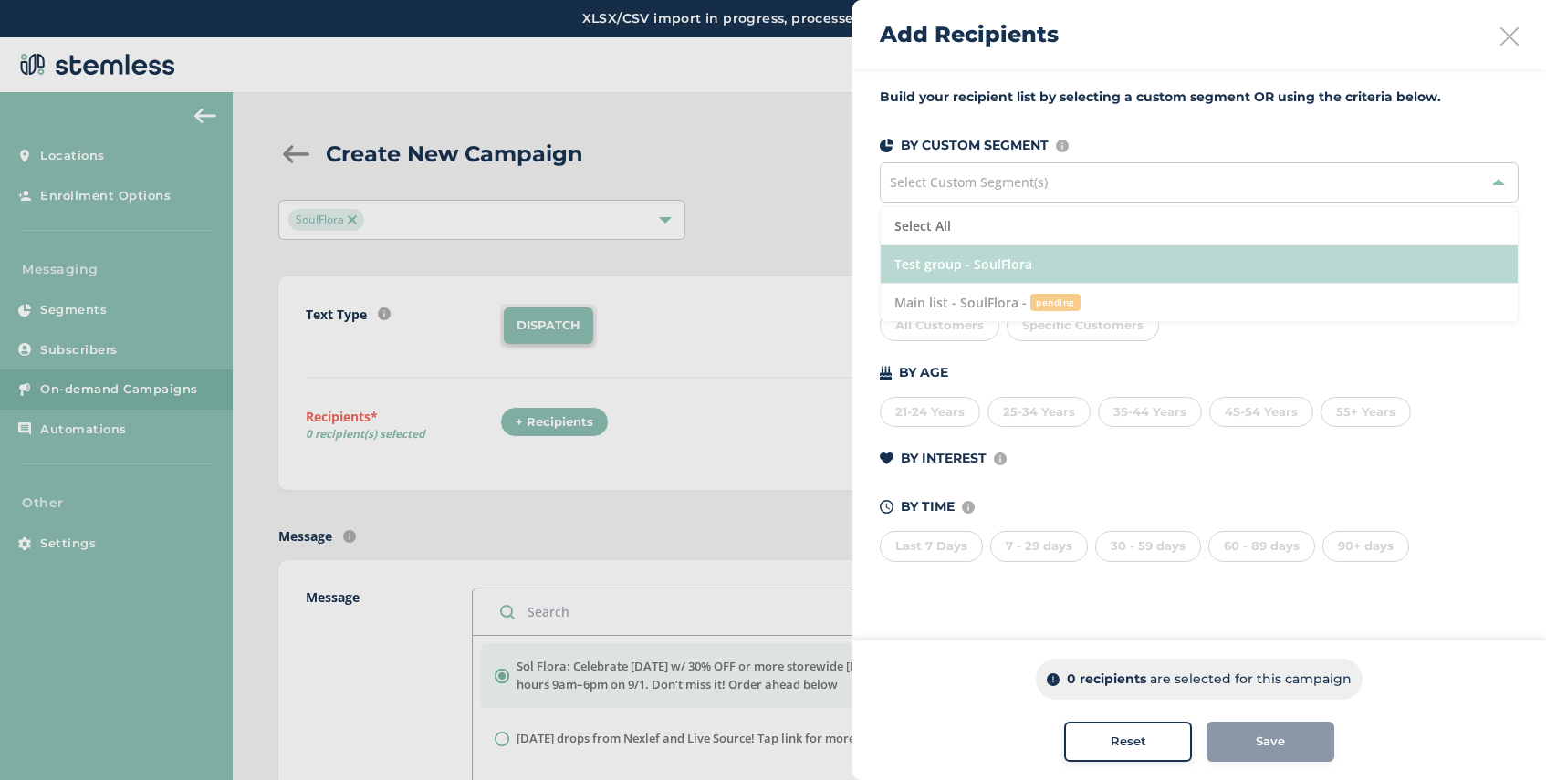
click at [1047, 267] on li "Test group - SoulFlora" at bounding box center [1198, 264] width 637 height 38
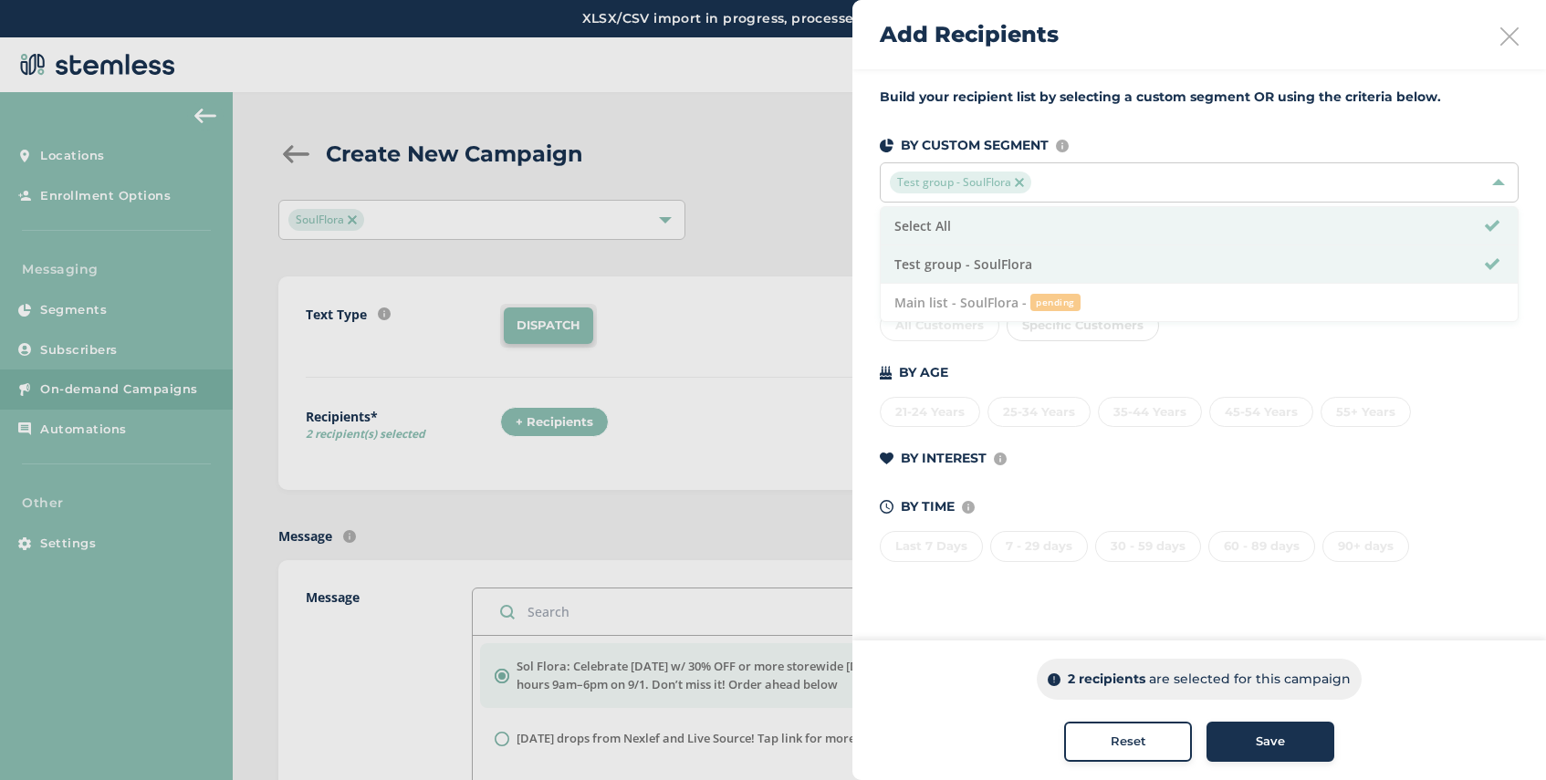
click at [1263, 743] on span "Save" at bounding box center [1269, 742] width 29 height 18
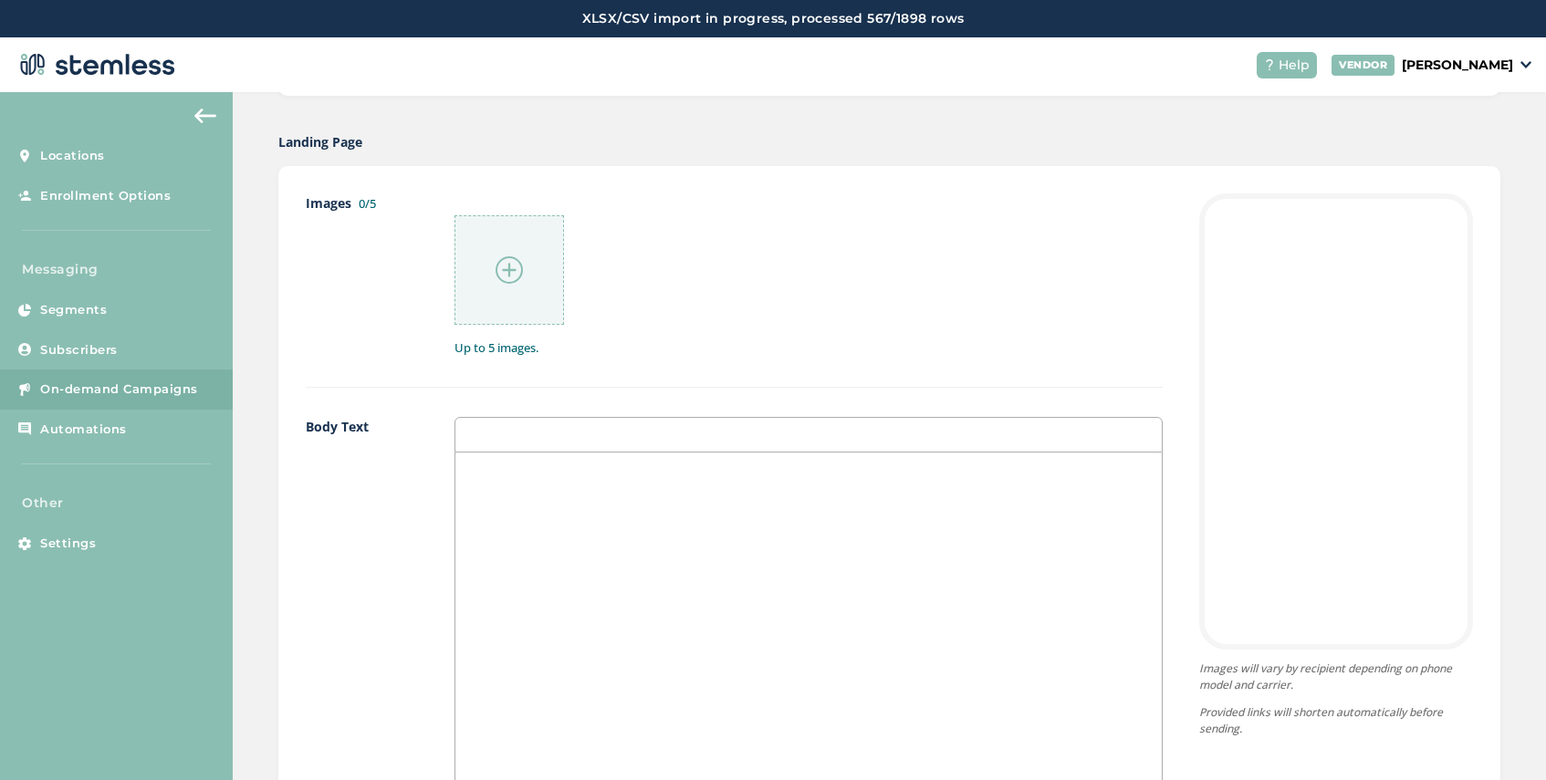
scroll to position [1065, 0]
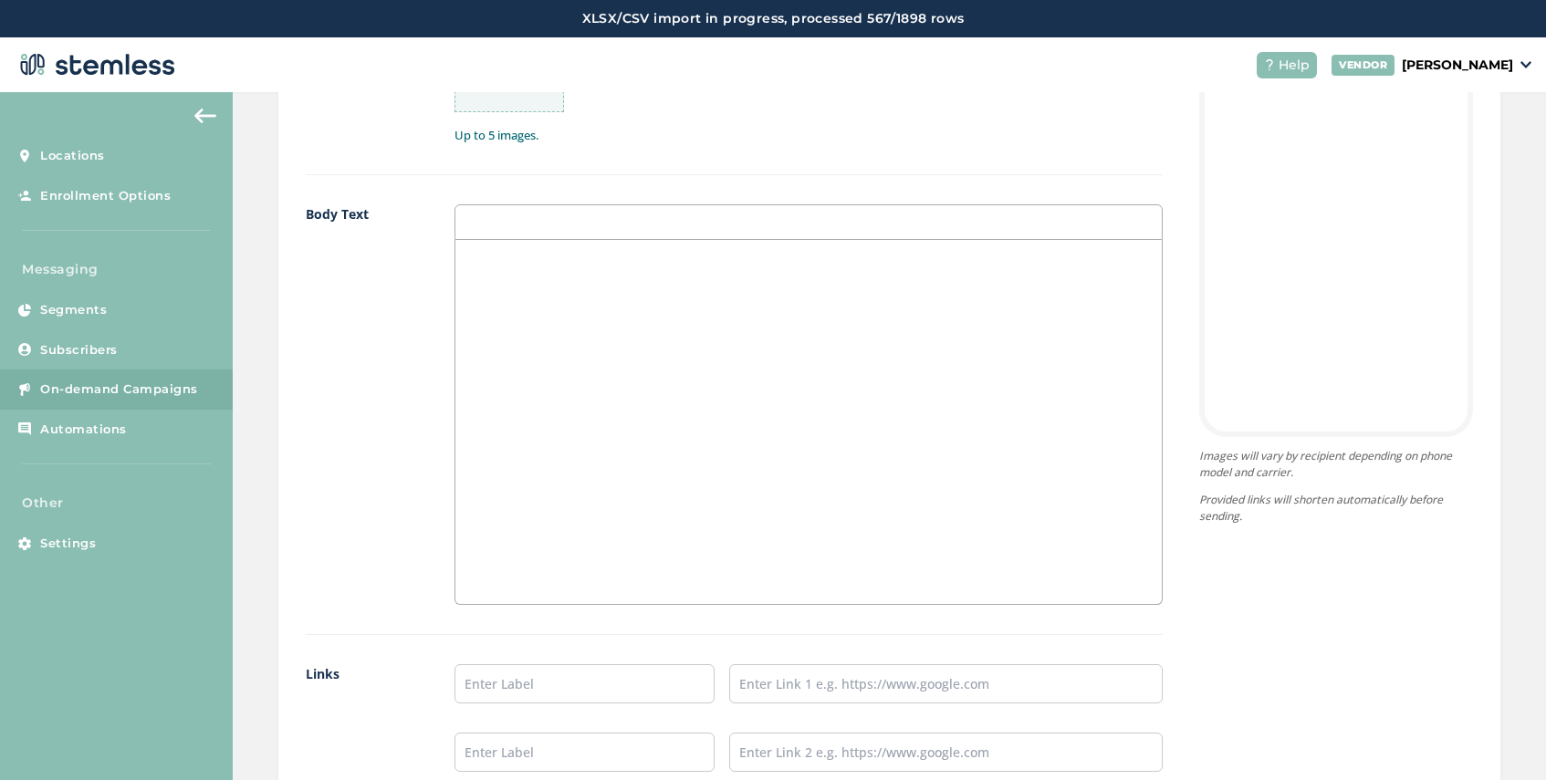
click at [512, 284] on div at bounding box center [808, 422] width 706 height 364
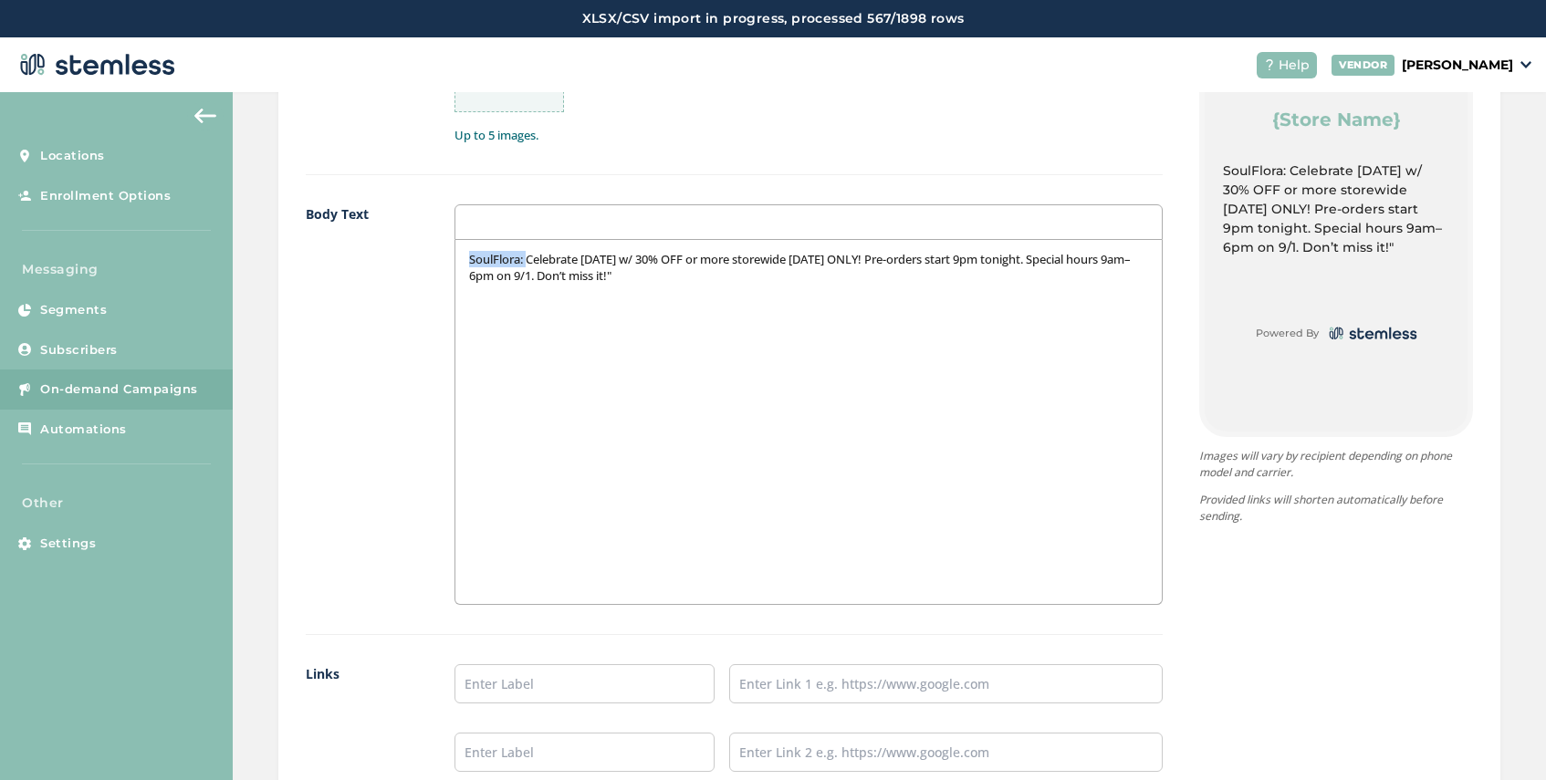
drag, startPoint x: 529, startPoint y: 261, endPoint x: 391, endPoint y: 260, distance: 137.8
click at [391, 260] on div "Body Text SoulFlora: Celebrate [DATE] w/ 30% OFF or more storewide [DATE] ONLY!…" at bounding box center [734, 419] width 857 height 431
click at [600, 260] on span "Celebrate [DATE] w/ 30% OFF or more storewide [DATE] ONLY! Pre-orders start 9pm…" at bounding box center [805, 267] width 672 height 33
drag, startPoint x: 648, startPoint y: 276, endPoint x: 569, endPoint y: 280, distance: 78.6
click at [569, 280] on p "Celebrate [DATE] with us! 30% OFF or more storewide [DATE] ONLY! Pre-orders sta…" at bounding box center [808, 268] width 679 height 34
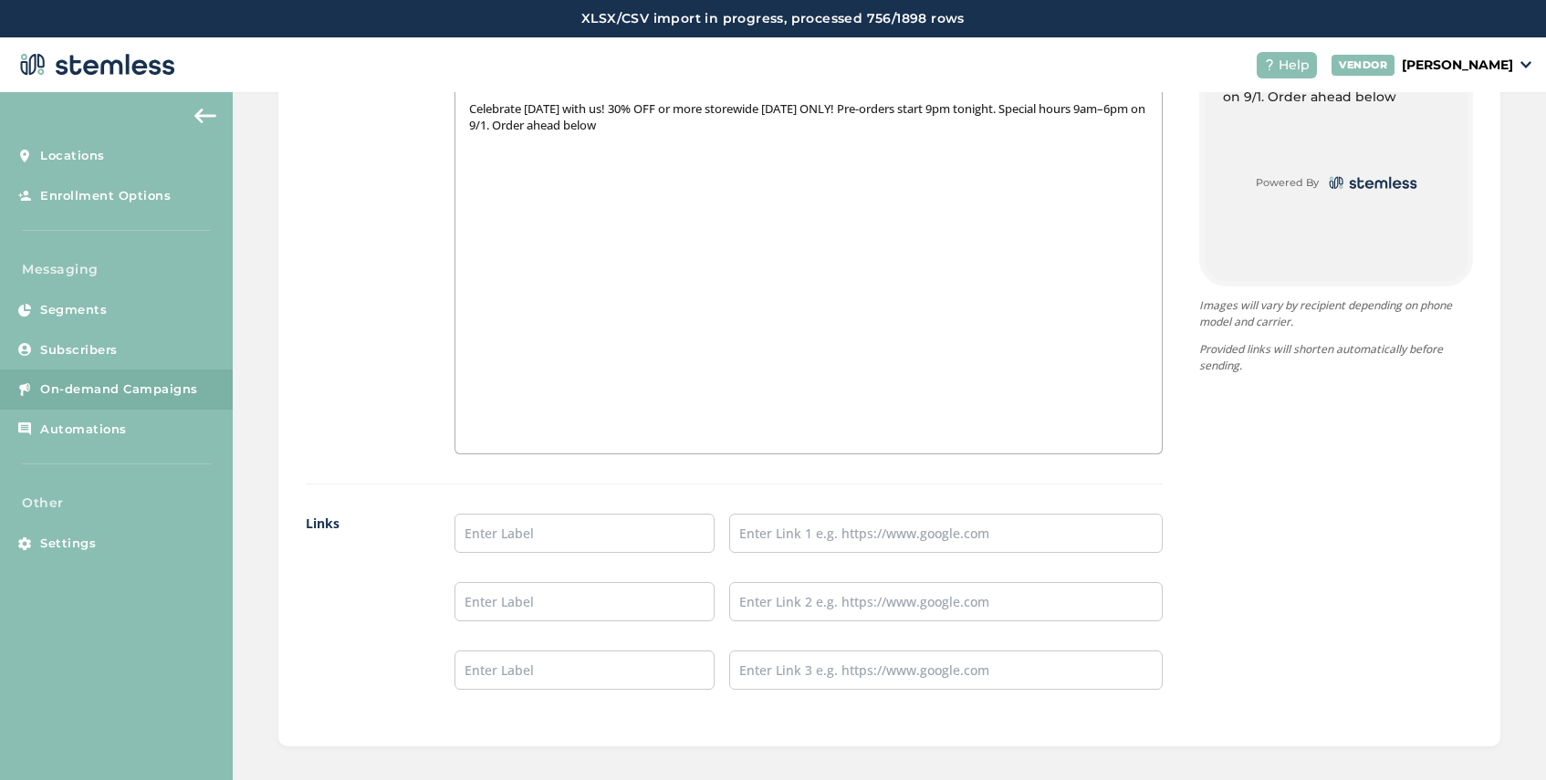
scroll to position [1272, 0]
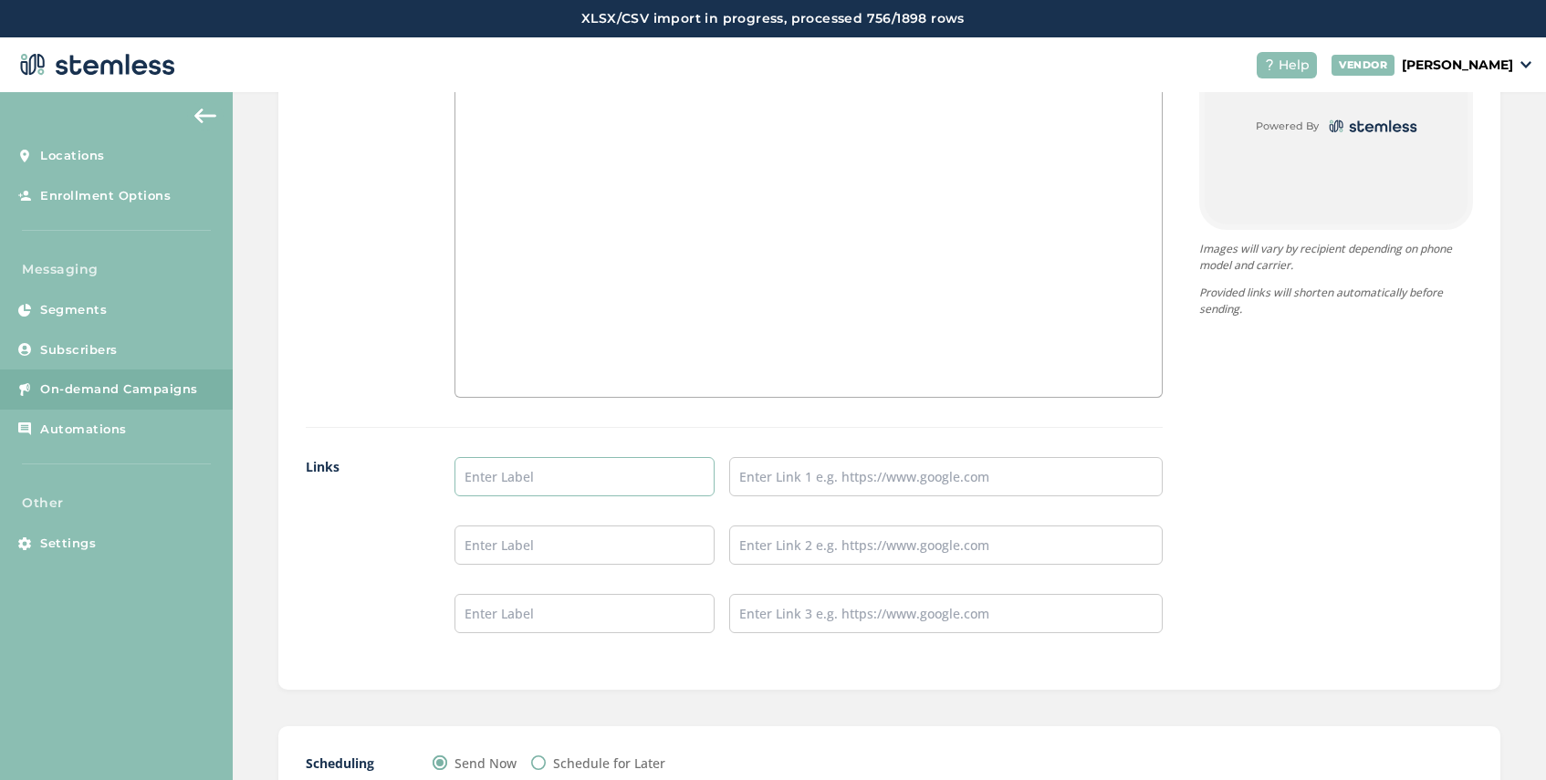
click at [507, 482] on input "text" at bounding box center [584, 476] width 260 height 39
click at [805, 478] on input "text" at bounding box center [945, 476] width 433 height 39
drag, startPoint x: 497, startPoint y: 479, endPoint x: 438, endPoint y: 478, distance: 59.3
click at [438, 478] on div "Links SHOP NOW" at bounding box center [734, 559] width 857 height 205
drag, startPoint x: 543, startPoint y: 478, endPoint x: 510, endPoint y: 483, distance: 33.2
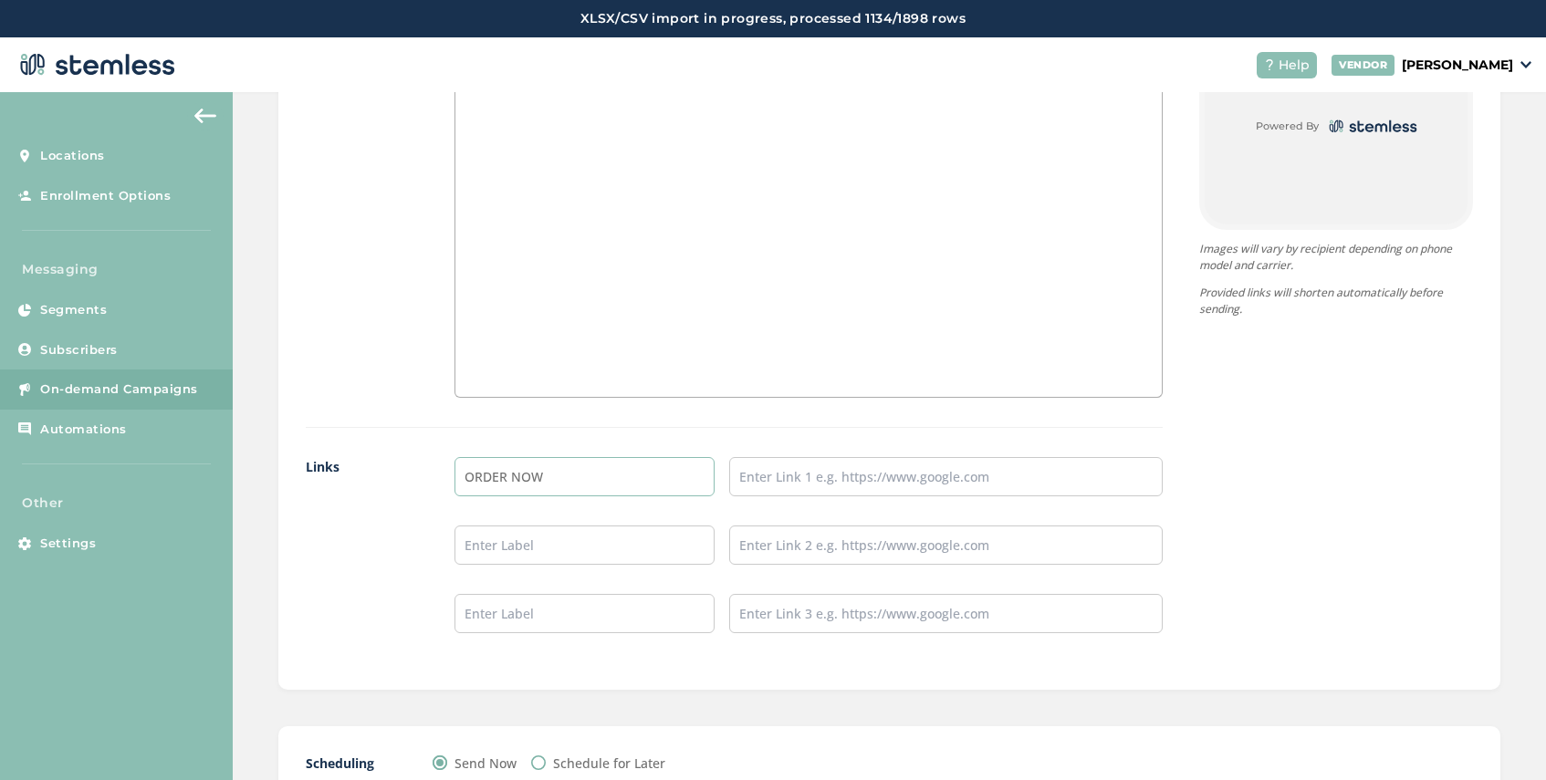
click at [510, 483] on input "ORDER NOW" at bounding box center [584, 476] width 260 height 39
type input "ORDER HERE"
click at [827, 479] on input "text" at bounding box center [945, 476] width 433 height 39
paste input "[URL][DOMAIN_NAME]"
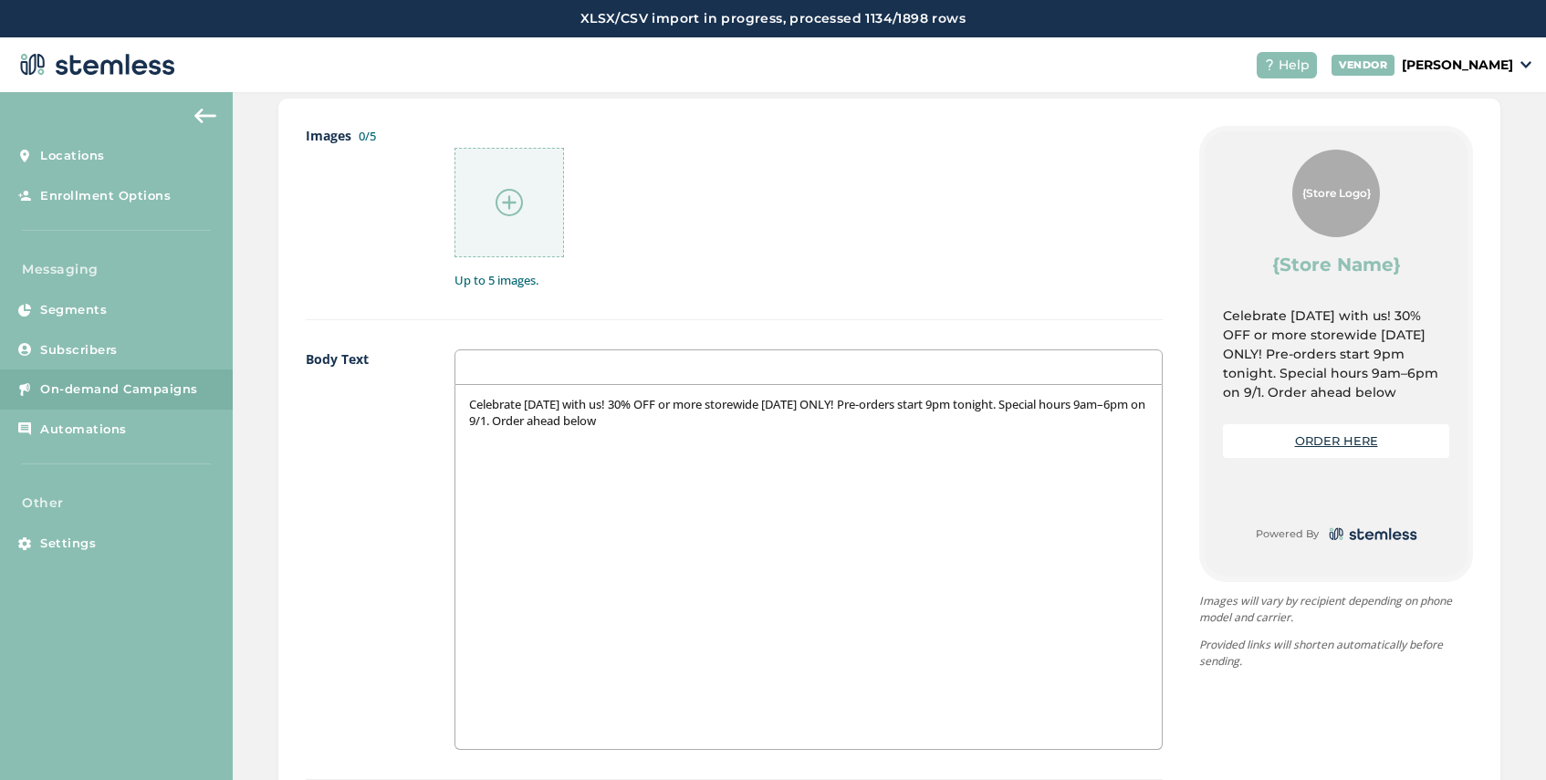
scroll to position [755, 0]
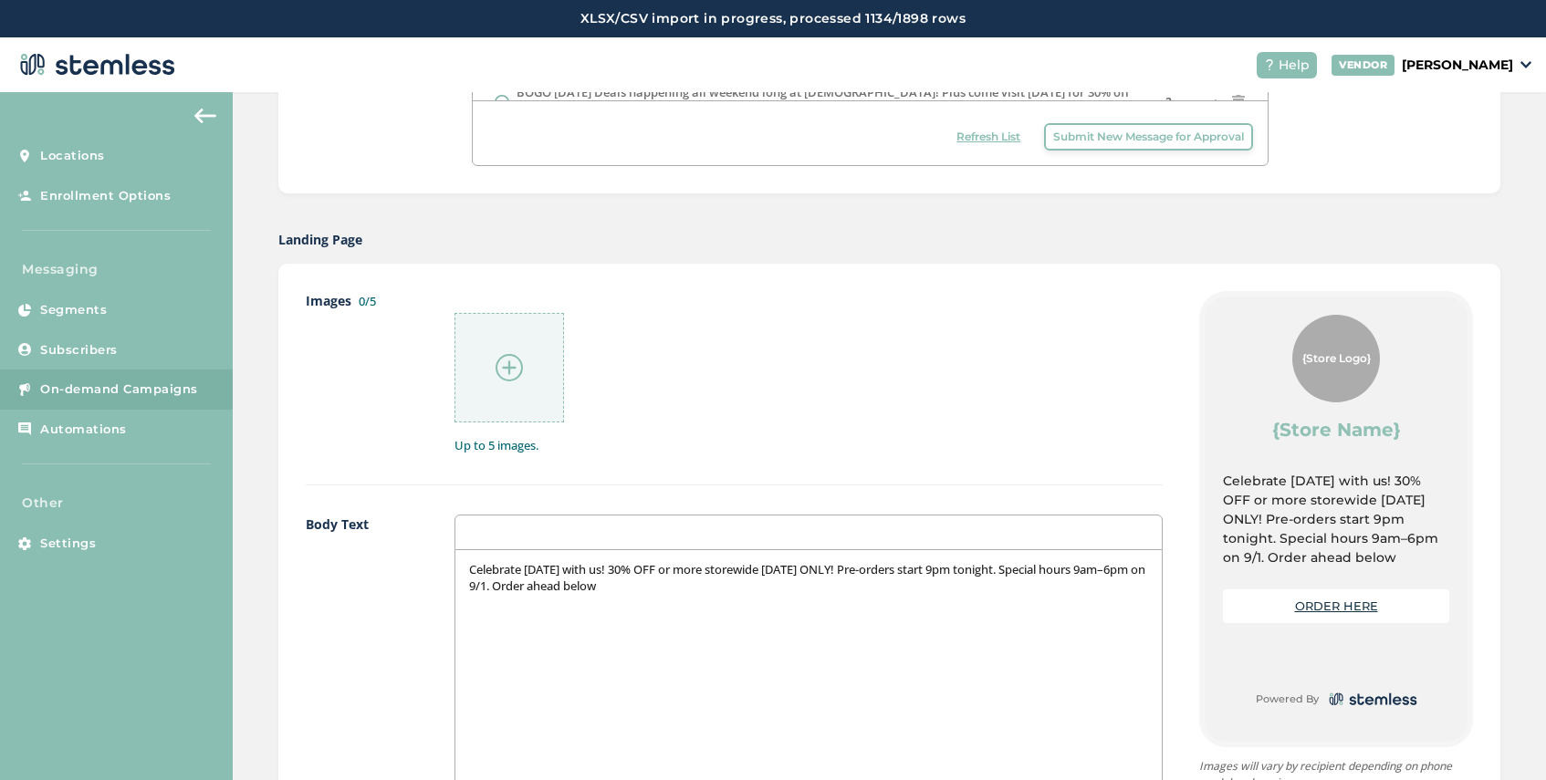
type input "[URL][DOMAIN_NAME]"
drag, startPoint x: 682, startPoint y: 591, endPoint x: 573, endPoint y: 588, distance: 109.6
click at [573, 588] on p "Celebrate [DATE] with us! 30% OFF or more storewide [DATE] ONLY! Pre-orders sta…" at bounding box center [808, 578] width 679 height 34
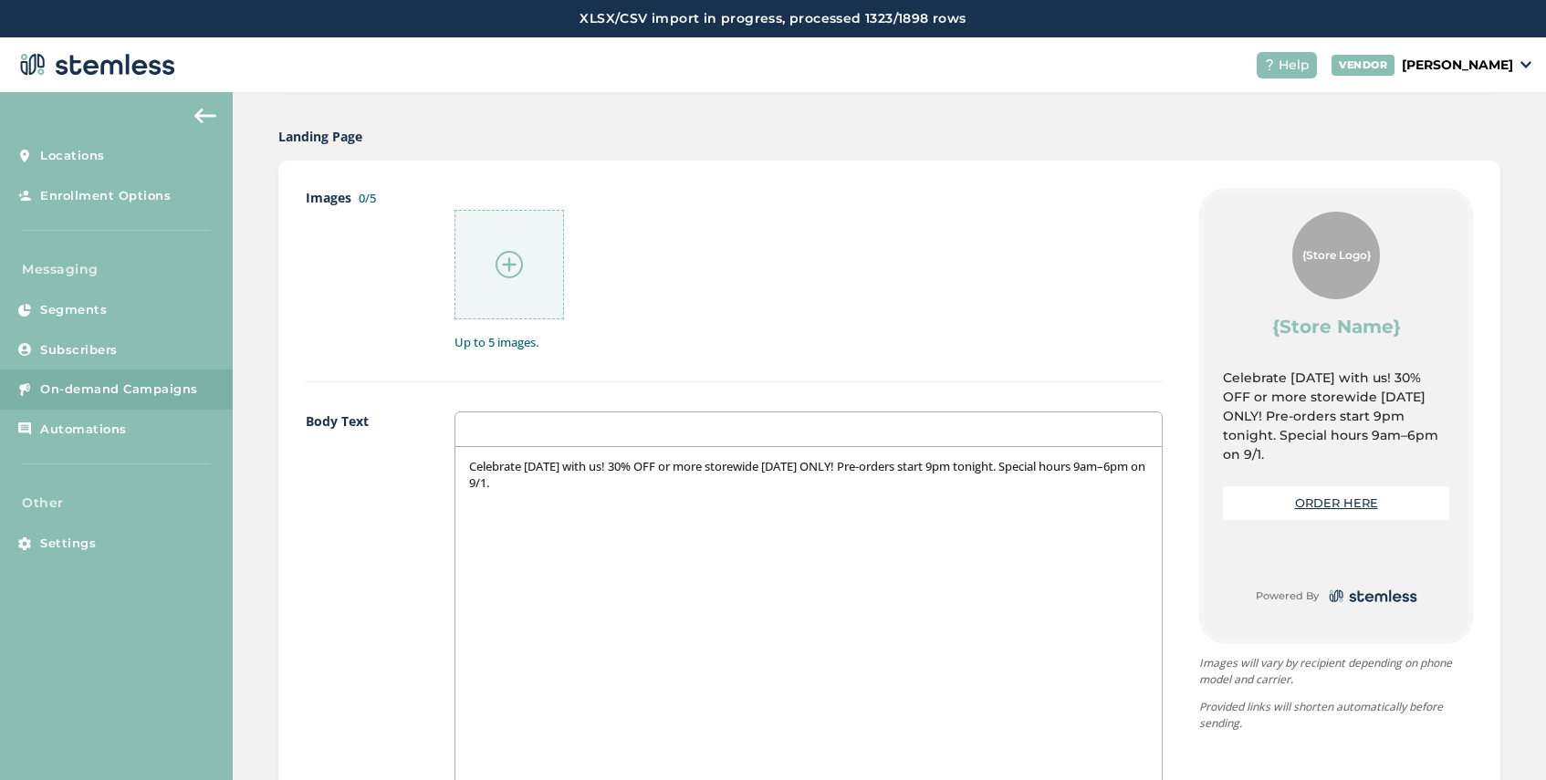
scroll to position [1369, 0]
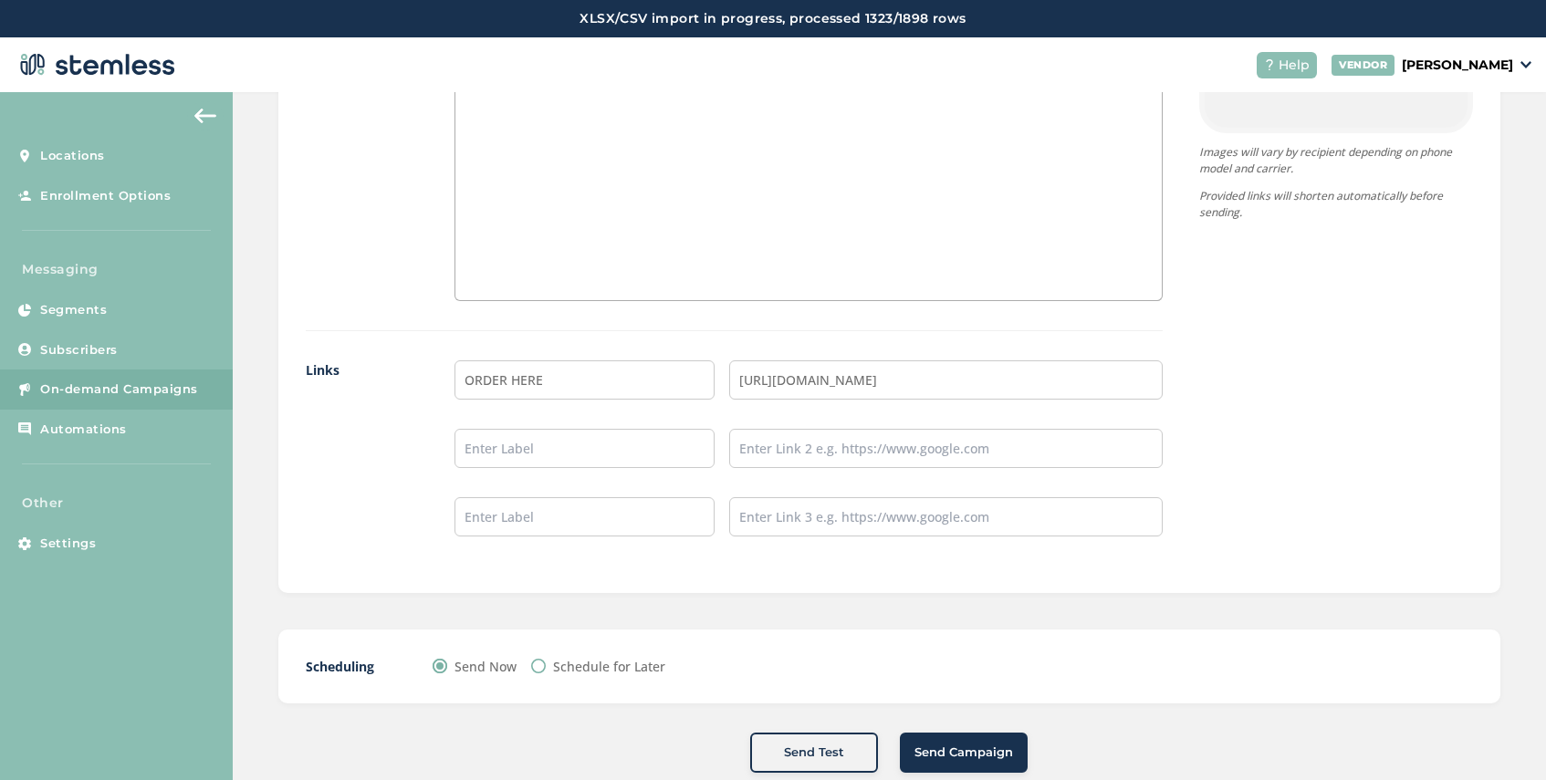
click at [952, 754] on span "Send Campaign" at bounding box center [963, 753] width 99 height 18
